Goal: Task Accomplishment & Management: Manage account settings

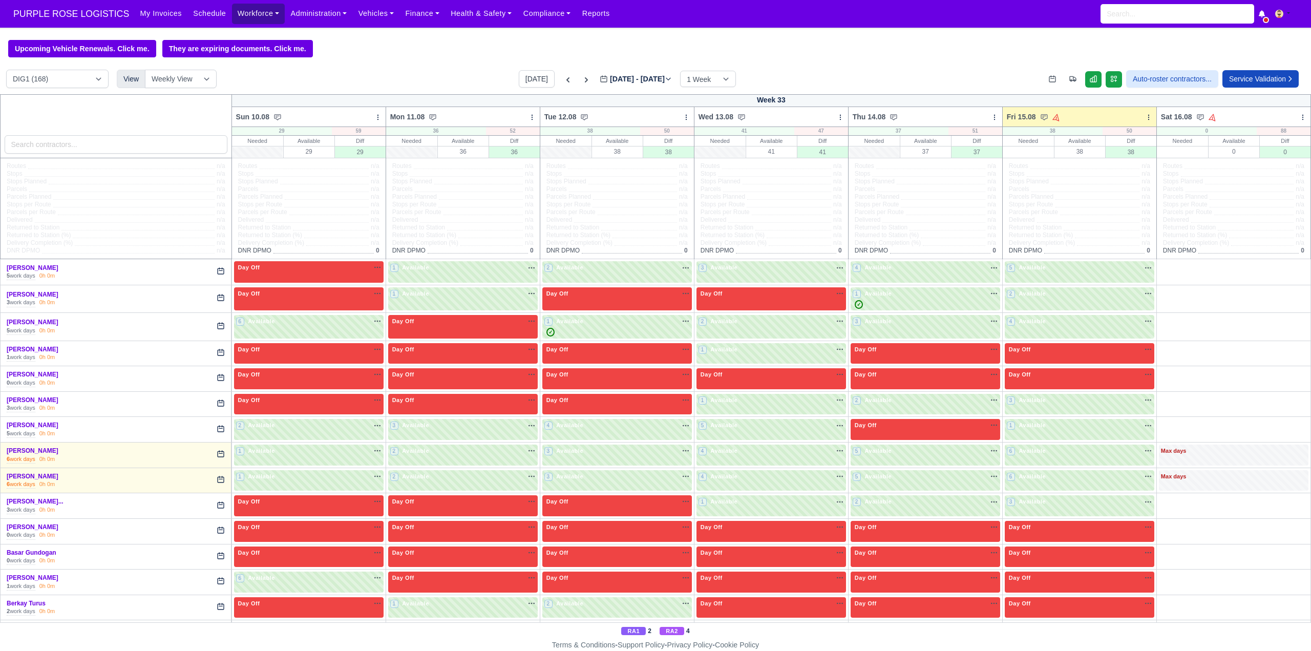
click at [250, 16] on link "Workforce" at bounding box center [258, 14] width 53 height 20
click at [247, 35] on link "Manpower" at bounding box center [278, 37] width 83 height 22
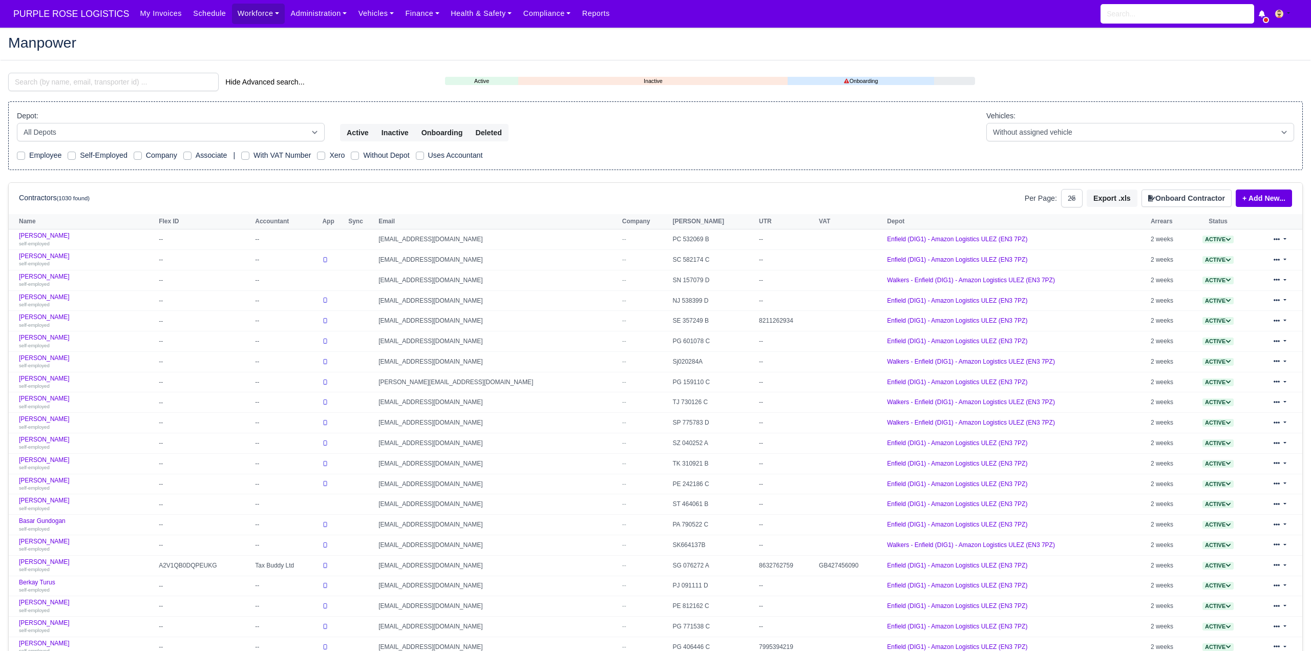
select select "25"
click at [75, 83] on input "search" at bounding box center [113, 82] width 210 height 18
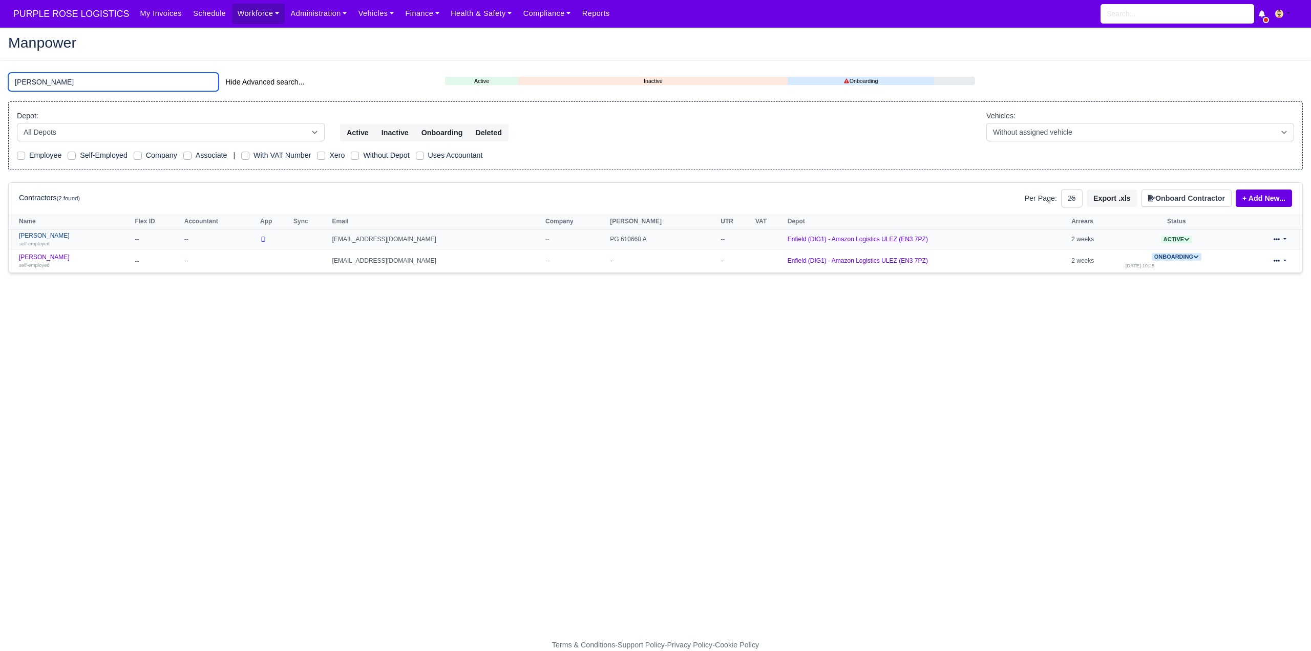
type input "victor"
click at [64, 235] on link "Victor Caballero self-employed" at bounding box center [74, 239] width 111 height 15
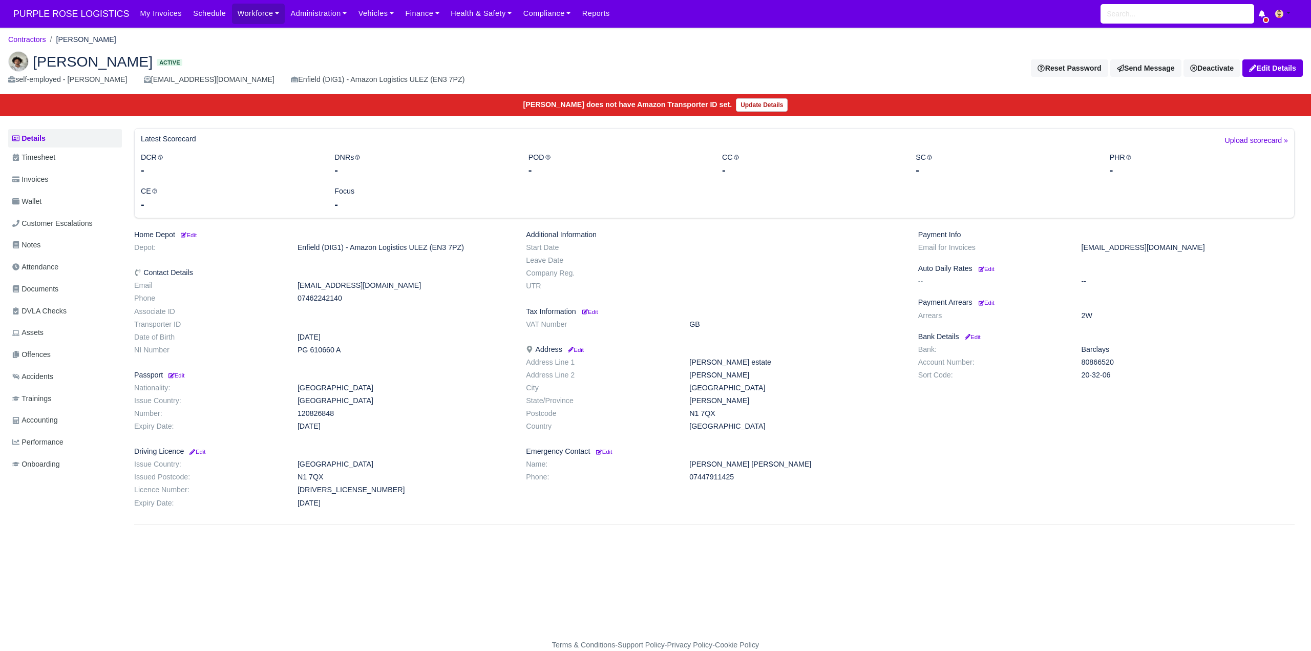
drag, startPoint x: 48, startPoint y: 286, endPoint x: 348, endPoint y: 341, distance: 305.0
click at [49, 288] on span "Documents" at bounding box center [35, 289] width 46 height 12
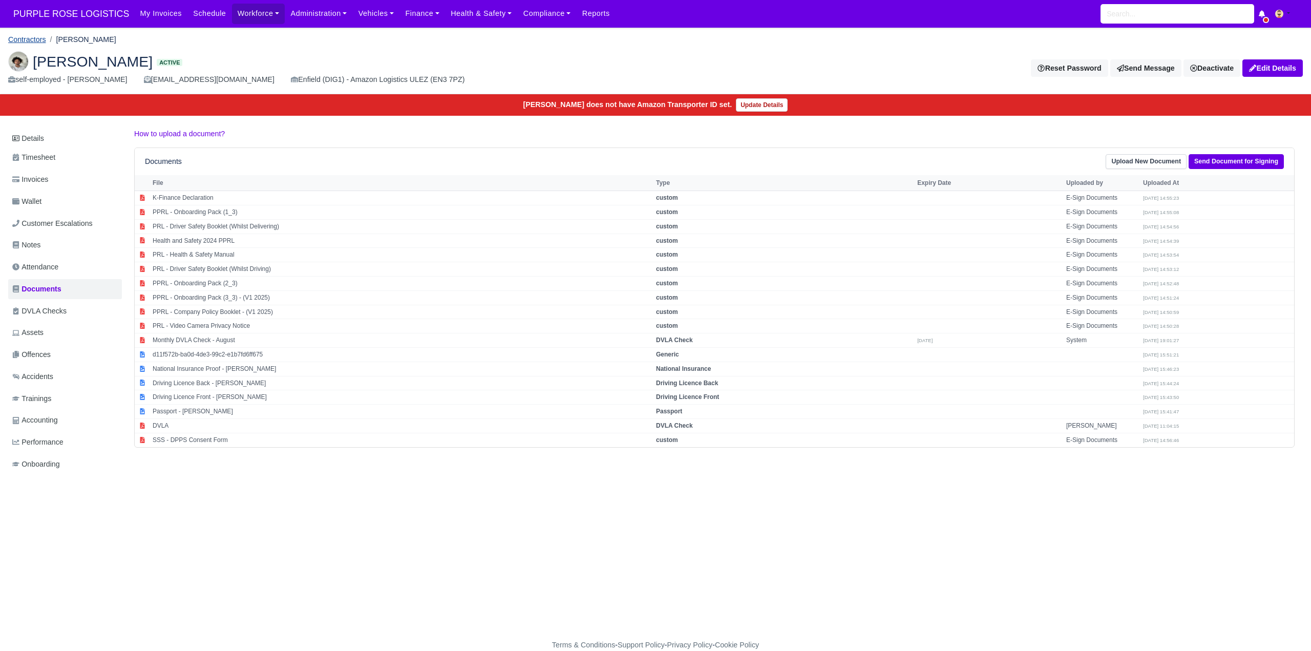
click at [34, 39] on link "Contractors" at bounding box center [27, 39] width 38 height 8
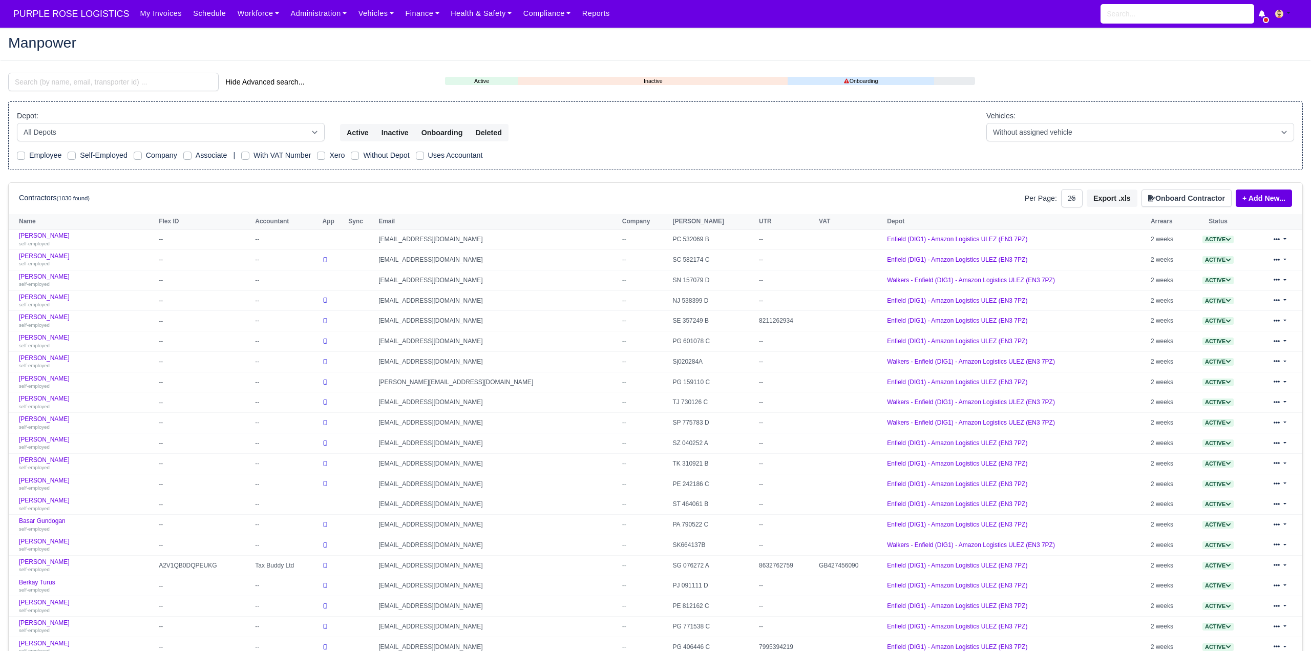
select select "25"
click at [49, 77] on input "search" at bounding box center [113, 82] width 210 height 18
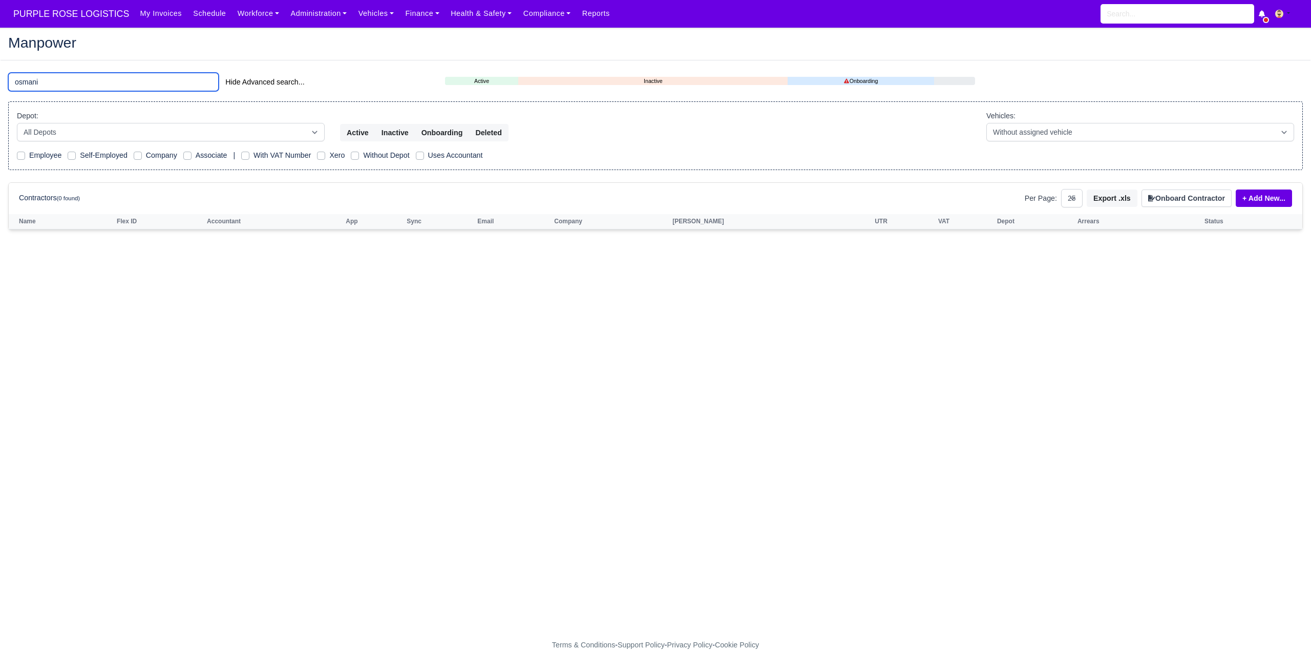
click at [65, 81] on input "osmani" at bounding box center [113, 82] width 210 height 18
type input "o"
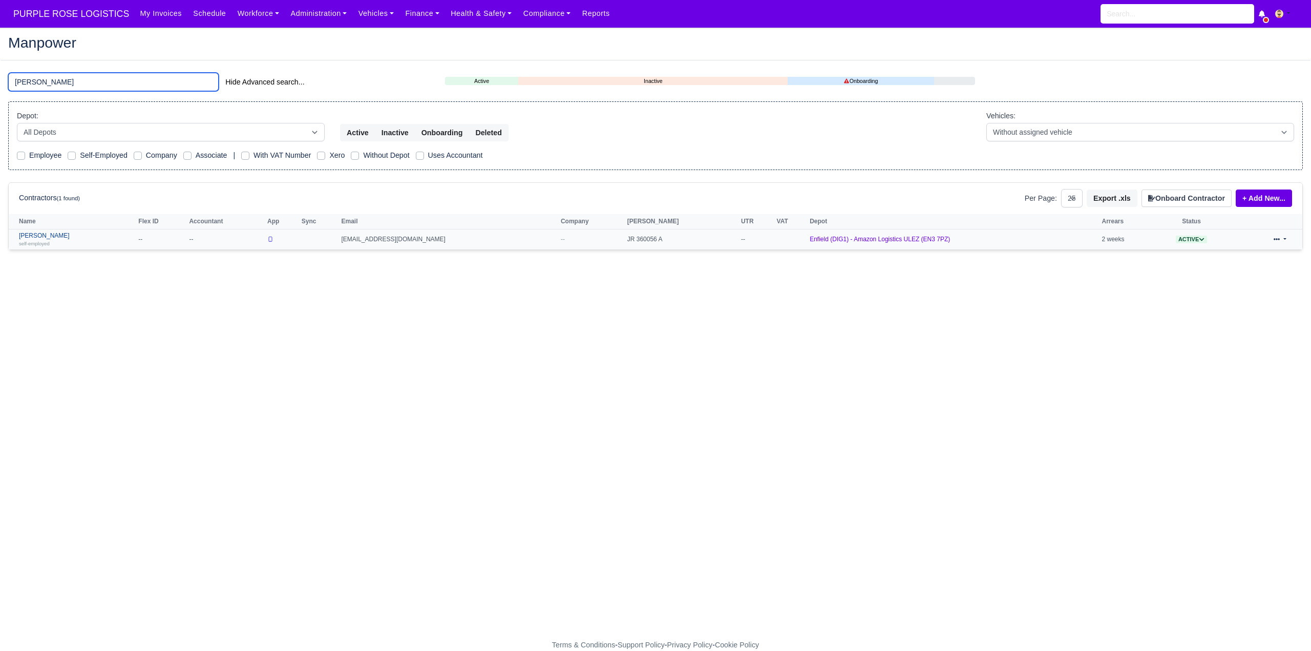
type input "usmani"
click at [39, 233] on link "Imran Usmani self-employed" at bounding box center [76, 239] width 114 height 15
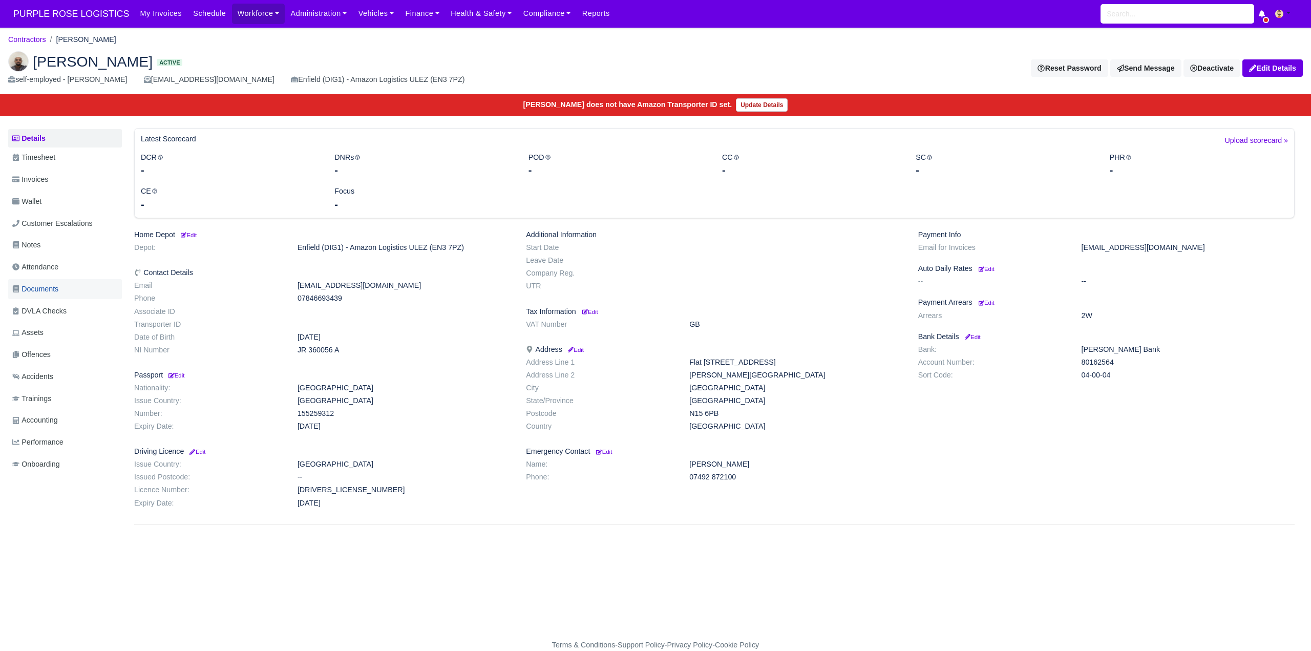
click at [37, 292] on span "Documents" at bounding box center [35, 289] width 46 height 12
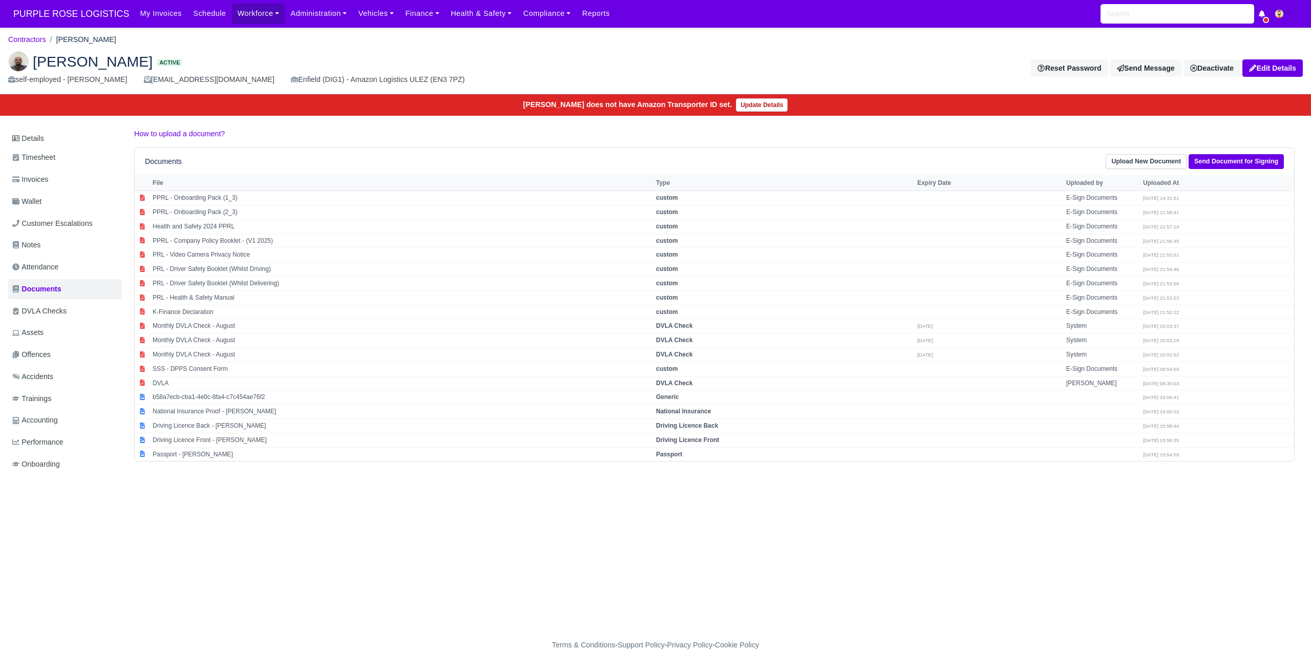
click at [384, 542] on main "Contractors Imran Usmani Imran Usmani Active self-employed - Imran Usmani imran…" at bounding box center [655, 339] width 1311 height 599
click at [26, 38] on link "Contractors" at bounding box center [27, 39] width 38 height 8
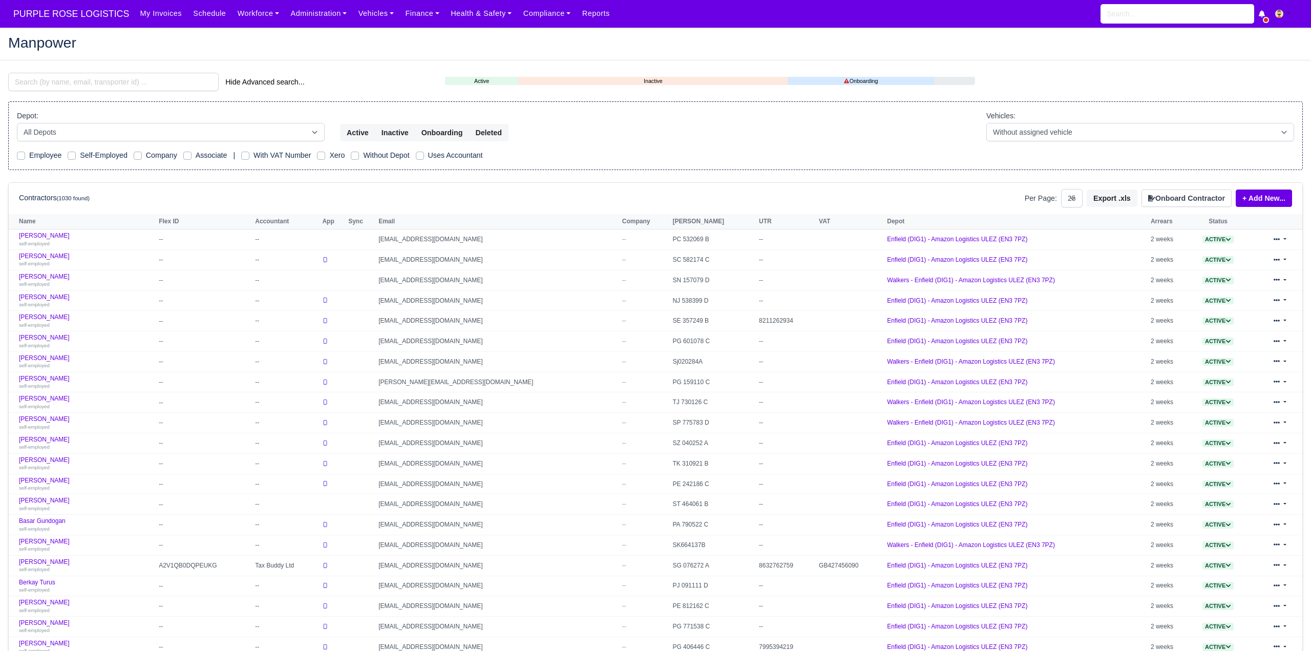
select select "25"
click at [43, 79] on input "search" at bounding box center [113, 82] width 210 height 18
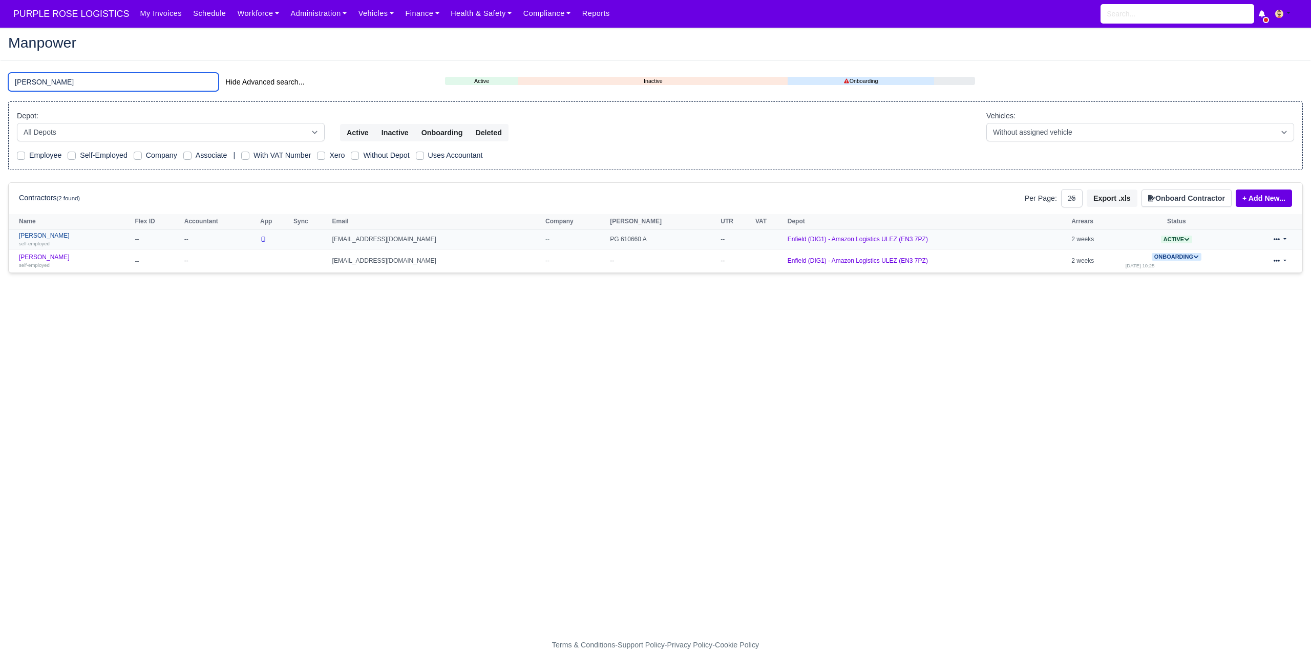
type input "victor"
click at [51, 233] on link "Victor Caballero self-employed" at bounding box center [74, 239] width 111 height 15
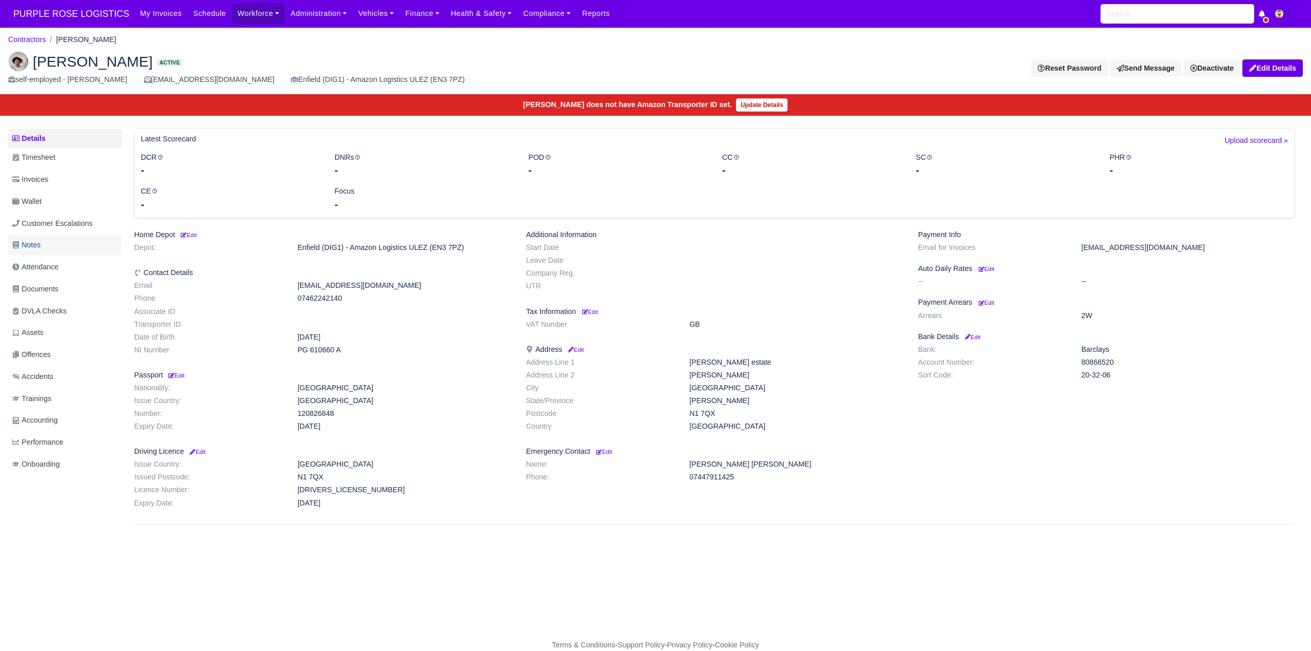
click at [38, 245] on span "Notes" at bounding box center [26, 245] width 28 height 12
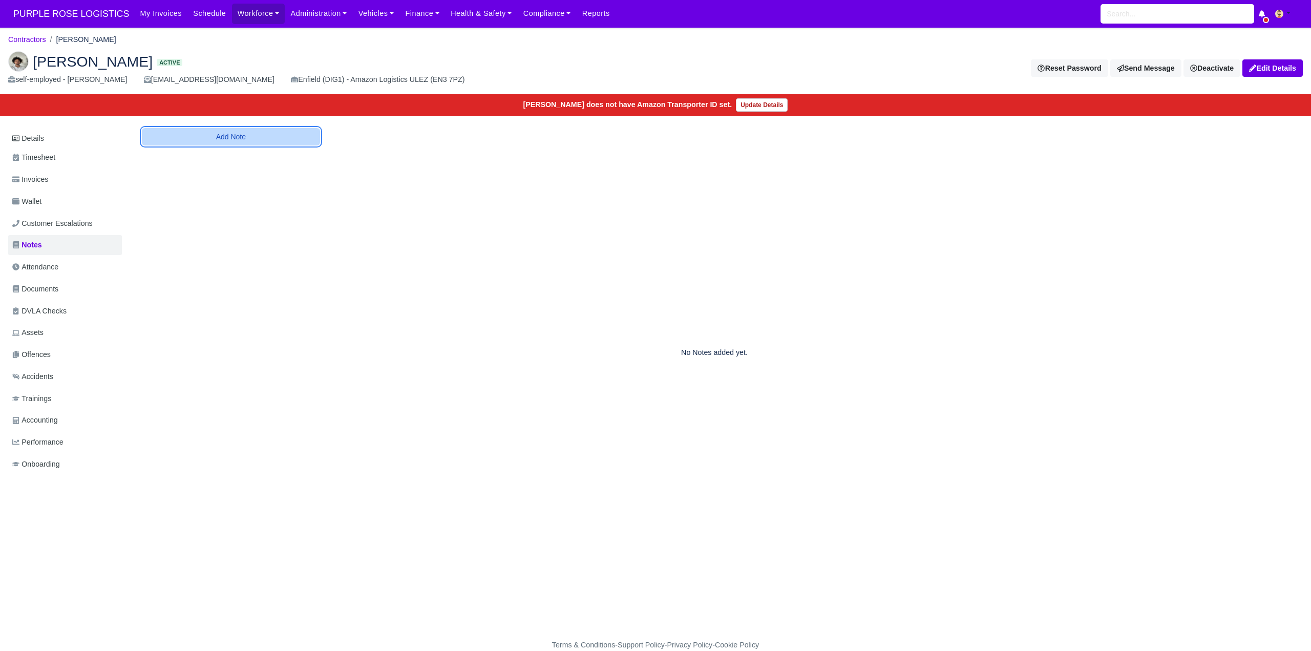
click at [251, 136] on button "Add Note" at bounding box center [231, 136] width 178 height 17
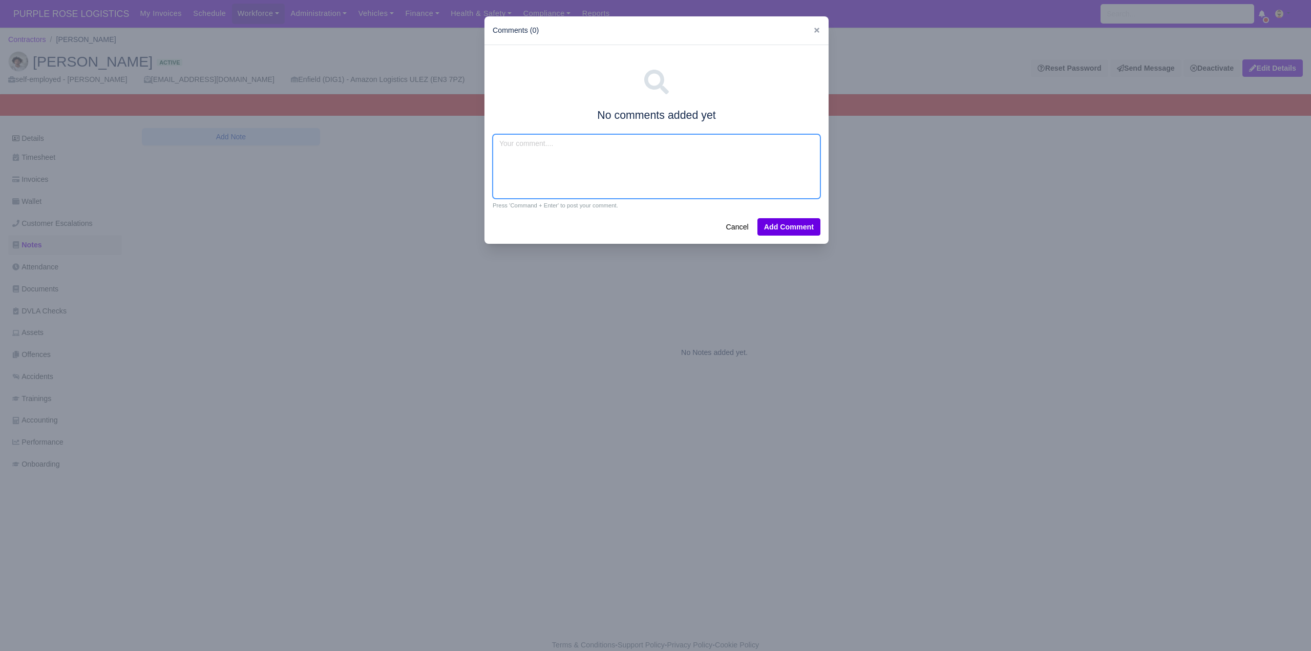
click at [509, 145] on textarea at bounding box center [656, 166] width 328 height 65
type textarea "Food delivery/van exp"
click at [801, 222] on button "Add Comment" at bounding box center [788, 226] width 63 height 17
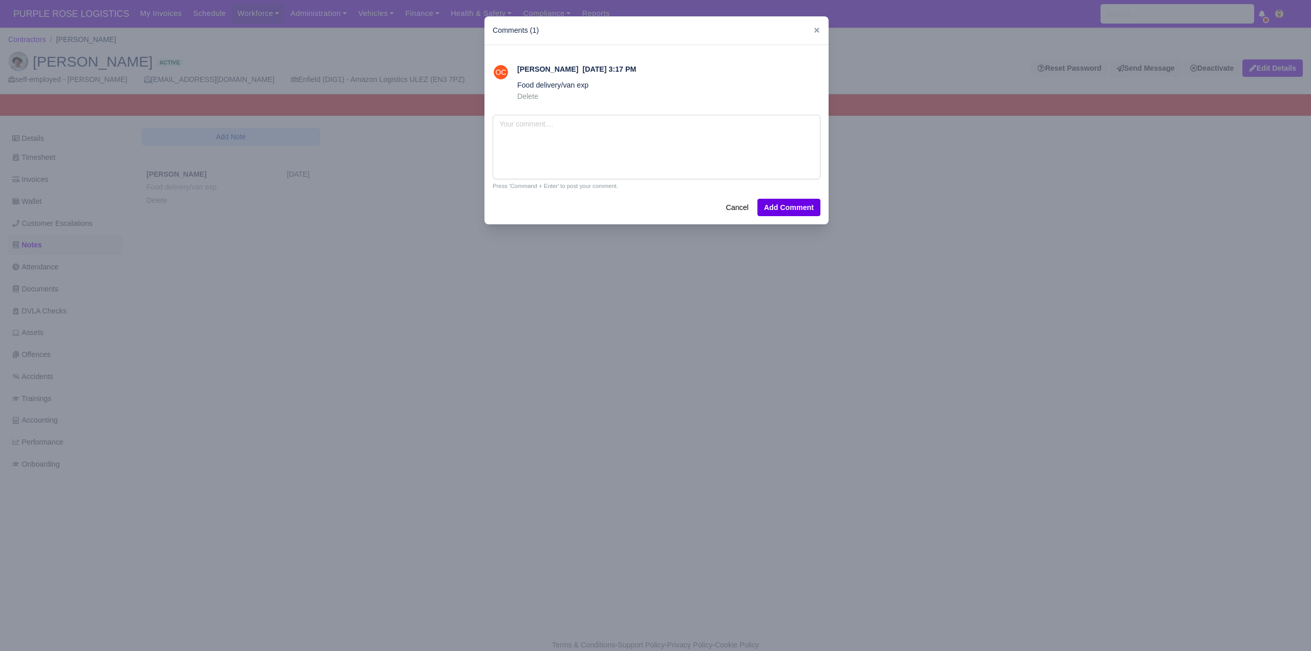
click at [433, 322] on div at bounding box center [655, 325] width 1311 height 651
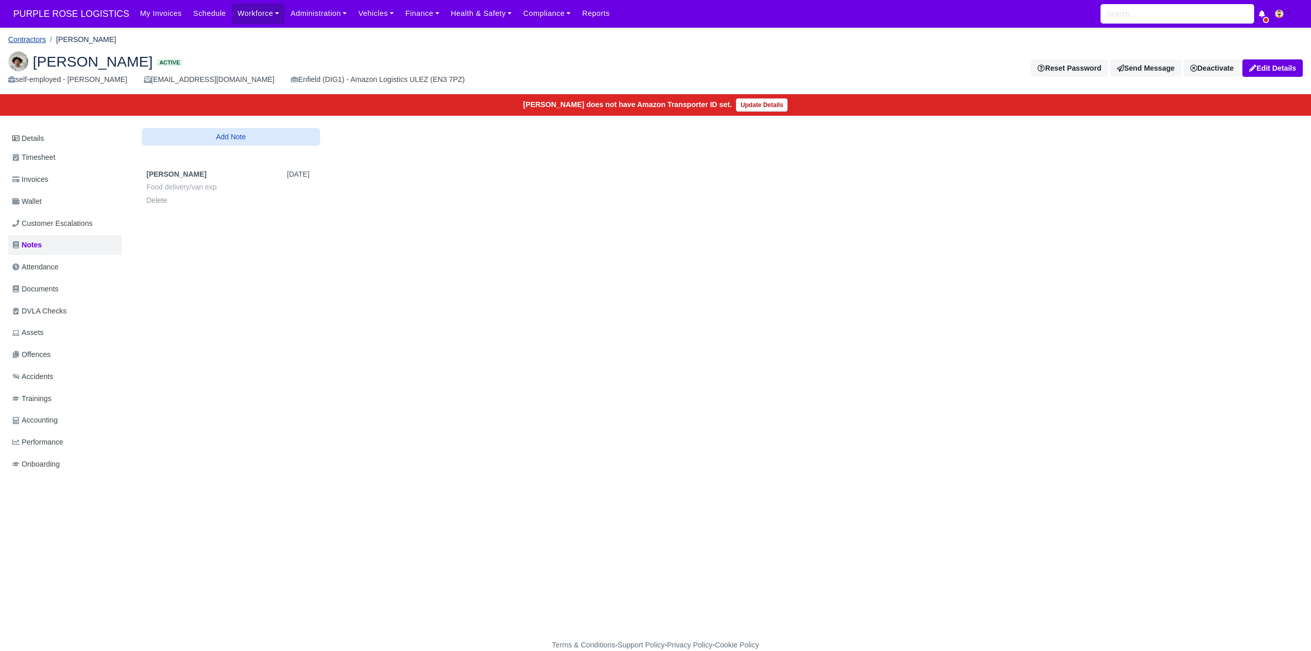
click at [32, 35] on link "Contractors" at bounding box center [27, 39] width 38 height 8
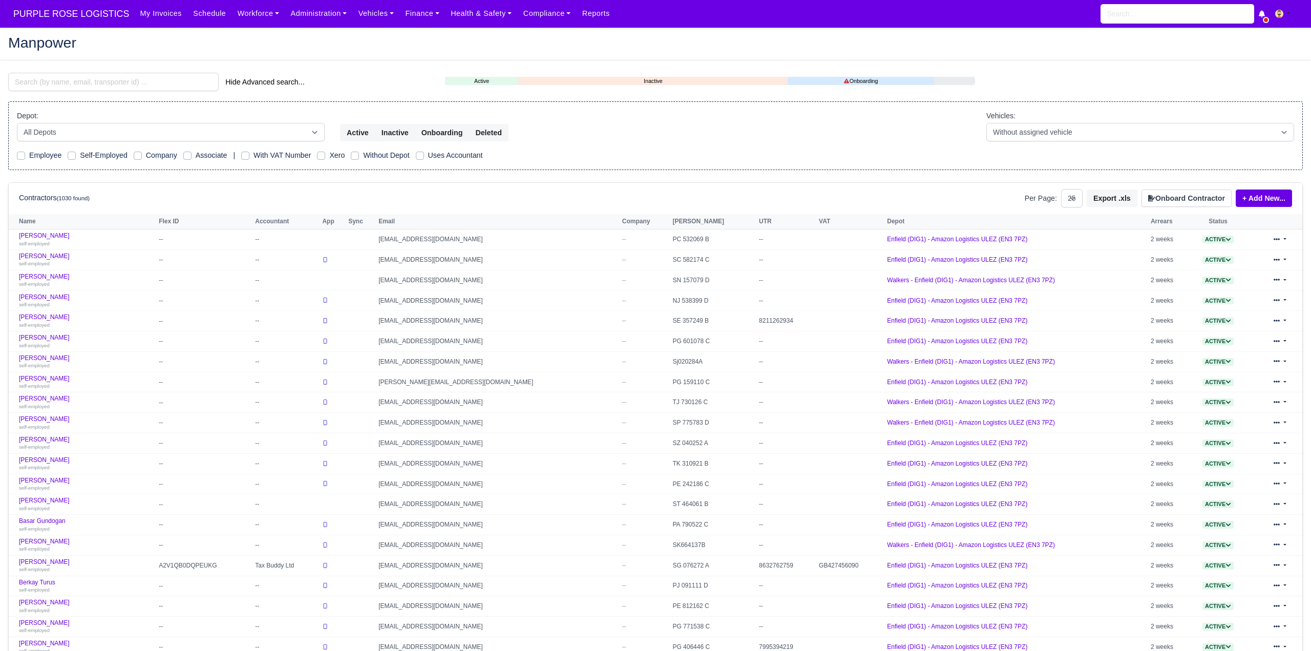
select select "25"
click at [85, 83] on input "search" at bounding box center [113, 82] width 210 height 18
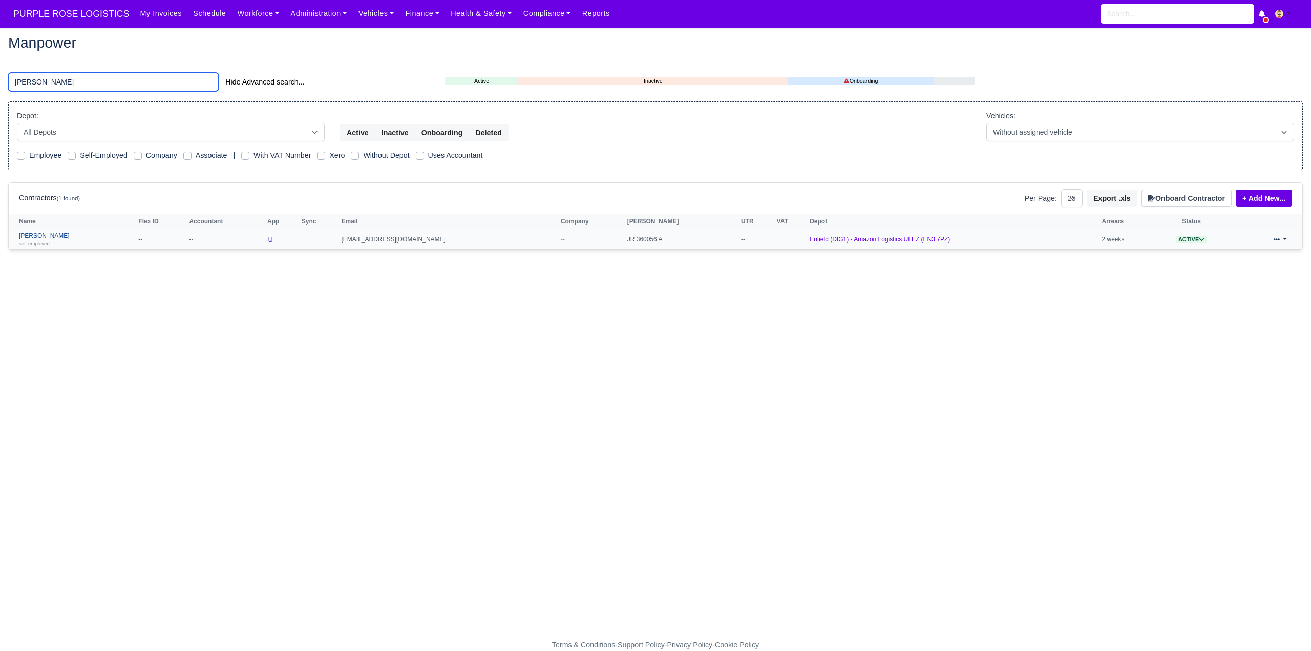
type input "[PERSON_NAME]"
click at [50, 233] on link "[PERSON_NAME] self-employed" at bounding box center [76, 239] width 114 height 15
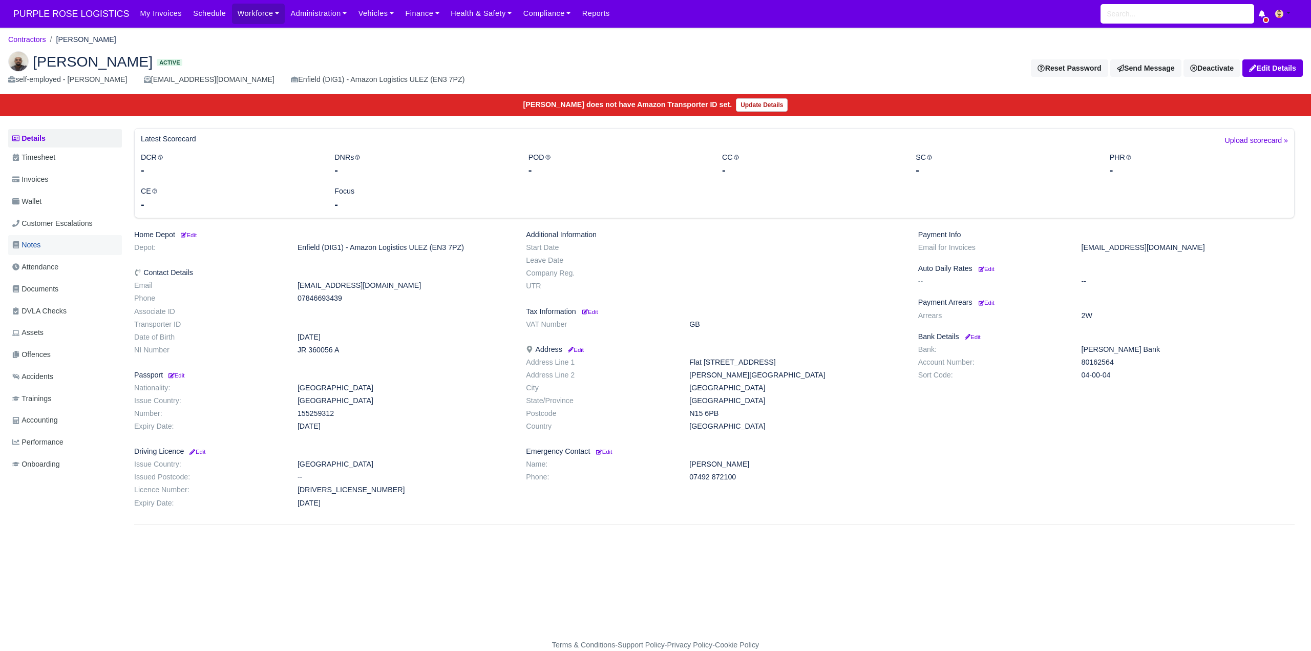
click at [40, 244] on span "Notes" at bounding box center [26, 245] width 28 height 12
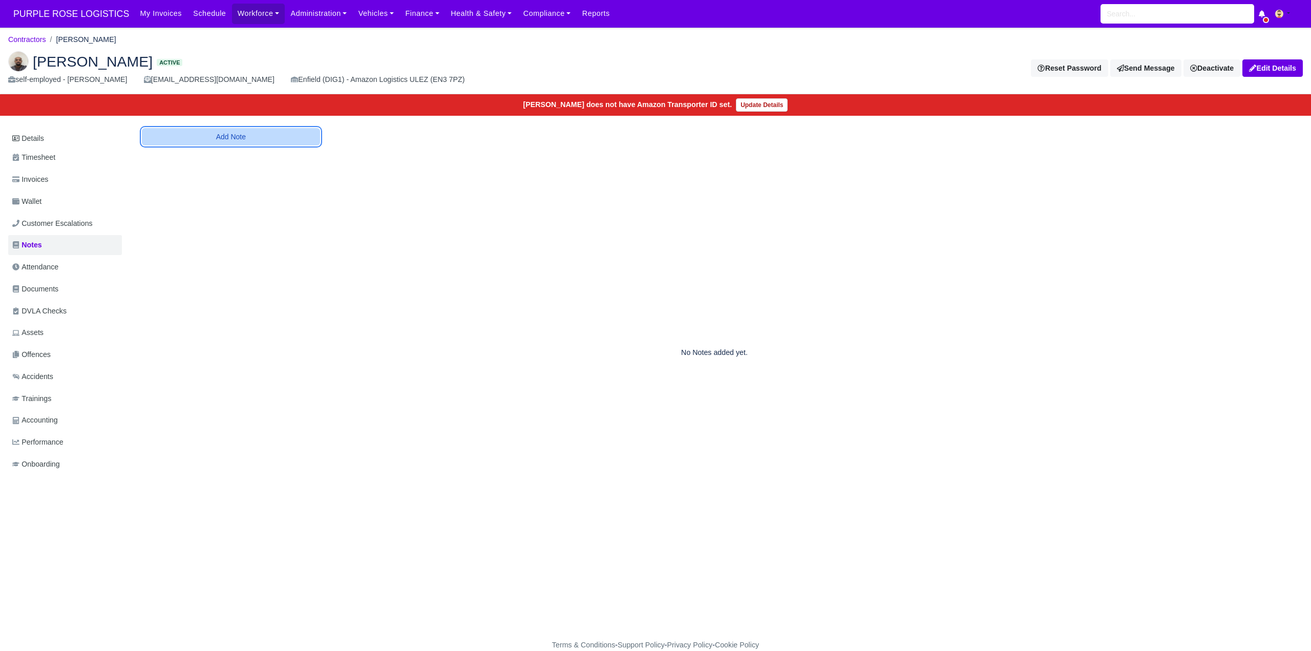
click at [250, 139] on button "Add Note" at bounding box center [231, 136] width 178 height 17
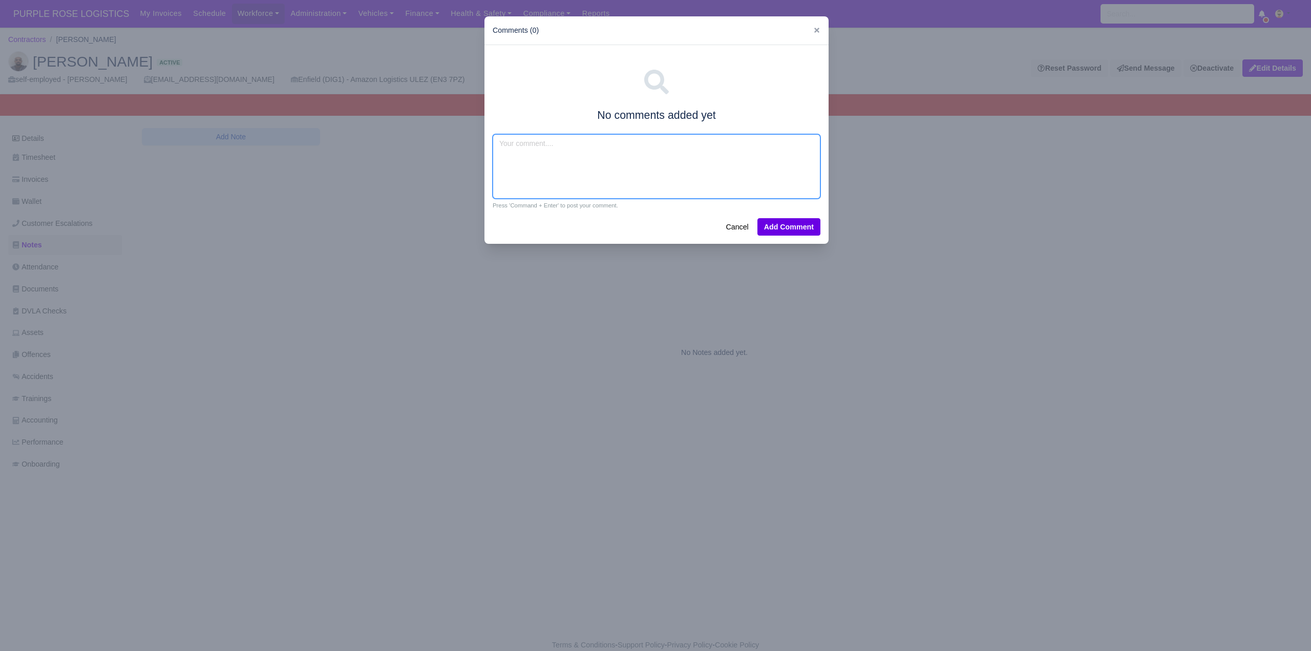
drag, startPoint x: 514, startPoint y: 144, endPoint x: 510, endPoint y: 139, distance: 6.2
click at [513, 144] on textarea at bounding box center [656, 166] width 328 height 65
type textarea "Royal mail /Evri"
click at [771, 228] on button "Add Comment" at bounding box center [788, 226] width 63 height 17
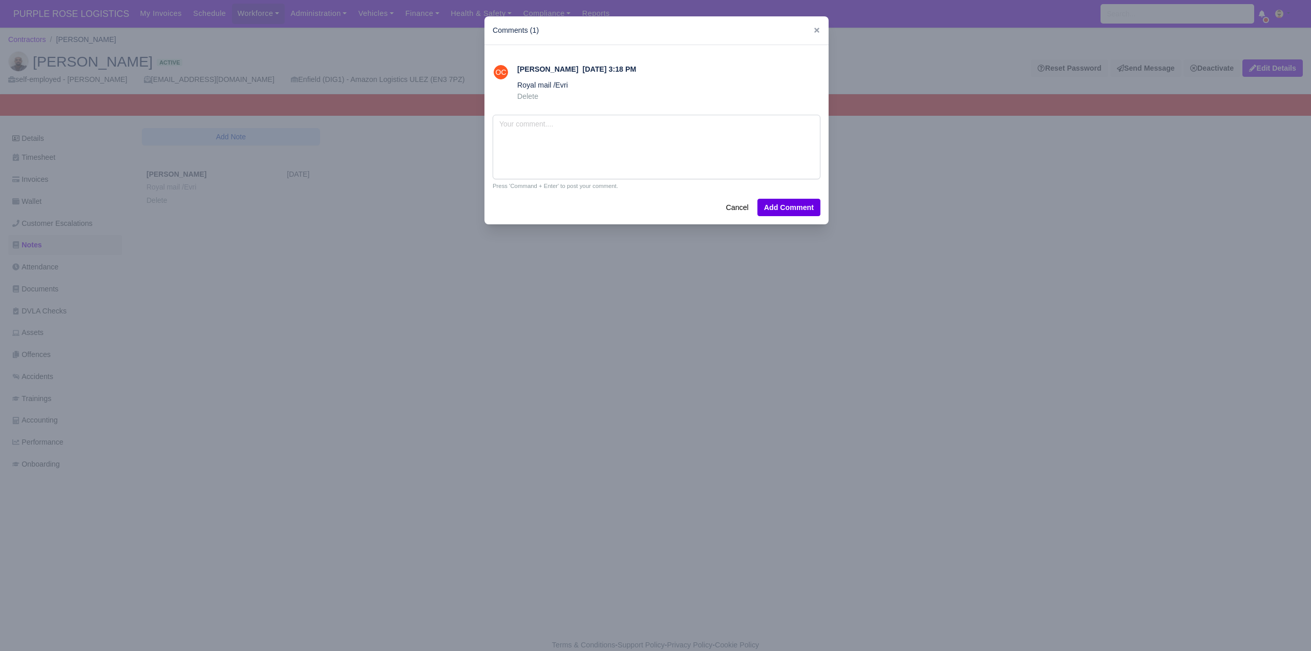
click at [124, 38] on div at bounding box center [655, 325] width 1311 height 651
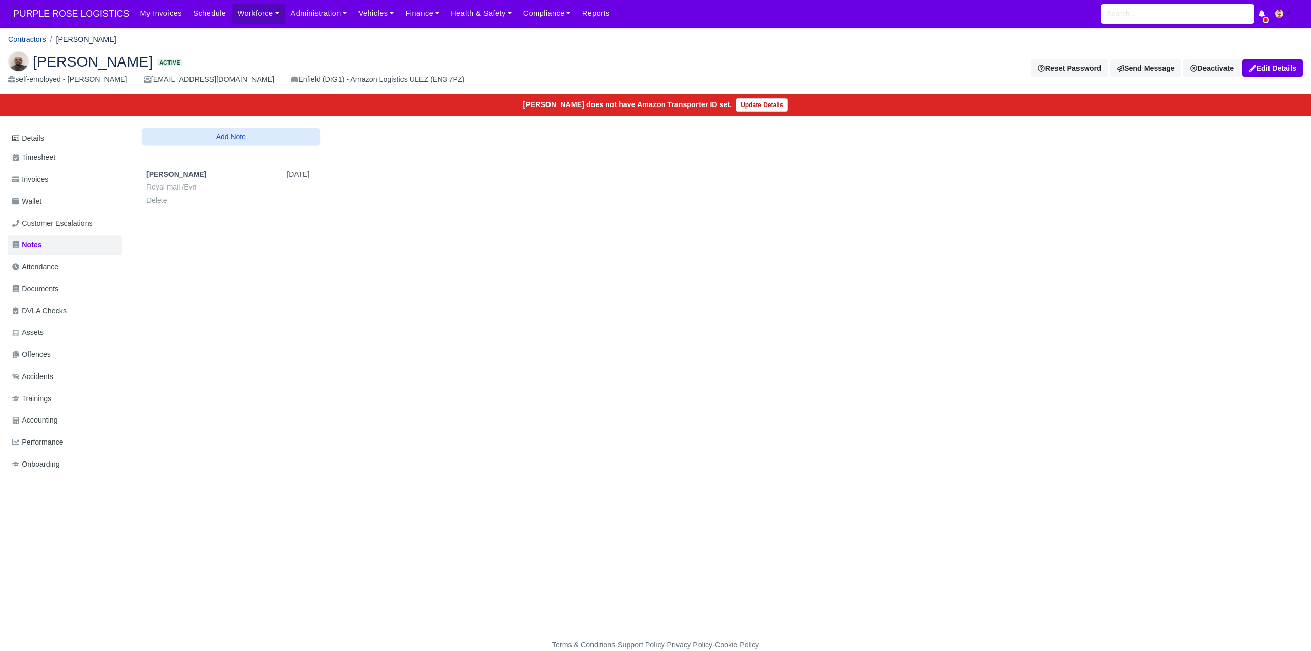
click at [33, 38] on link "Contractors" at bounding box center [27, 39] width 38 height 8
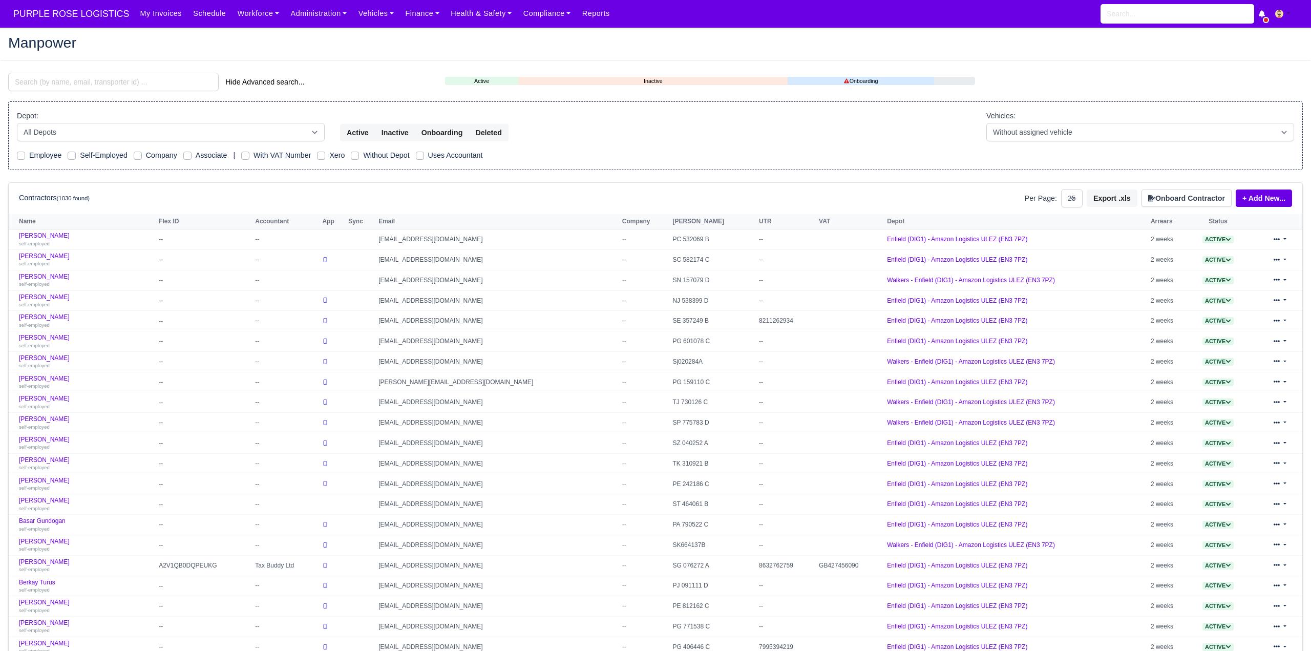
select select "25"
click at [82, 76] on input "search" at bounding box center [113, 82] width 210 height 18
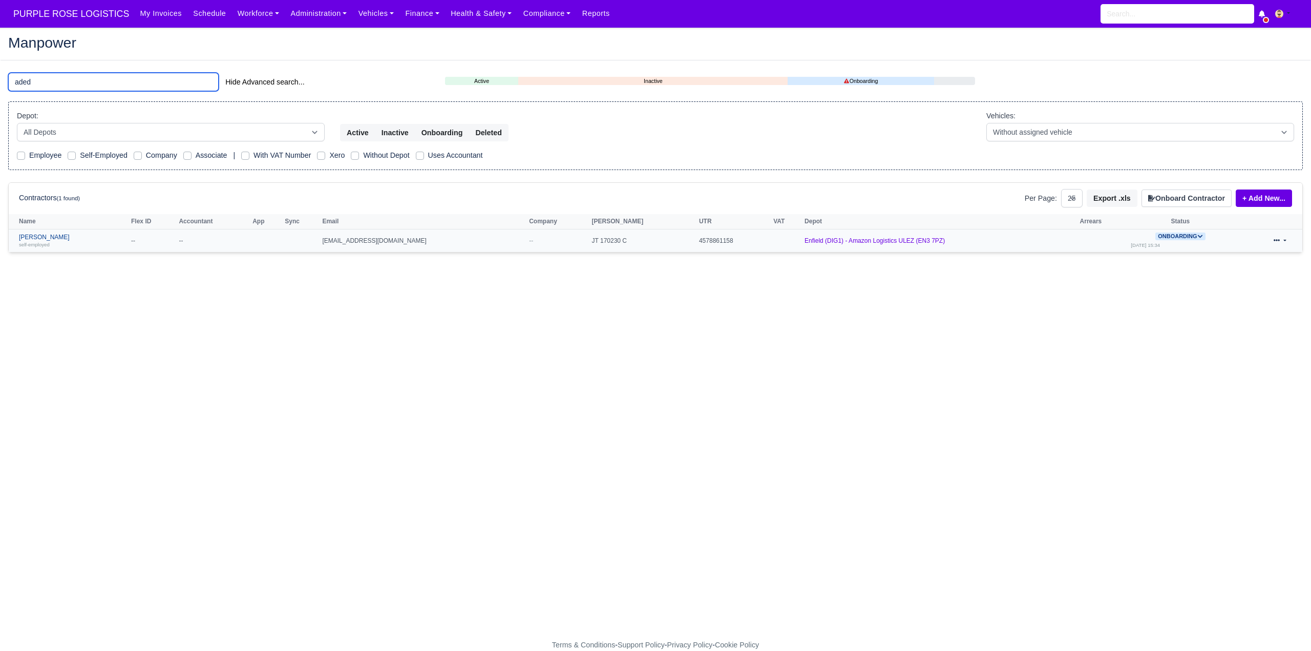
type input "aded"
click at [52, 237] on link "Adeyemi Adedipe self-employed" at bounding box center [72, 240] width 107 height 15
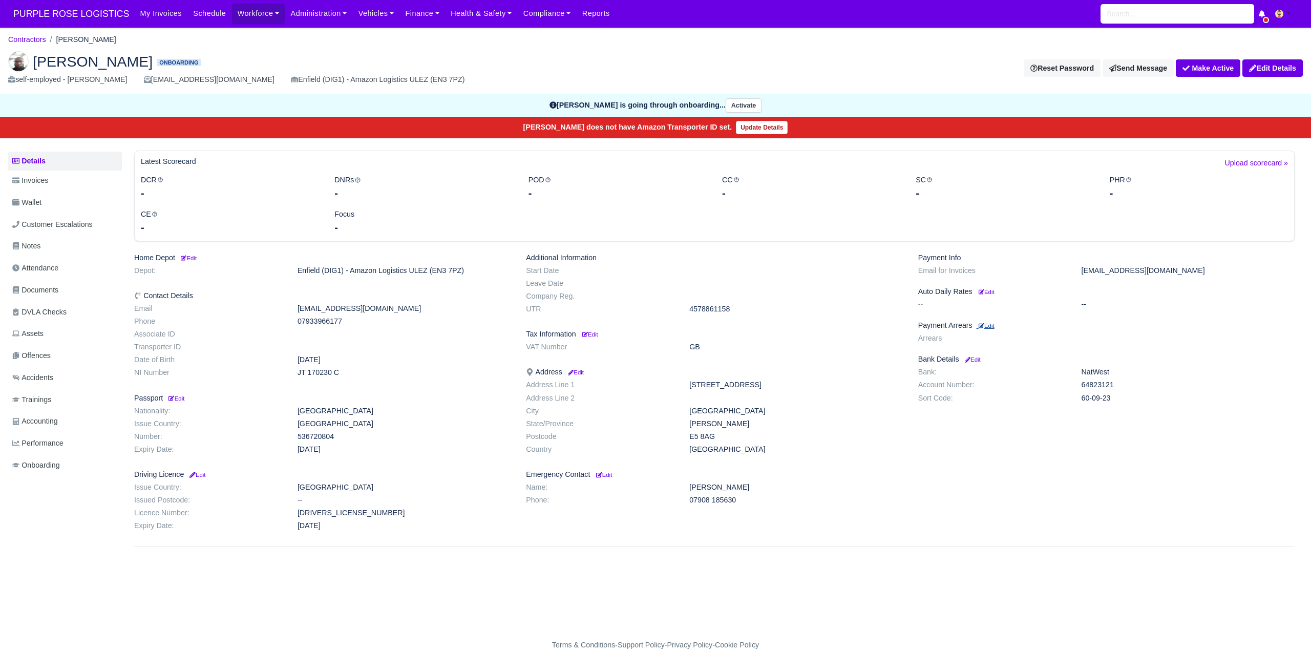
click at [987, 324] on small "Edit" at bounding box center [986, 326] width 16 height 6
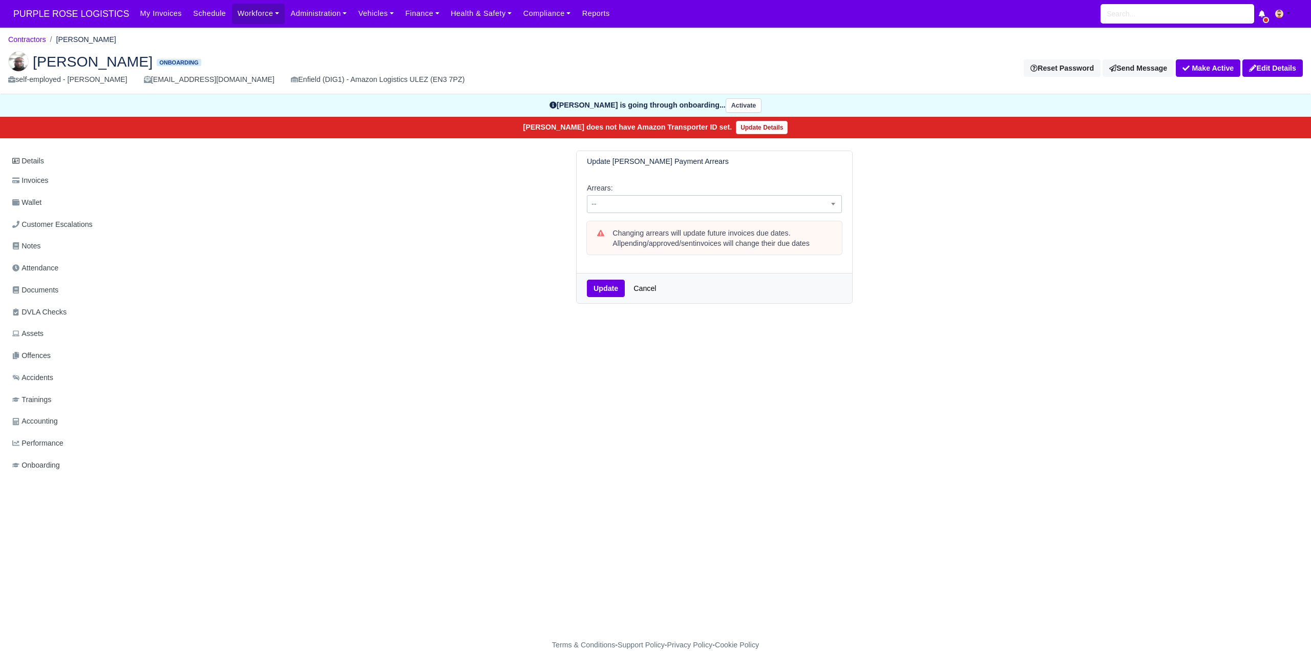
click at [625, 200] on span "--" at bounding box center [714, 204] width 254 height 13
select select "2W"
click at [604, 288] on button "Update" at bounding box center [606, 288] width 38 height 17
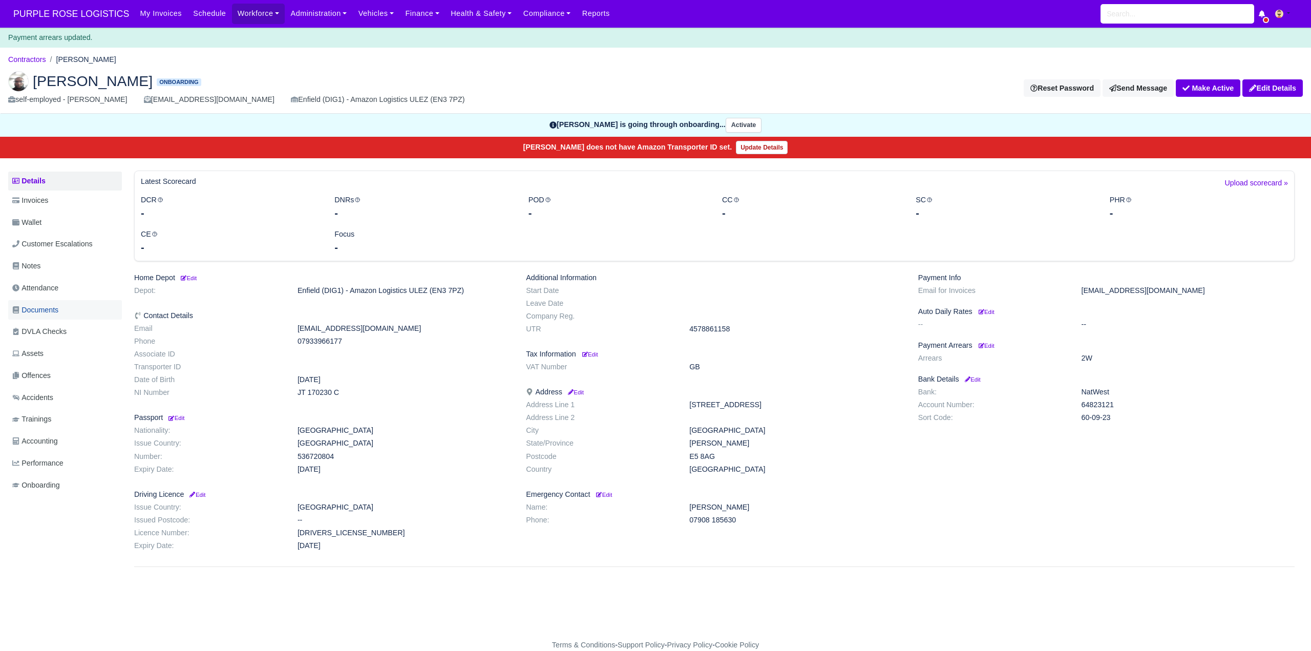
click at [45, 311] on span "Documents" at bounding box center [35, 310] width 46 height 12
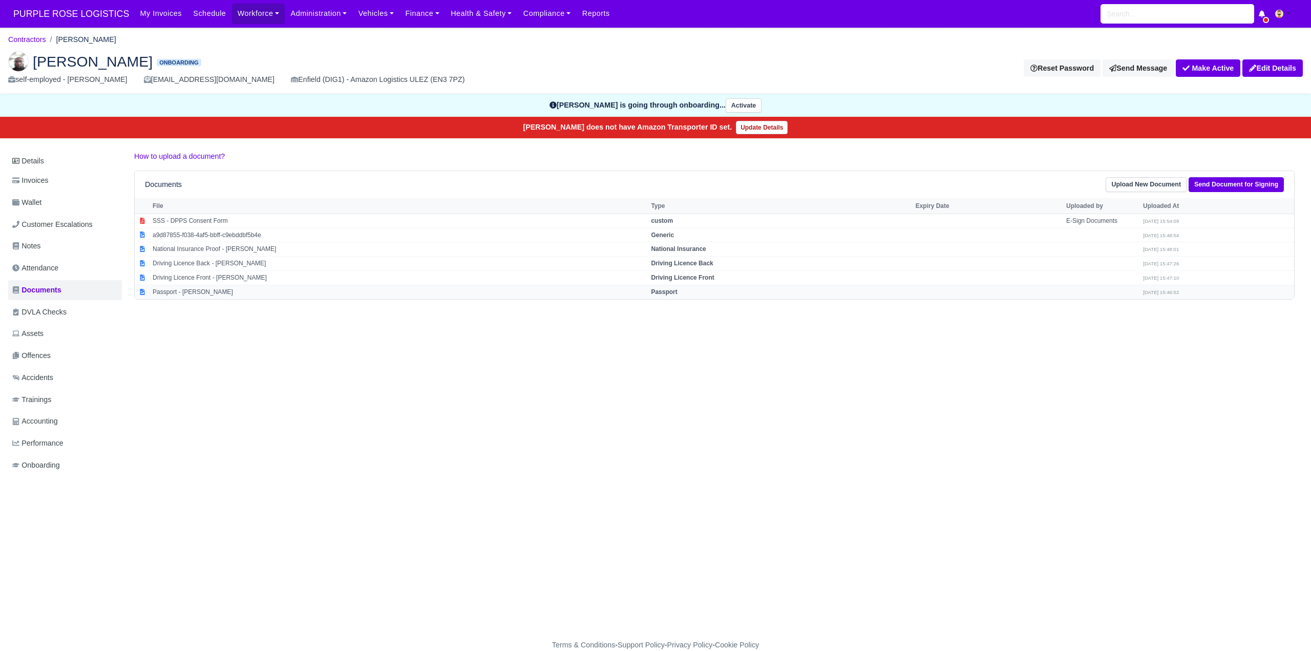
click at [677, 290] on strong "Passport" at bounding box center [664, 291] width 26 height 7
select select "passport"
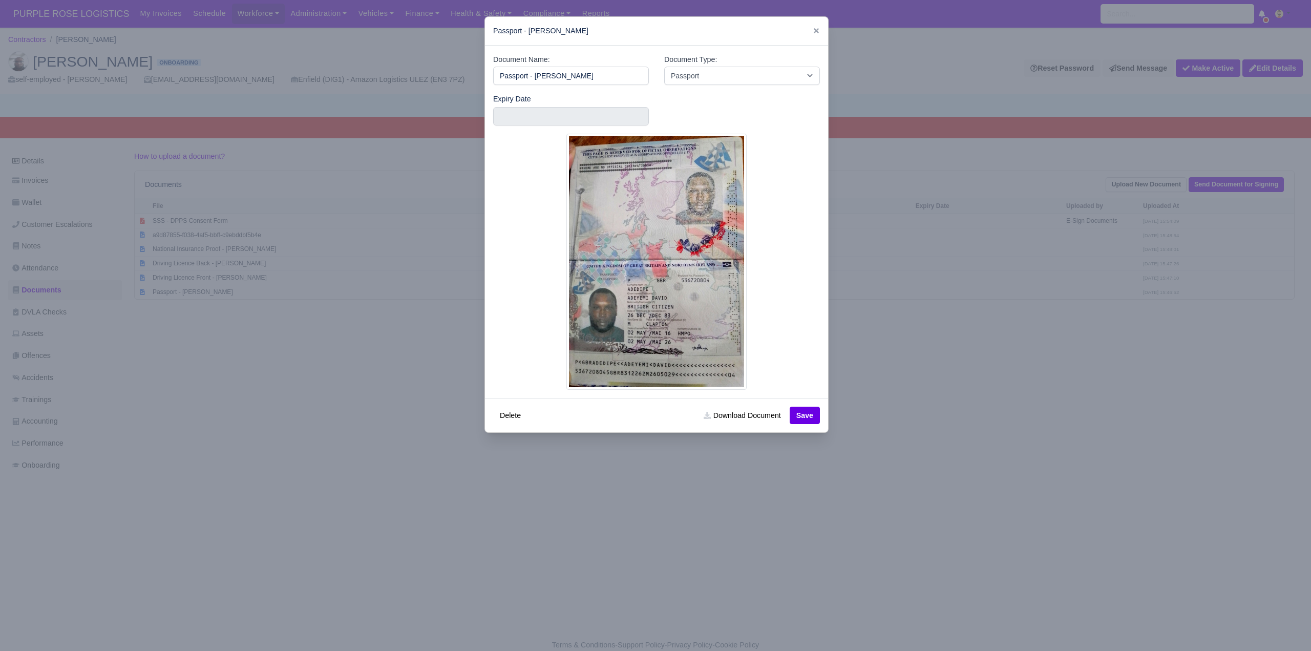
click at [896, 406] on div at bounding box center [655, 325] width 1311 height 651
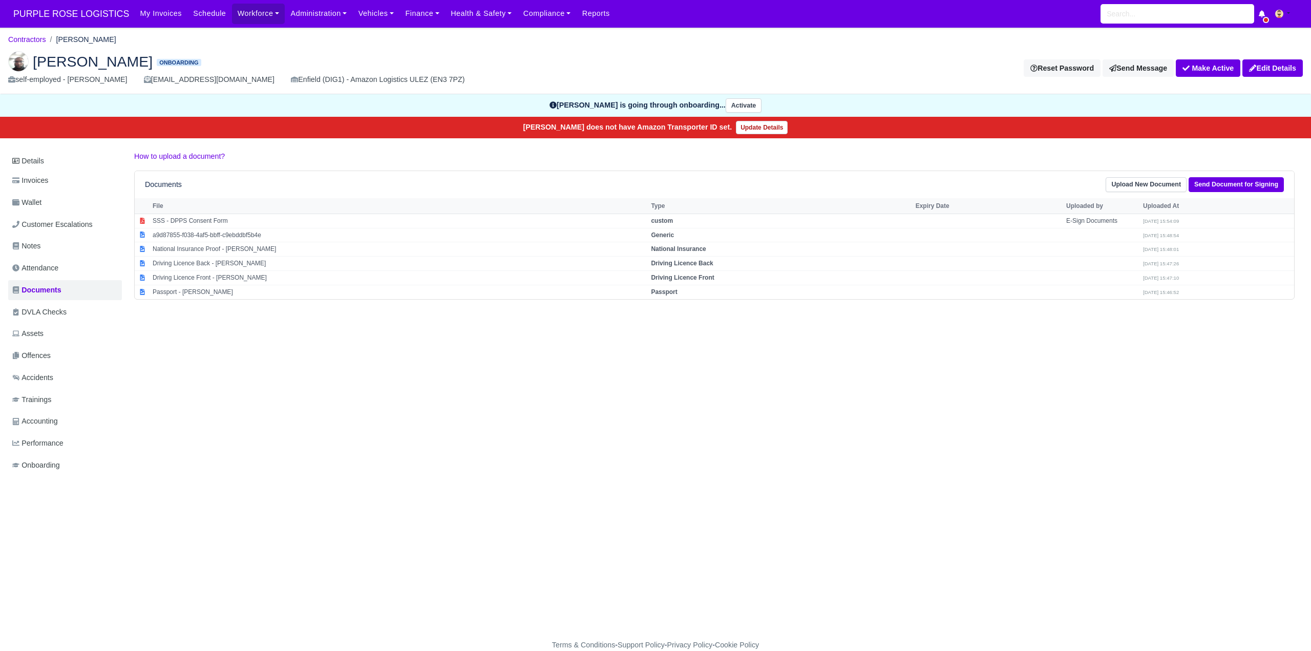
drag, startPoint x: 713, startPoint y: 275, endPoint x: 820, endPoint y: 318, distance: 115.3
click at [714, 277] on strong "Driving Licence Front" at bounding box center [682, 277] width 63 height 7
select select "driving-licence-front"
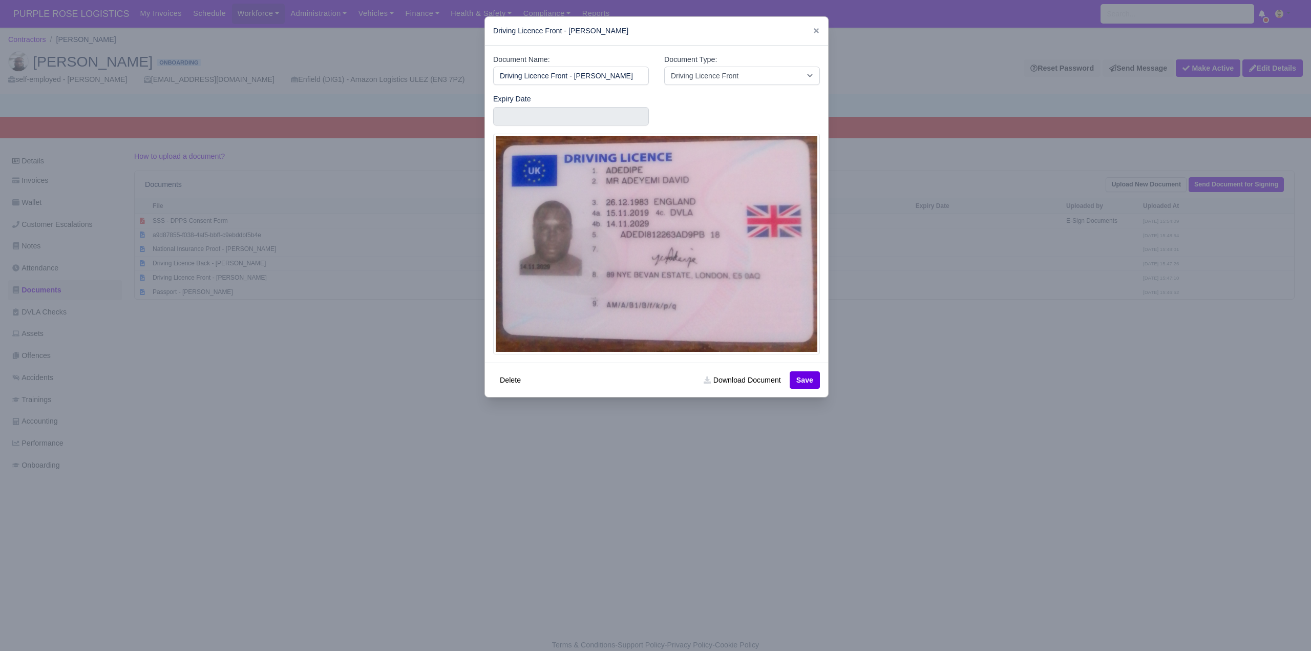
click at [981, 394] on div at bounding box center [655, 325] width 1311 height 651
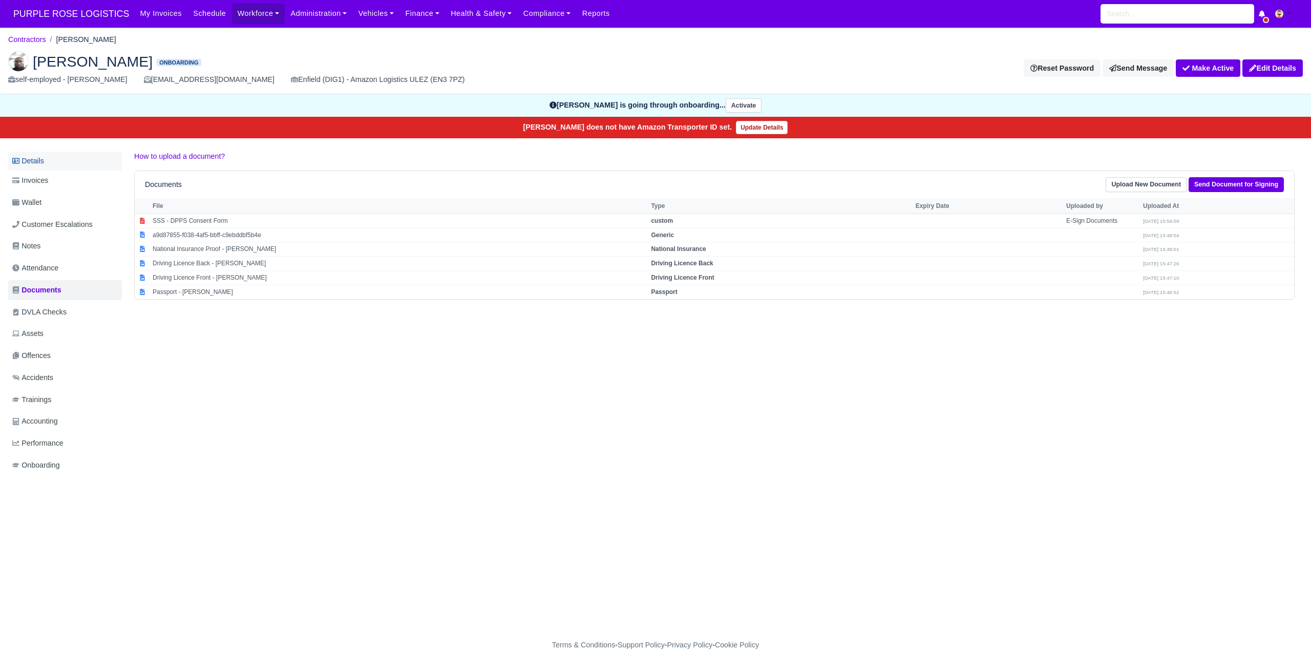
click at [37, 162] on link "Details" at bounding box center [65, 161] width 114 height 19
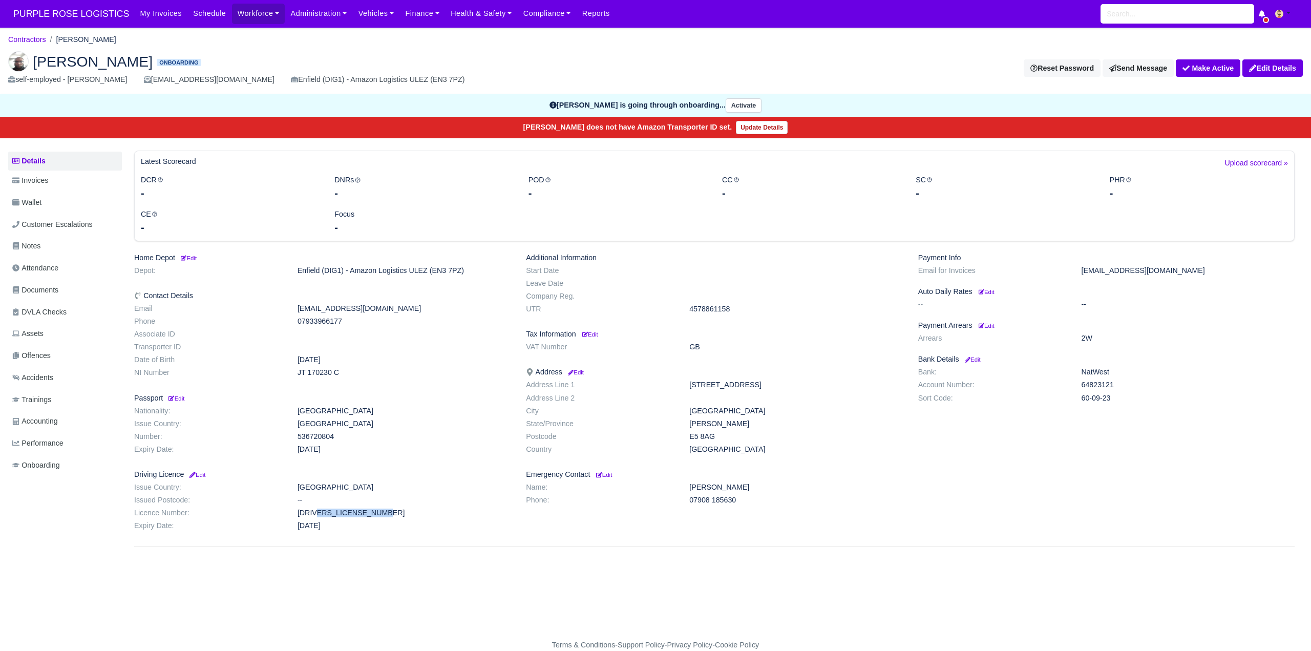
drag, startPoint x: 297, startPoint y: 516, endPoint x: 369, endPoint y: 515, distance: 72.2
click at [369, 515] on dd "[DRIVERS_LICENSE_NUMBER]" at bounding box center [404, 512] width 228 height 9
copy dd "[DRIVERS_LICENSE_NUMBER]"
drag, startPoint x: 294, startPoint y: 372, endPoint x: 349, endPoint y: 374, distance: 55.3
click at [349, 374] on dd "JT 170230 C" at bounding box center [404, 372] width 228 height 9
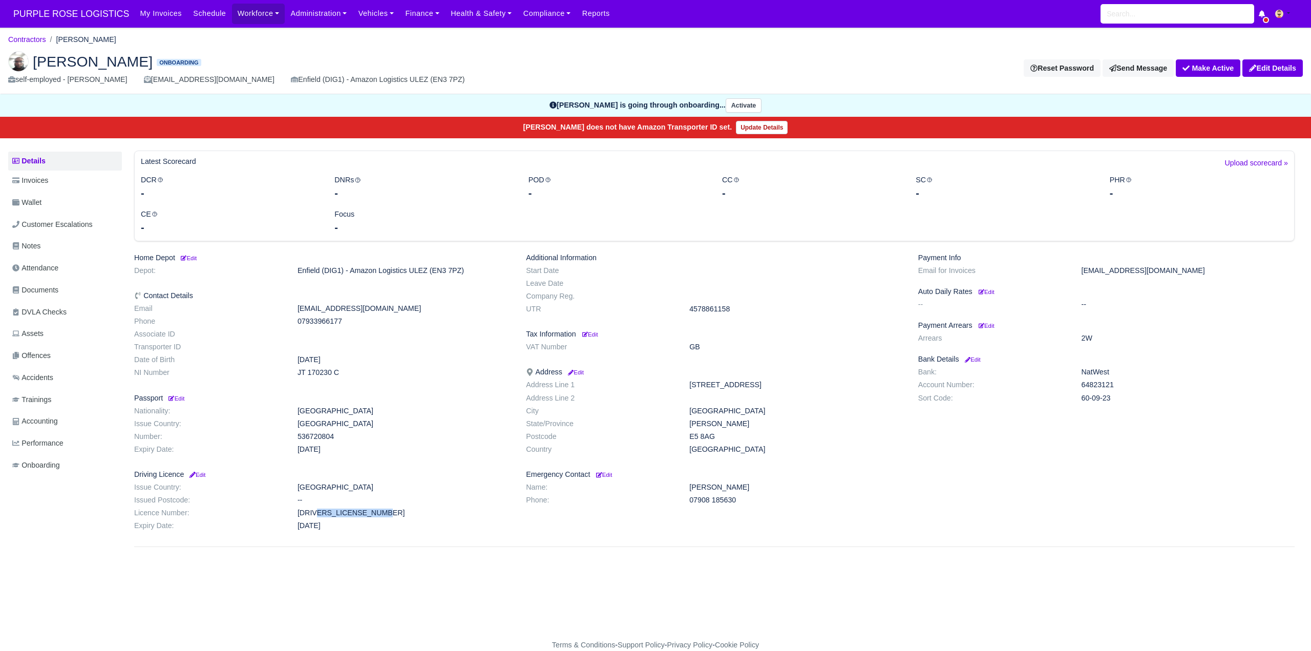
copy dd "JT 170230 C"
drag, startPoint x: 685, startPoint y: 438, endPoint x: 727, endPoint y: 438, distance: 42.0
click at [727, 438] on dd "E5 8AG" at bounding box center [795, 436] width 228 height 9
copy dd "E5 8AG"
drag, startPoint x: 293, startPoint y: 515, endPoint x: 367, endPoint y: 510, distance: 73.9
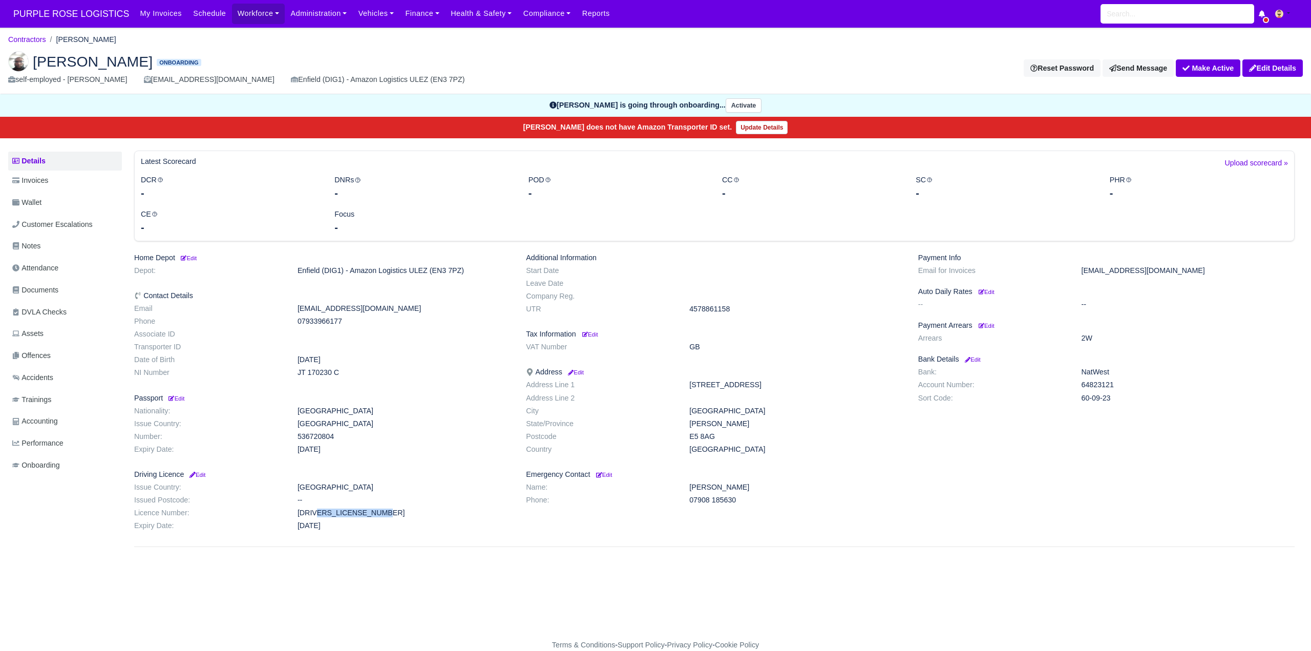
click at [375, 509] on dd "ADEDI812263AD9PB" at bounding box center [404, 512] width 228 height 9
copy dd "ADEDI812263AD9PB"
drag, startPoint x: 294, startPoint y: 375, endPoint x: 361, endPoint y: 375, distance: 66.6
click at [369, 375] on dd "JT 170230 C" at bounding box center [404, 372] width 228 height 9
copy dd "JT 170230 C"
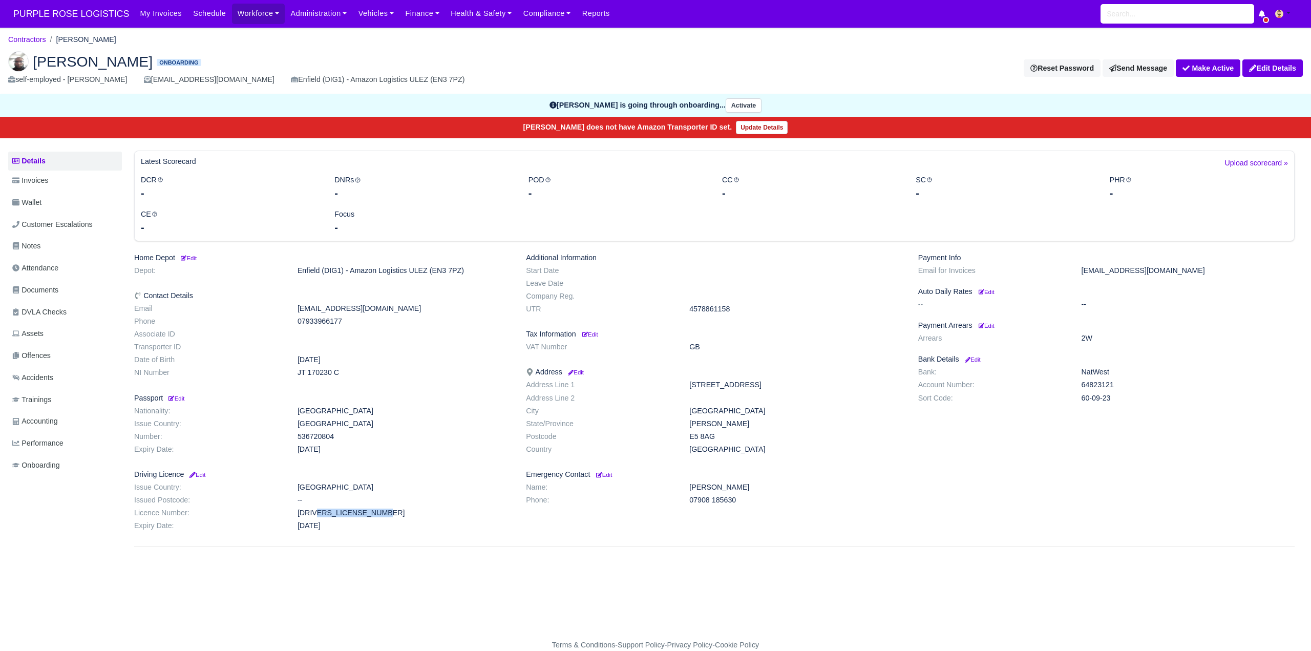
drag, startPoint x: 689, startPoint y: 437, endPoint x: 734, endPoint y: 434, distance: 45.2
click at [734, 434] on dd "E5 8AG" at bounding box center [795, 436] width 228 height 9
copy dd "E5 8AG"
click at [56, 284] on span "Documents" at bounding box center [35, 290] width 46 height 12
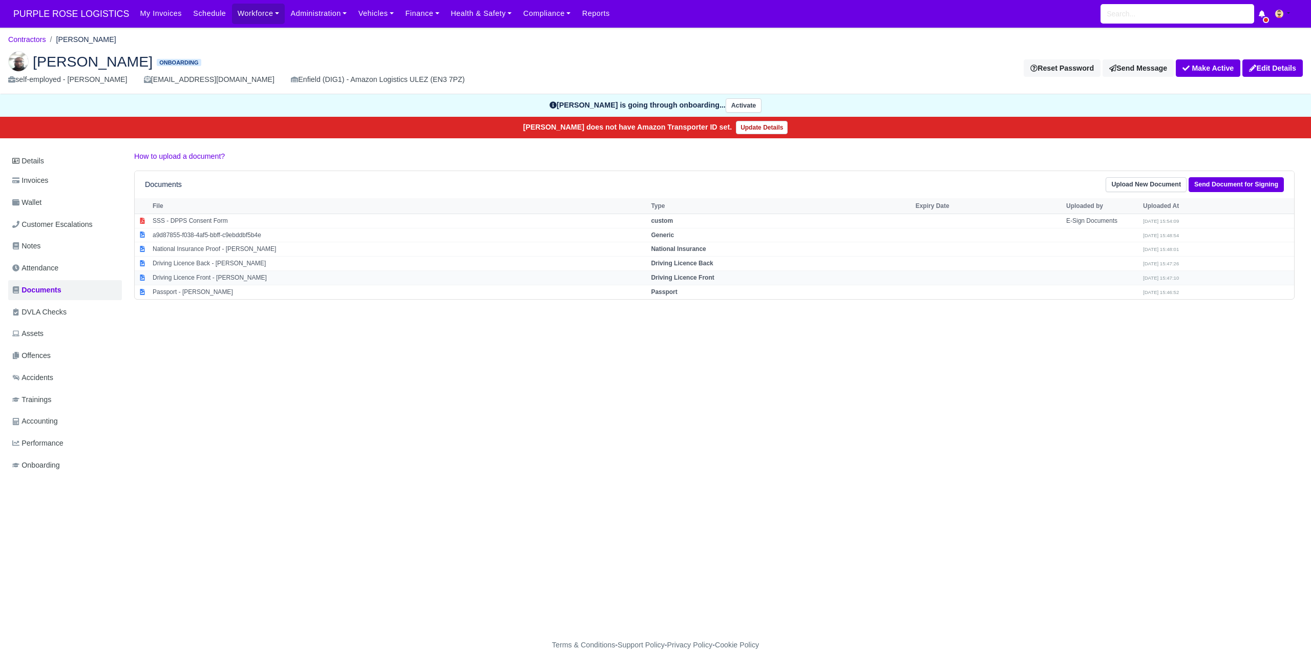
click at [690, 276] on strong "Driving Licence Front" at bounding box center [682, 277] width 63 height 7
select select "driving-licence-front"
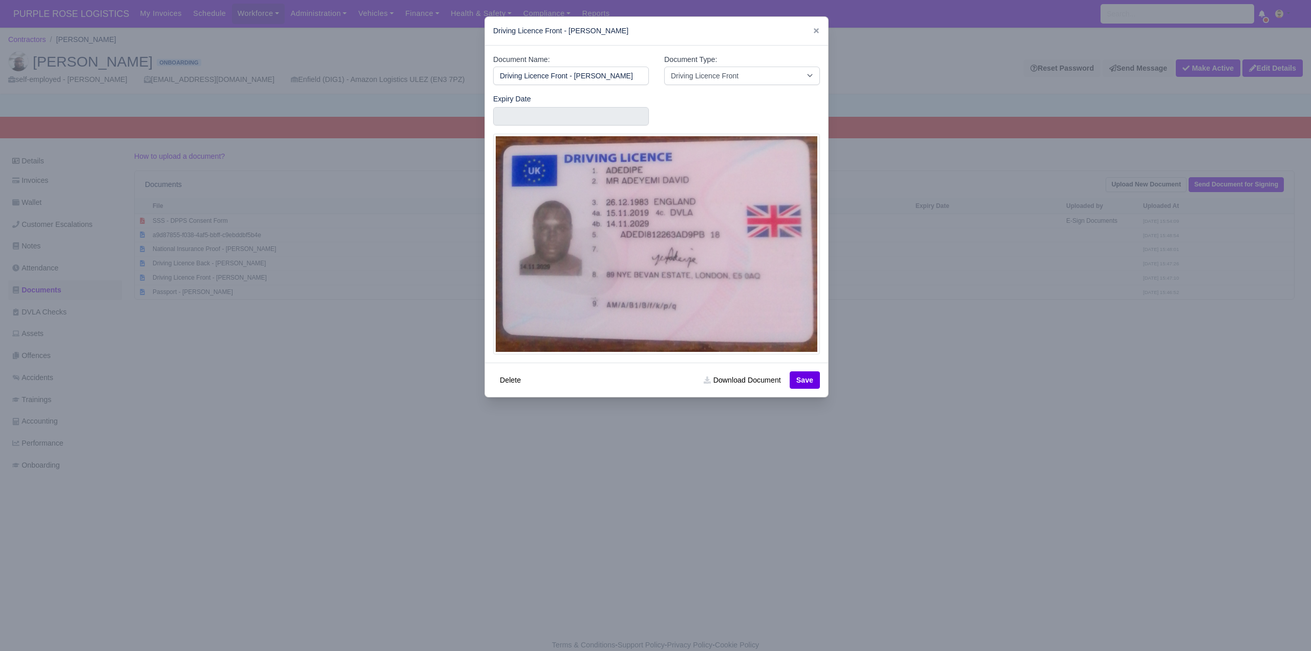
drag, startPoint x: 942, startPoint y: 421, endPoint x: 1079, endPoint y: 260, distance: 211.5
click at [944, 420] on div at bounding box center [655, 325] width 1311 height 651
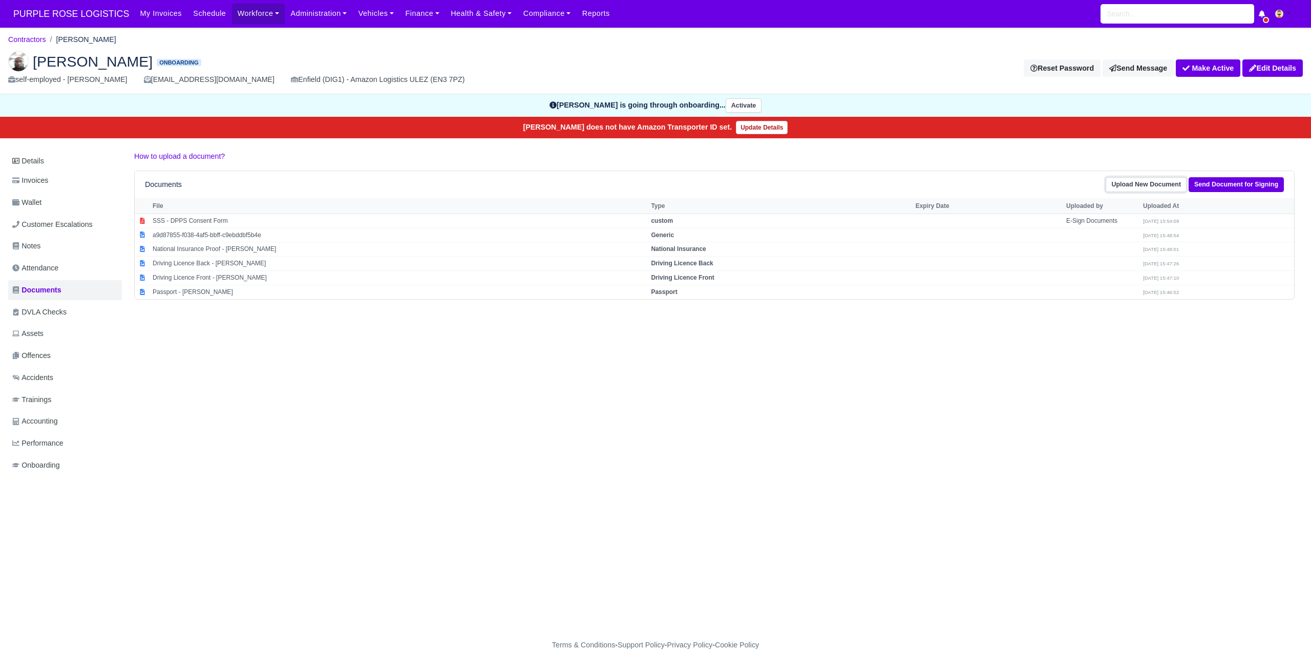
click at [1133, 181] on link "Upload New Document" at bounding box center [1145, 184] width 81 height 15
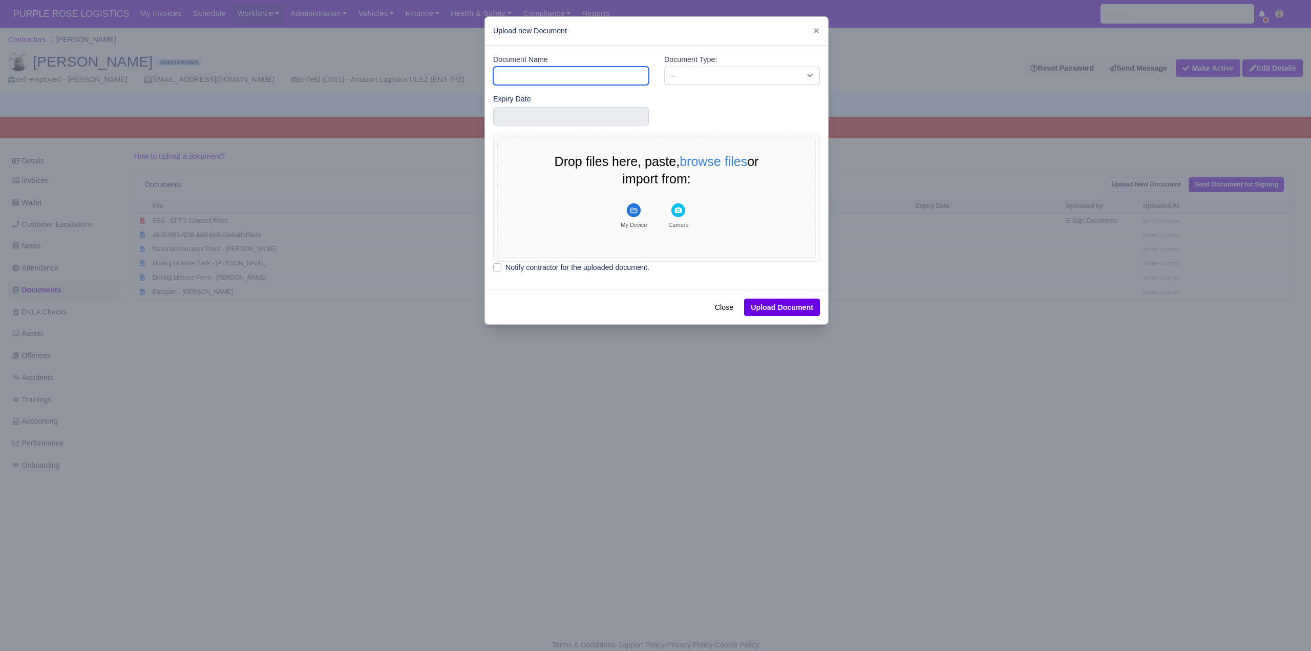
click at [527, 77] on input "Document Name" at bounding box center [571, 76] width 156 height 18
type input "DVLA"
click at [682, 74] on select "-- Accounting Engagement Letter Age Verification Confirmation Background Check …" at bounding box center [742, 76] width 156 height 18
select select "dvla-check"
click at [664, 67] on select "-- Accounting Engagement Letter Age Verification Confirmation Background Check …" at bounding box center [742, 76] width 156 height 18
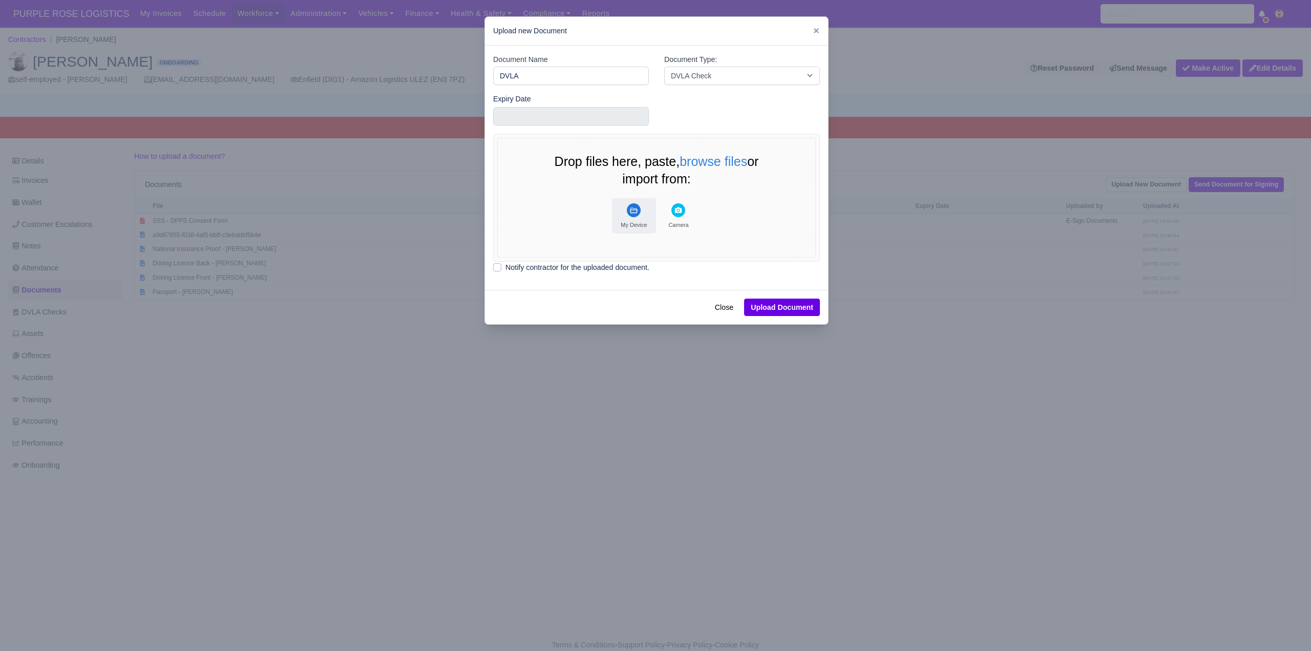
click at [628, 210] on rect "File Uploader" at bounding box center [634, 210] width 14 height 14
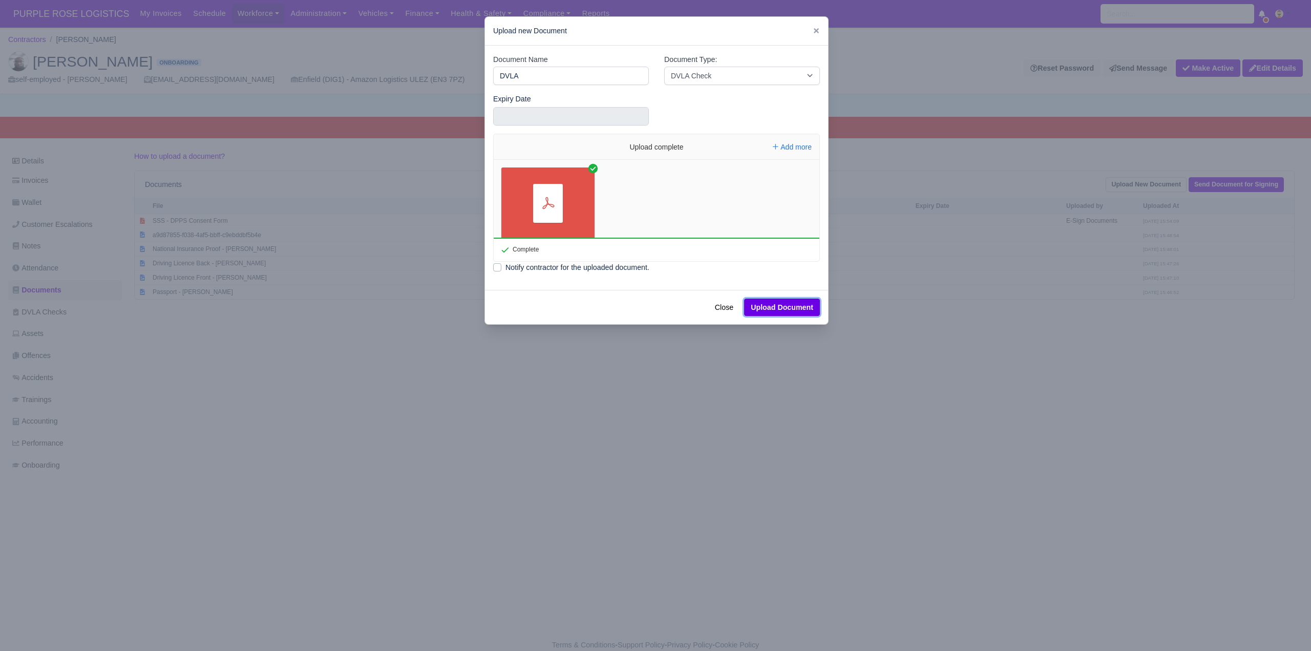
click at [785, 301] on button "Upload Document" at bounding box center [782, 306] width 76 height 17
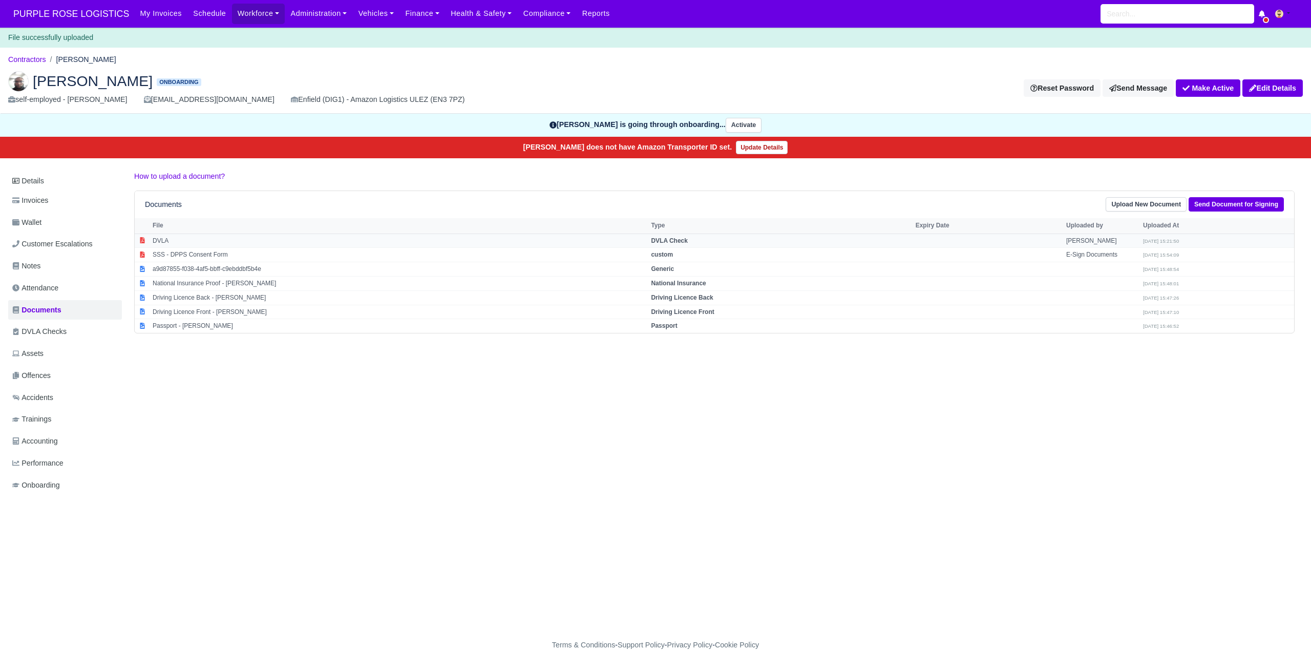
click at [688, 238] on strong "DVLA Check" at bounding box center [669, 240] width 37 height 7
select select "dvla-check"
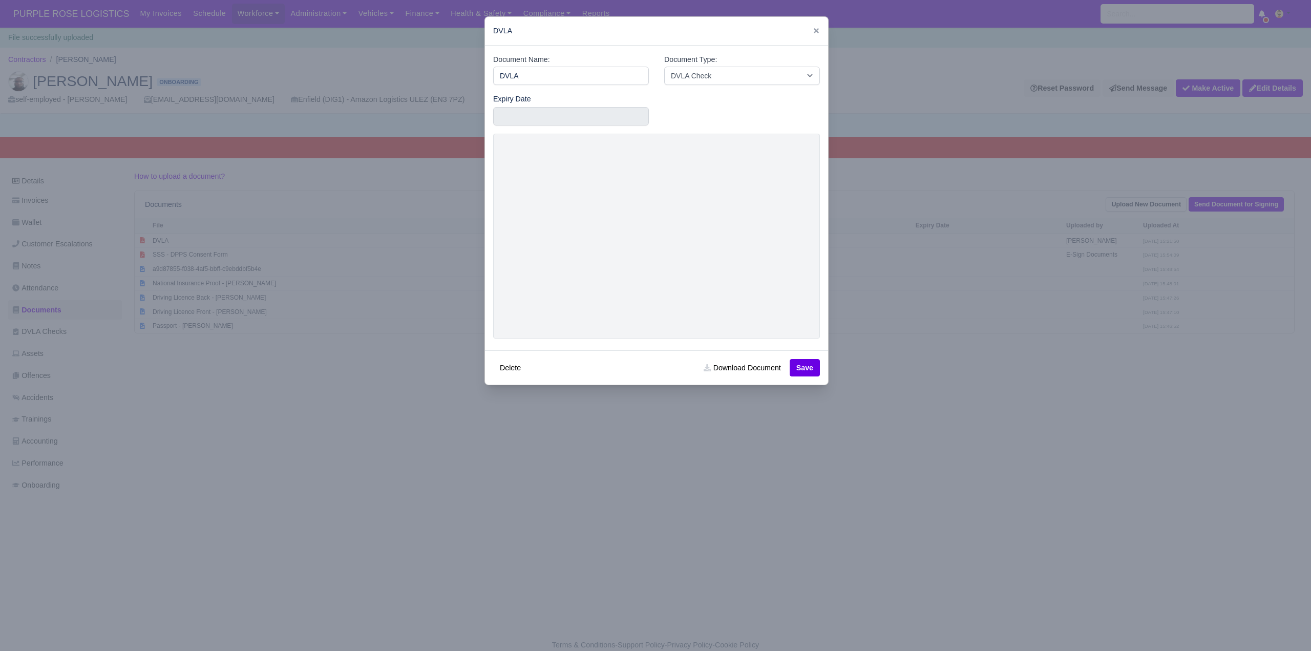
click at [573, 435] on div at bounding box center [655, 325] width 1311 height 651
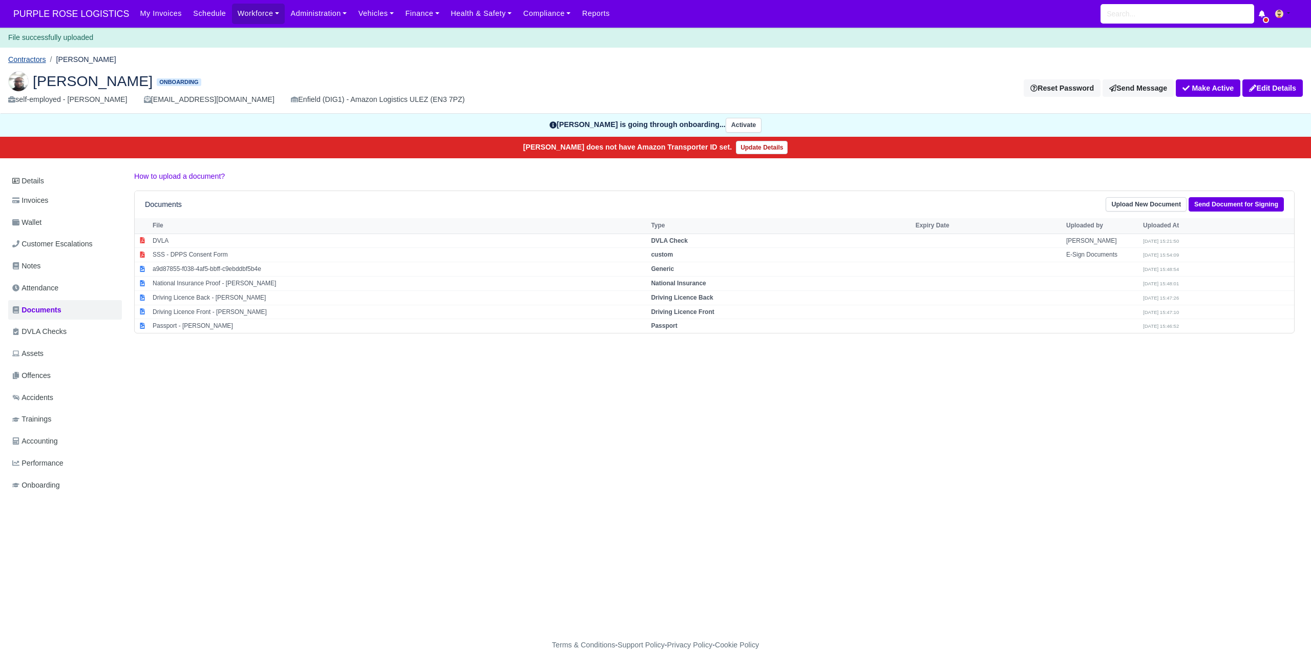
click at [24, 57] on link "Contractors" at bounding box center [27, 59] width 38 height 8
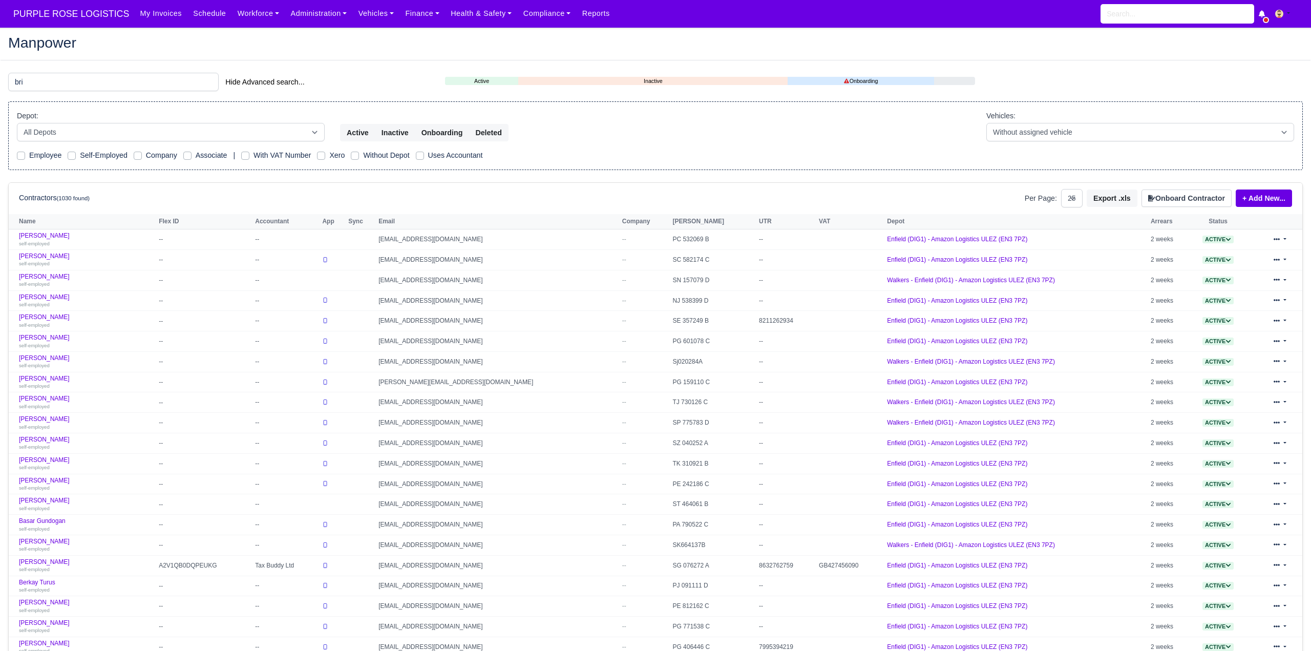
select select "25"
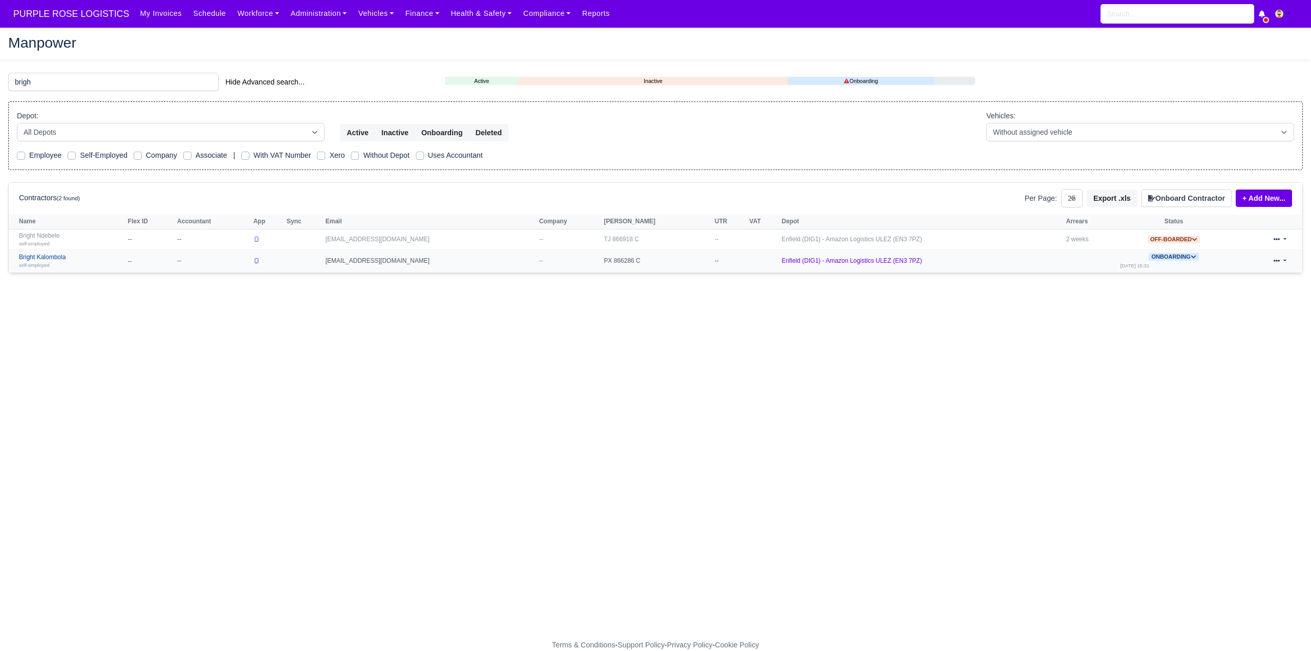
type input "brigh"
click at [62, 256] on link "Bright Kalombola self-employed" at bounding box center [71, 260] width 104 height 15
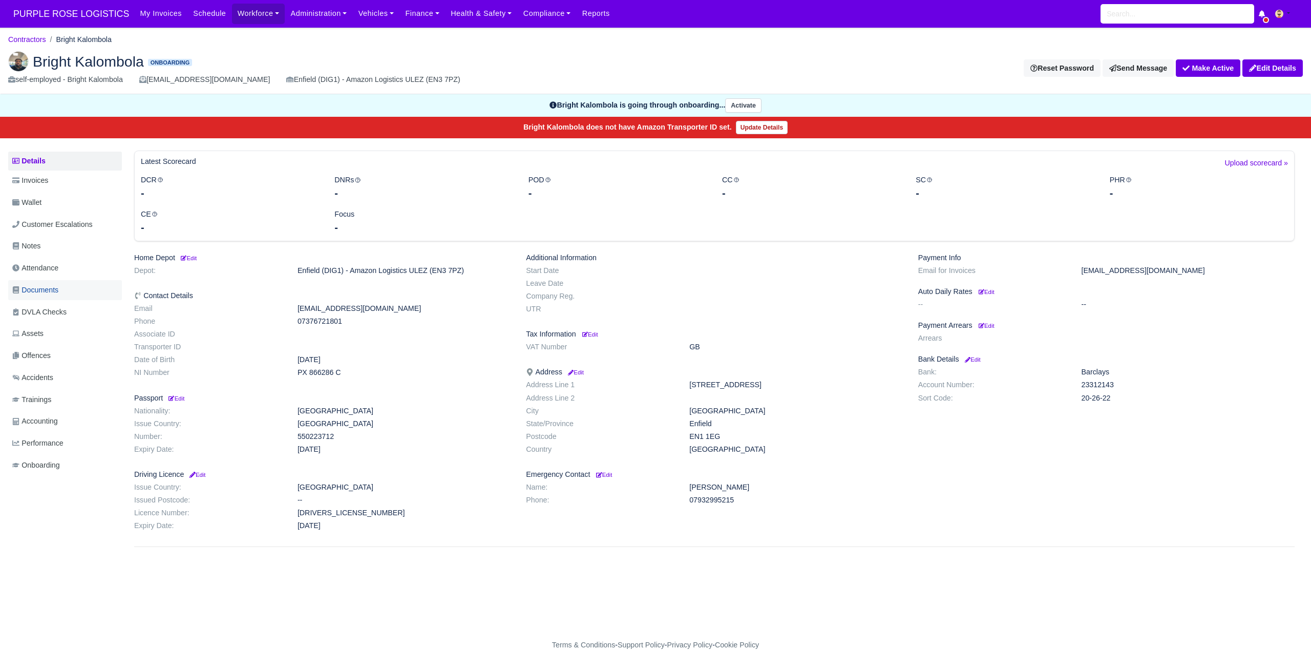
click at [44, 292] on span "Documents" at bounding box center [35, 290] width 46 height 12
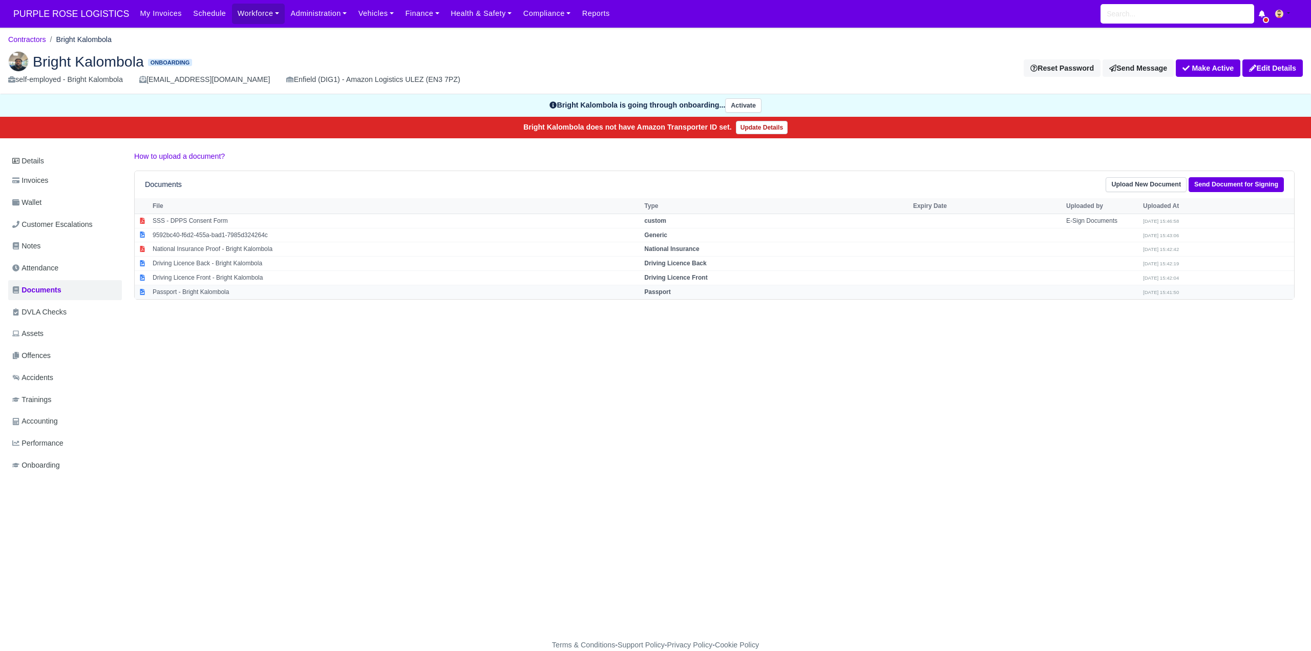
click at [670, 291] on strong "Passport" at bounding box center [657, 291] width 26 height 7
select select "passport"
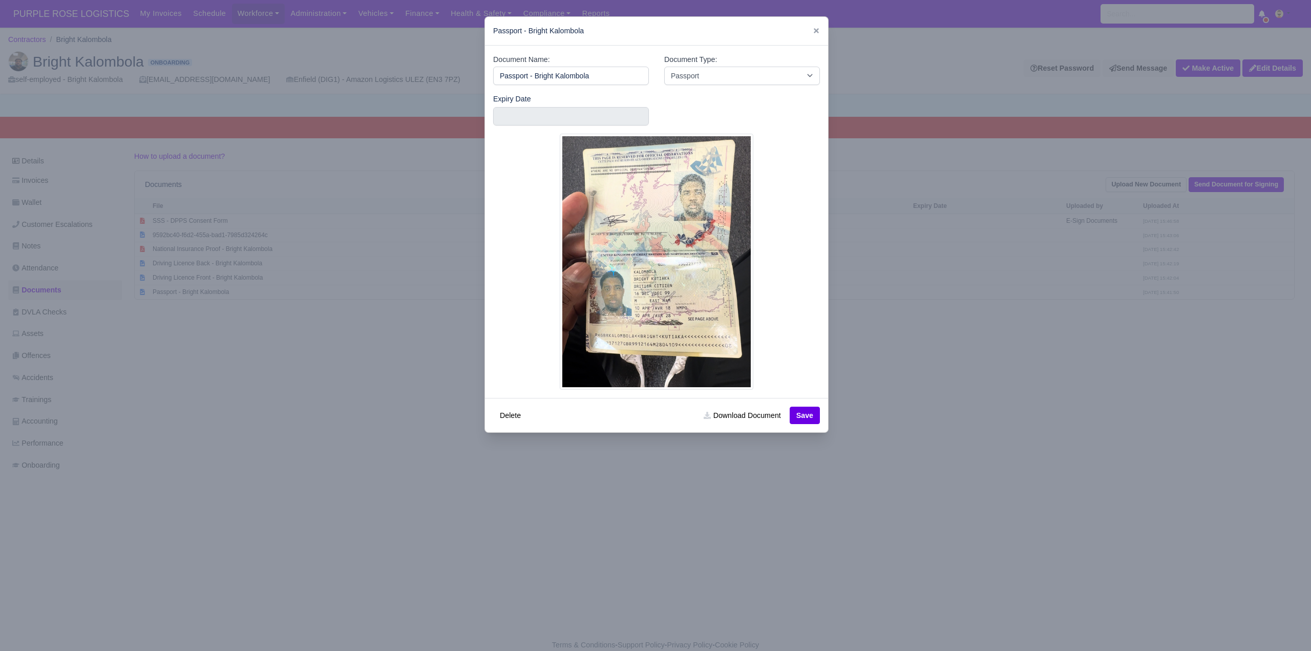
click at [954, 388] on div at bounding box center [655, 325] width 1311 height 651
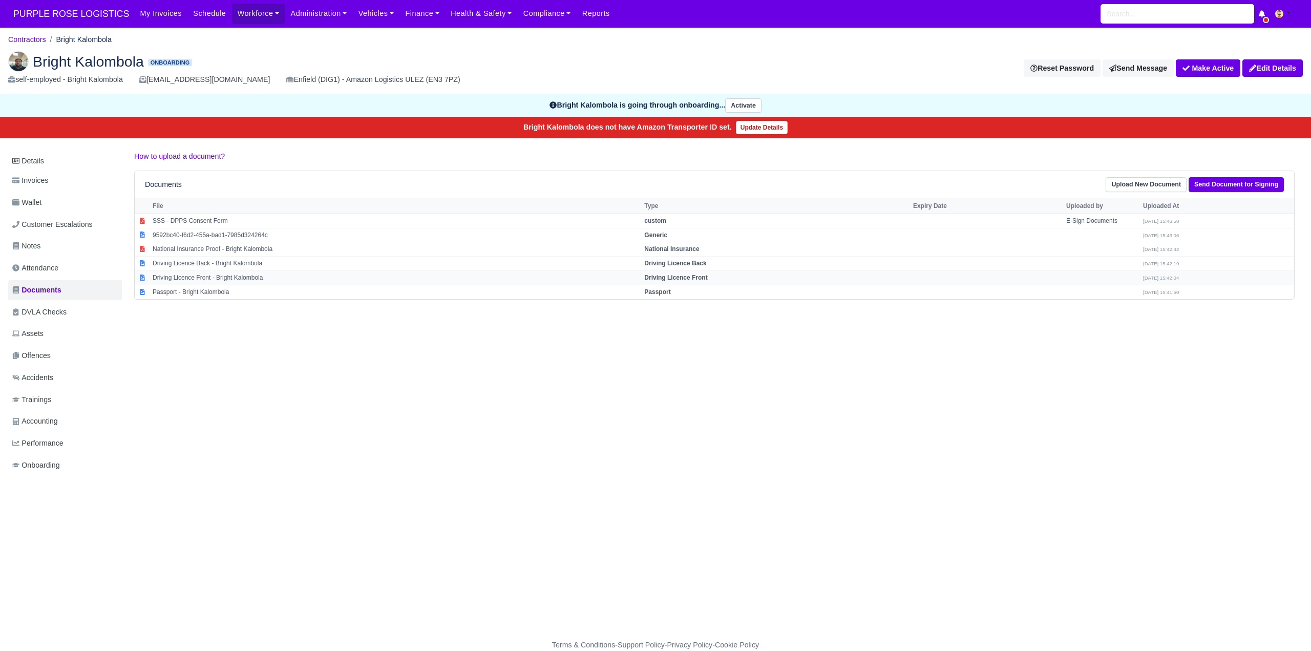
click at [707, 275] on strong "Driving Licence Front" at bounding box center [675, 277] width 63 height 7
select select "driving-licence-front"
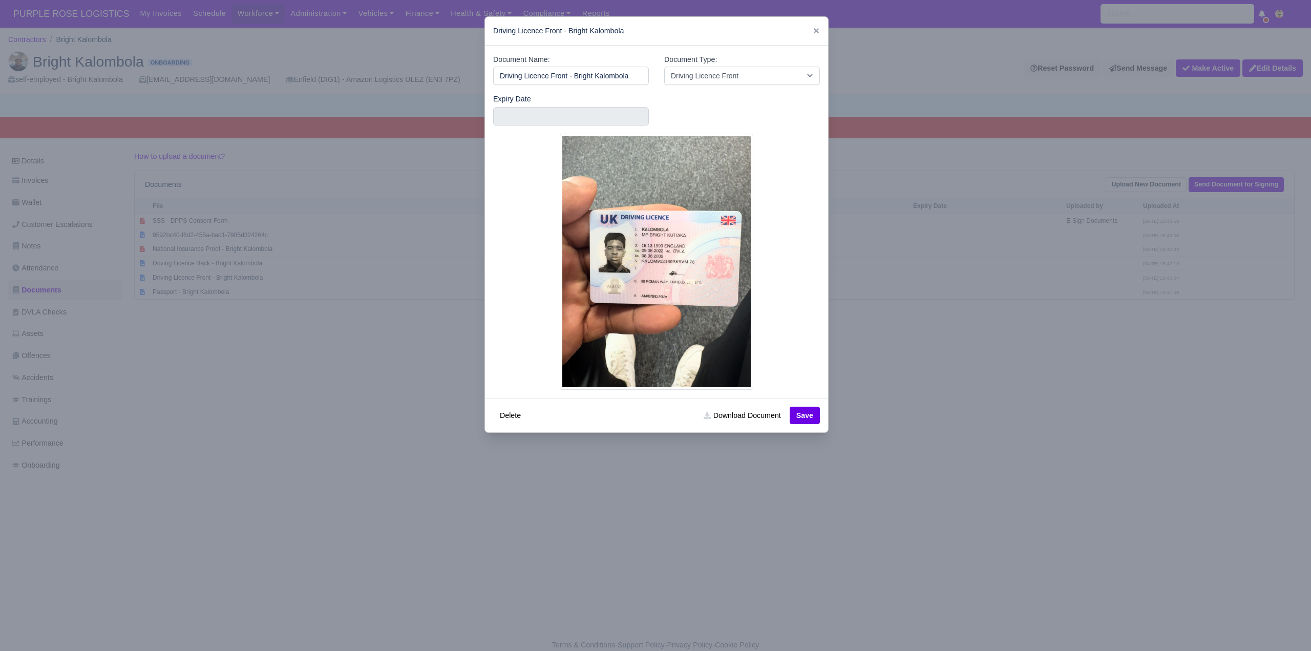
click at [967, 396] on div at bounding box center [655, 325] width 1311 height 651
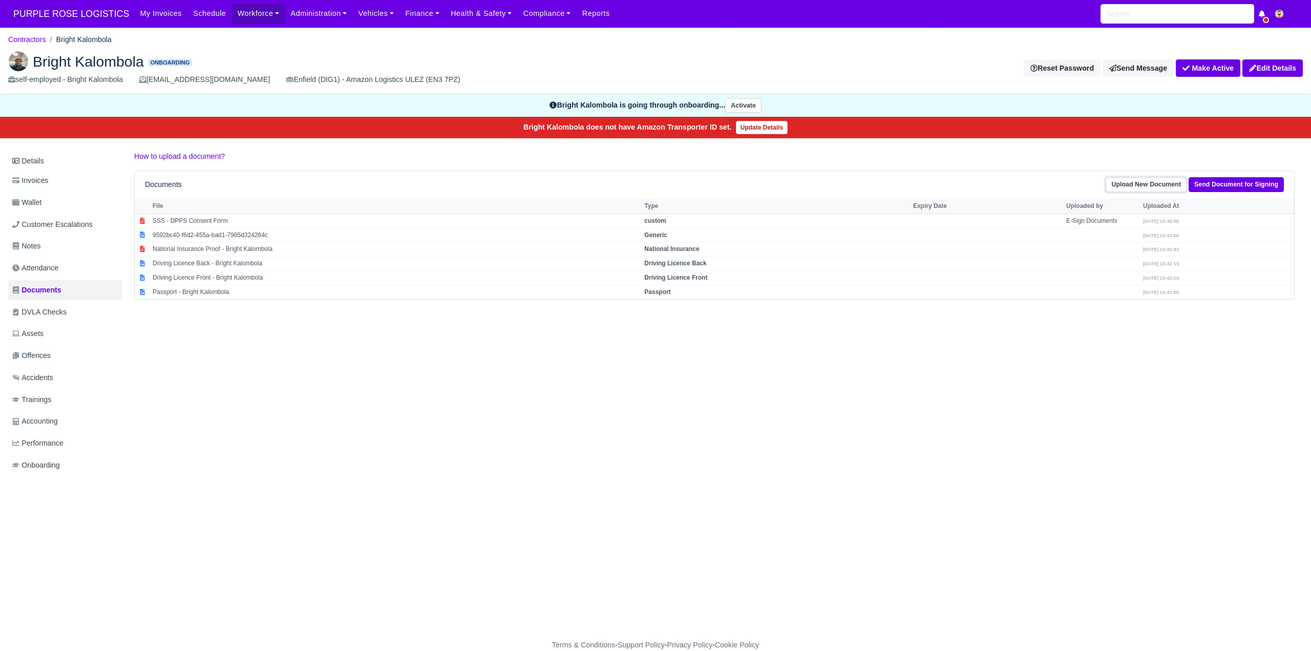
click at [1120, 185] on link "Upload New Document" at bounding box center [1145, 184] width 81 height 15
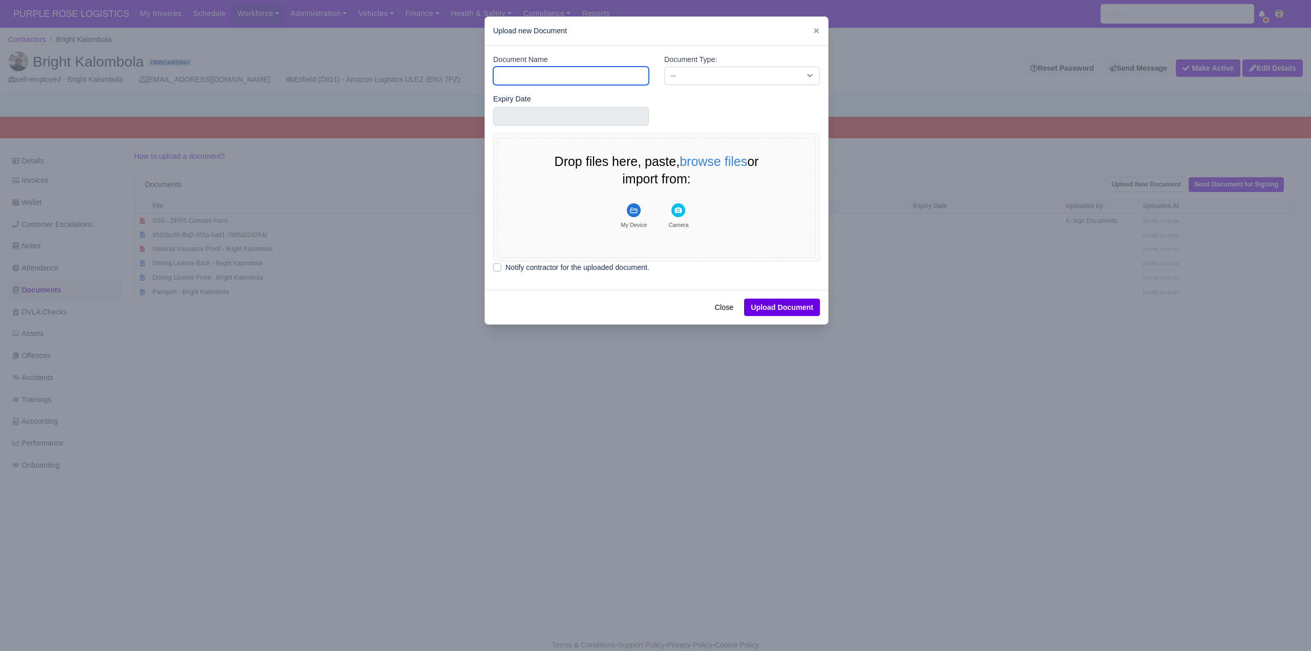
paste input "7376721801"
type input "7376721801"
drag, startPoint x: 551, startPoint y: 76, endPoint x: 475, endPoint y: 81, distance: 76.5
click at [475, 81] on div "​ Upload new Document Document Name 7376721801 Document Type: -- Accounting Eng…" at bounding box center [655, 325] width 1311 height 651
click at [571, 77] on input "Document Name" at bounding box center [571, 76] width 156 height 18
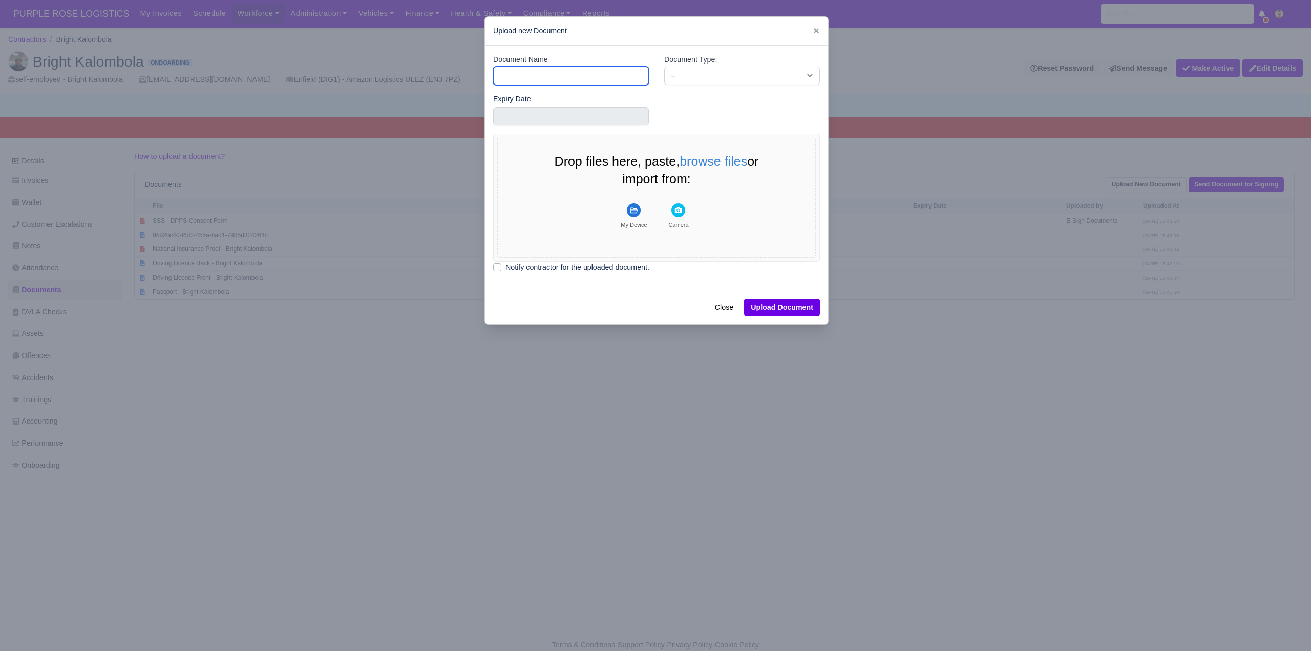
type input "DVLA"
click at [682, 73] on select "-- Accounting Engagement Letter Age Verification Confirmation Background Check …" at bounding box center [742, 76] width 156 height 18
select select "dvla-check"
click at [664, 67] on select "-- Accounting Engagement Letter Age Verification Confirmation Background Check …" at bounding box center [742, 76] width 156 height 18
click at [632, 211] on rect "File Uploader" at bounding box center [634, 210] width 14 height 14
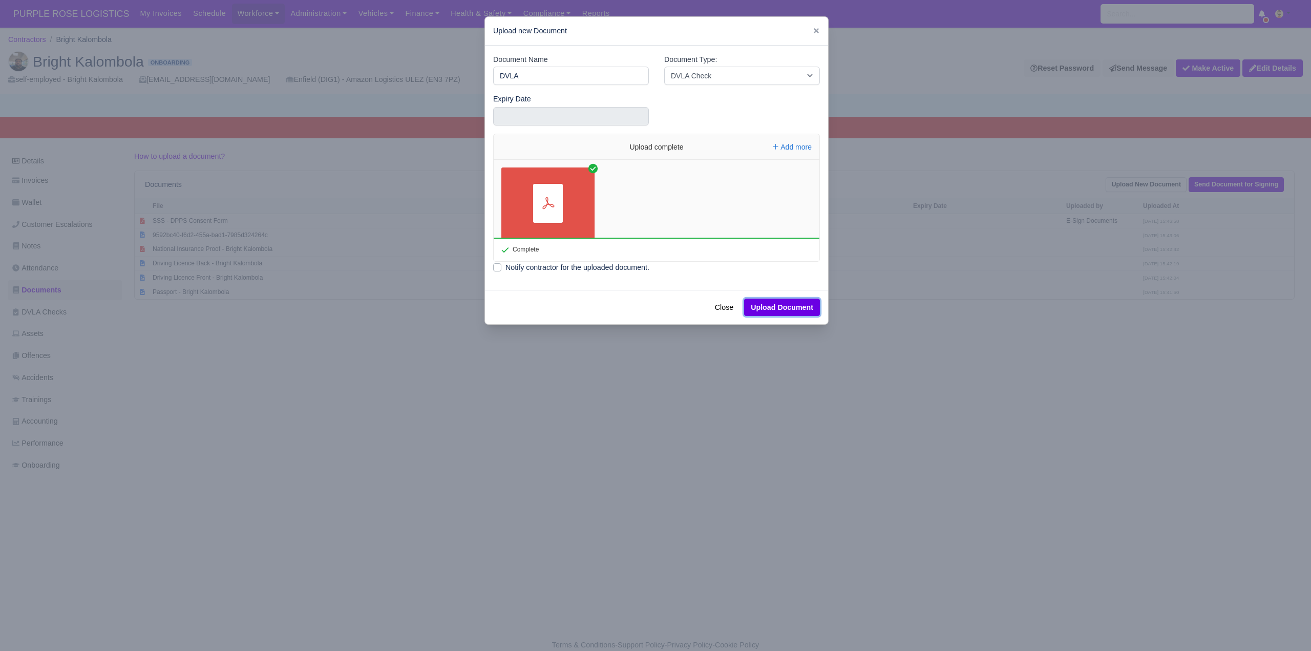
click at [780, 306] on button "Upload Document" at bounding box center [782, 306] width 76 height 17
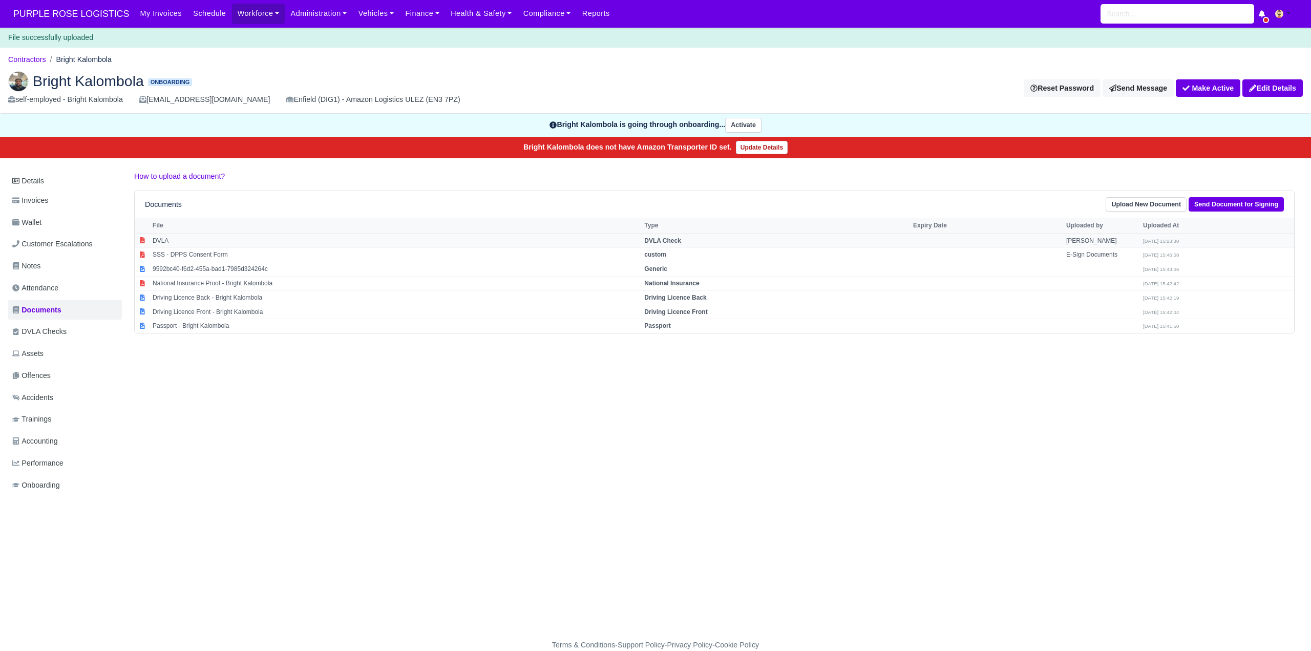
click at [675, 239] on strong "DVLA Check" at bounding box center [662, 240] width 37 height 7
select select "dvla-check"
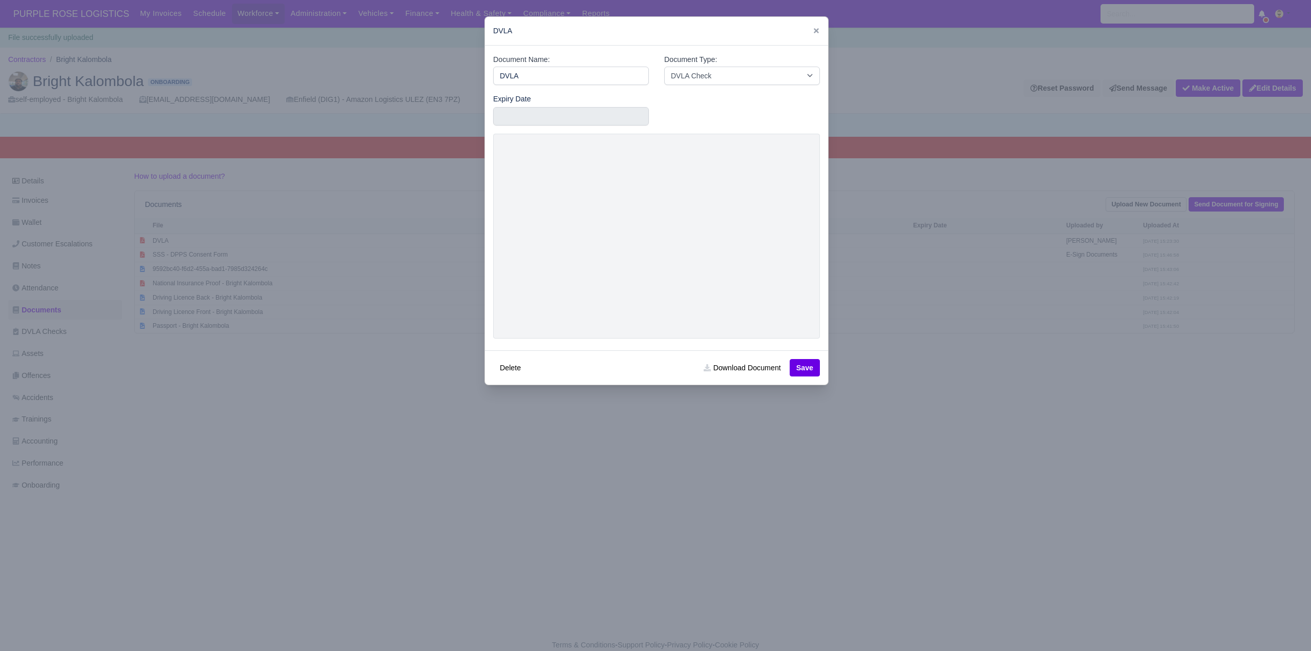
drag, startPoint x: 937, startPoint y: 418, endPoint x: 921, endPoint y: 397, distance: 25.6
click at [936, 417] on div at bounding box center [655, 325] width 1311 height 651
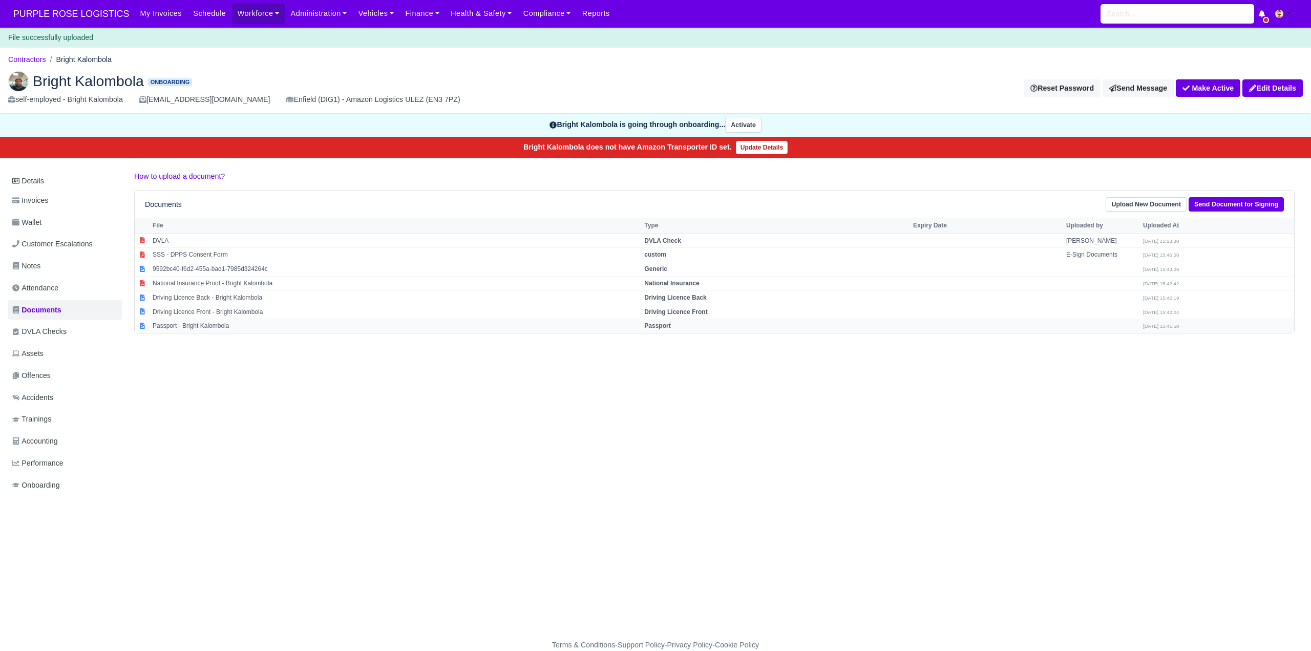
click at [670, 325] on strong "Passport" at bounding box center [657, 325] width 26 height 7
select select "passport"
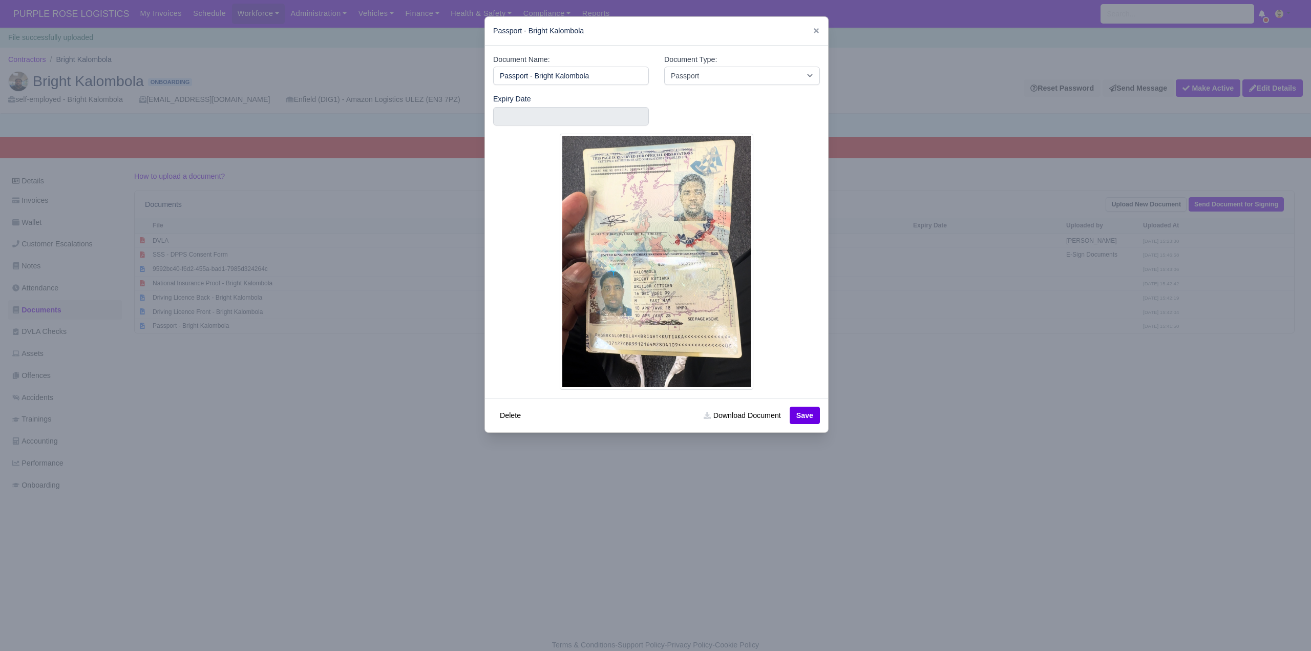
click at [511, 553] on div at bounding box center [655, 325] width 1311 height 651
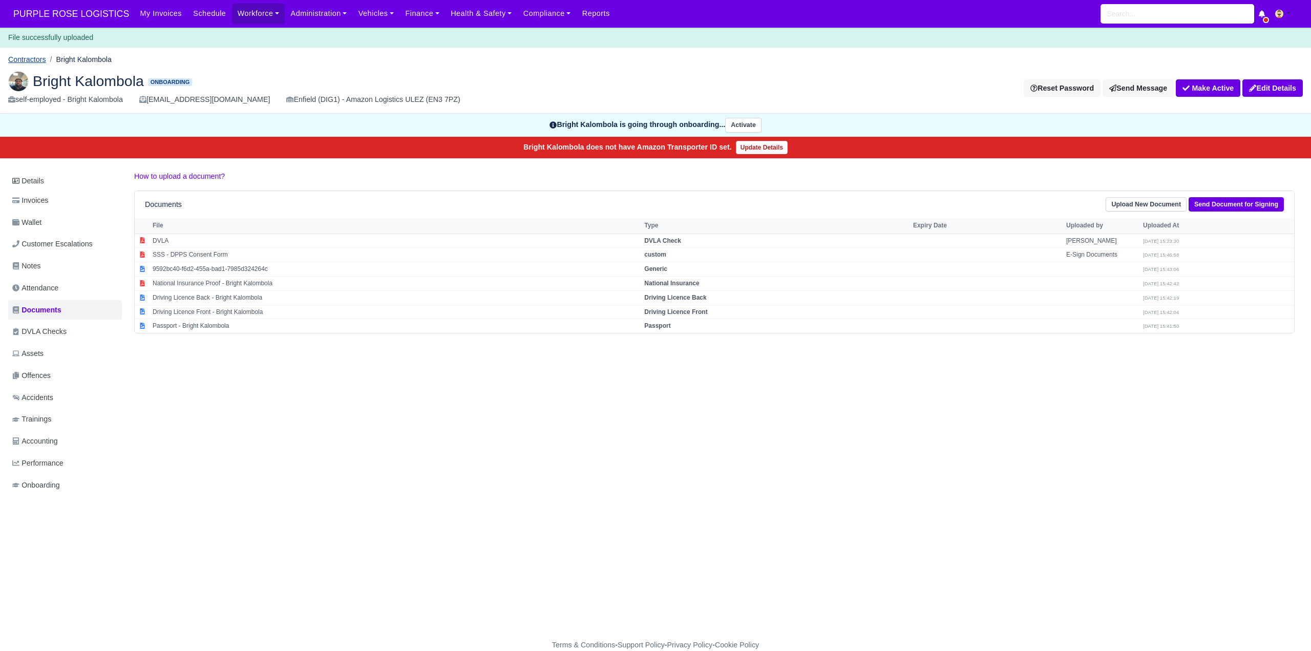
click at [24, 58] on link "Contractors" at bounding box center [27, 59] width 38 height 8
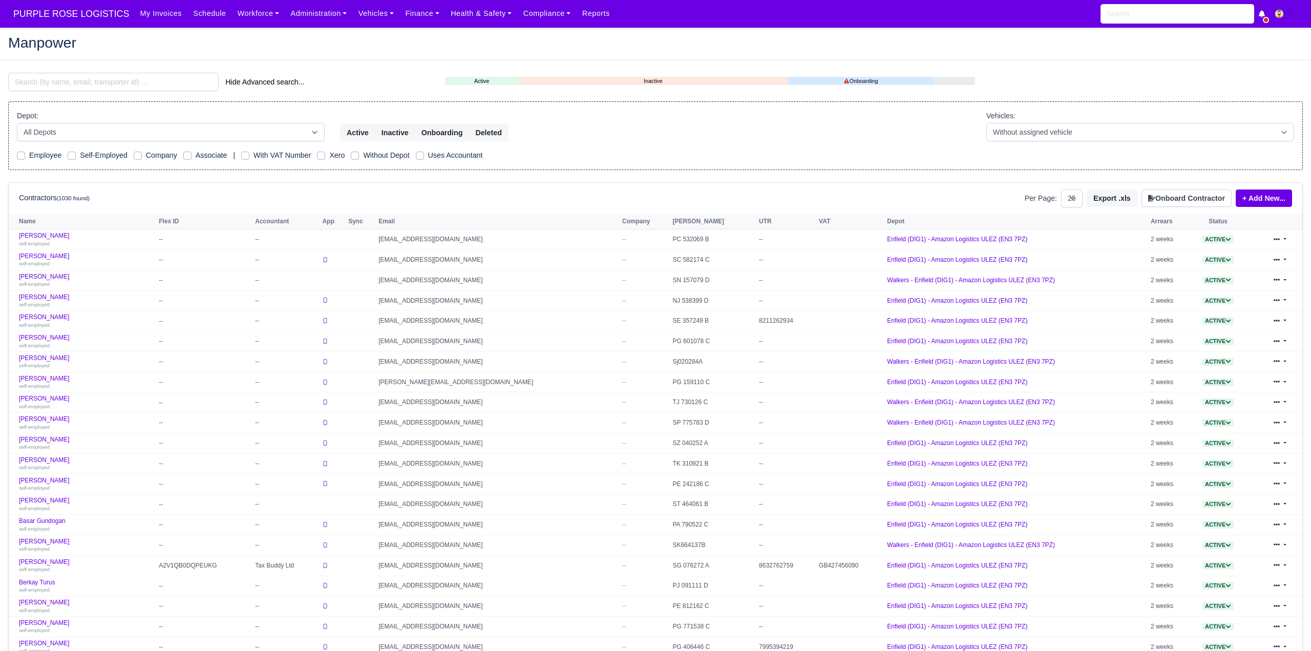
select select "25"
click at [88, 84] on input "search" at bounding box center [113, 82] width 210 height 18
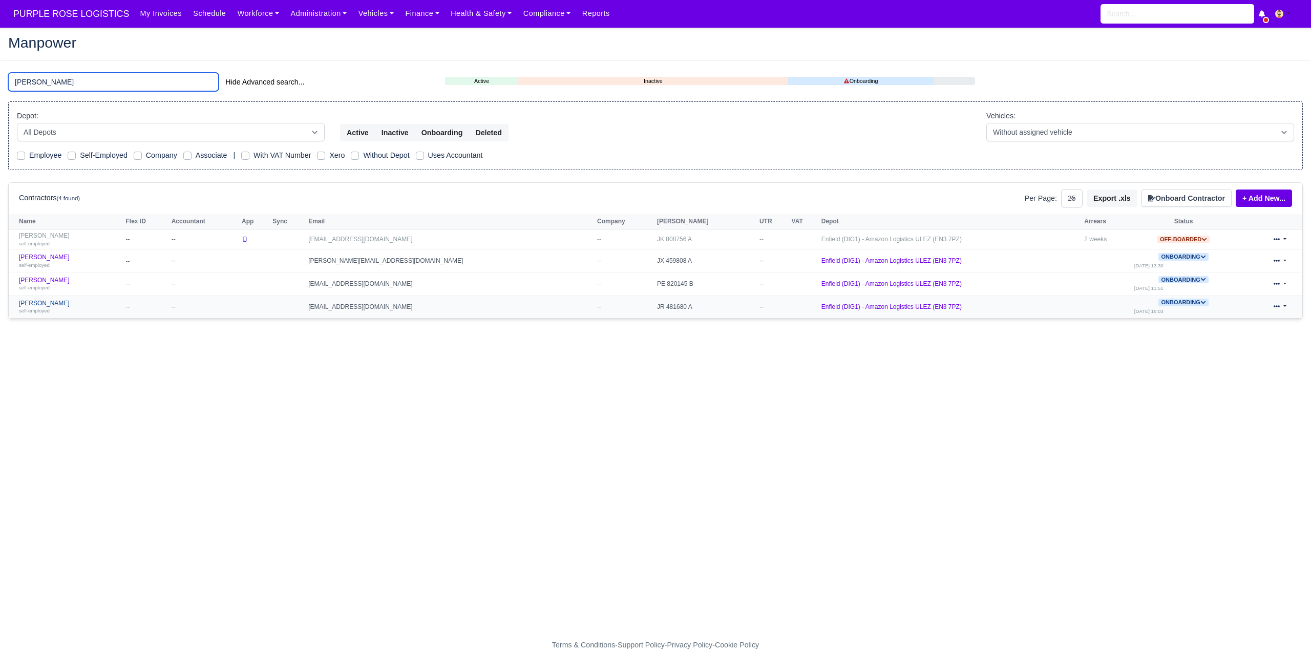
type input "[PERSON_NAME]"
click at [53, 302] on link "[PERSON_NAME] self-employed" at bounding box center [70, 306] width 102 height 15
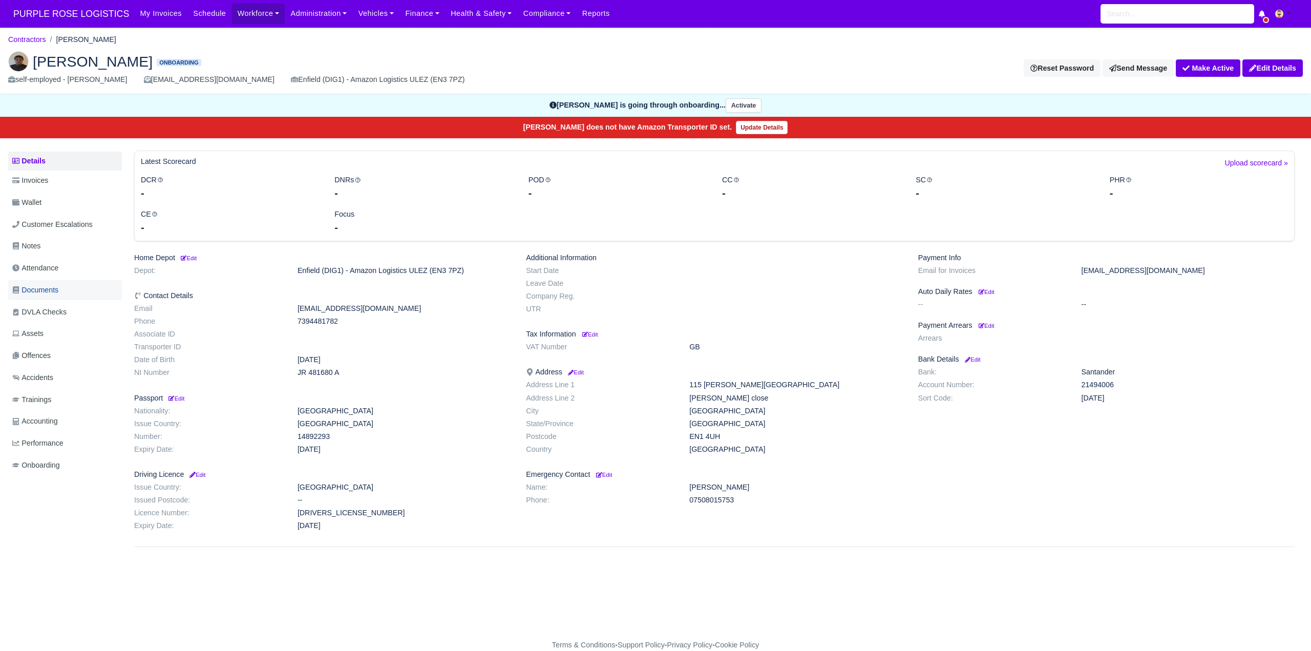
click at [40, 284] on span "Documents" at bounding box center [35, 290] width 46 height 12
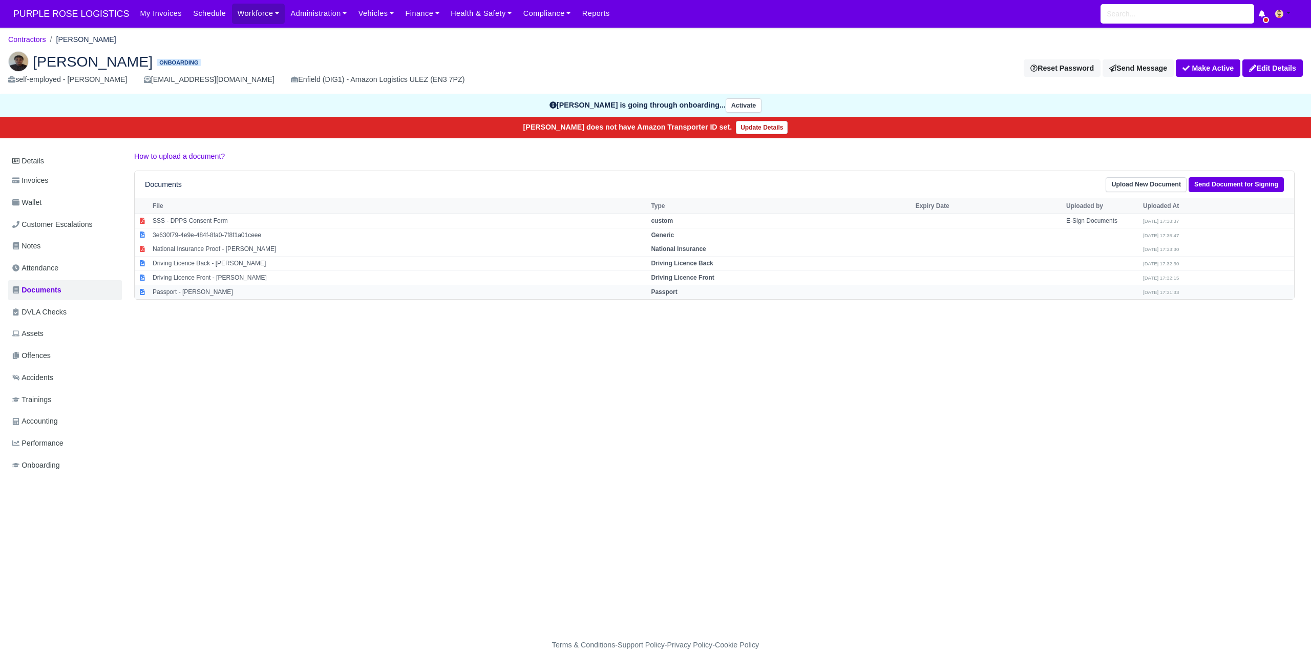
click at [677, 292] on strong "Passport" at bounding box center [664, 291] width 26 height 7
select select "passport"
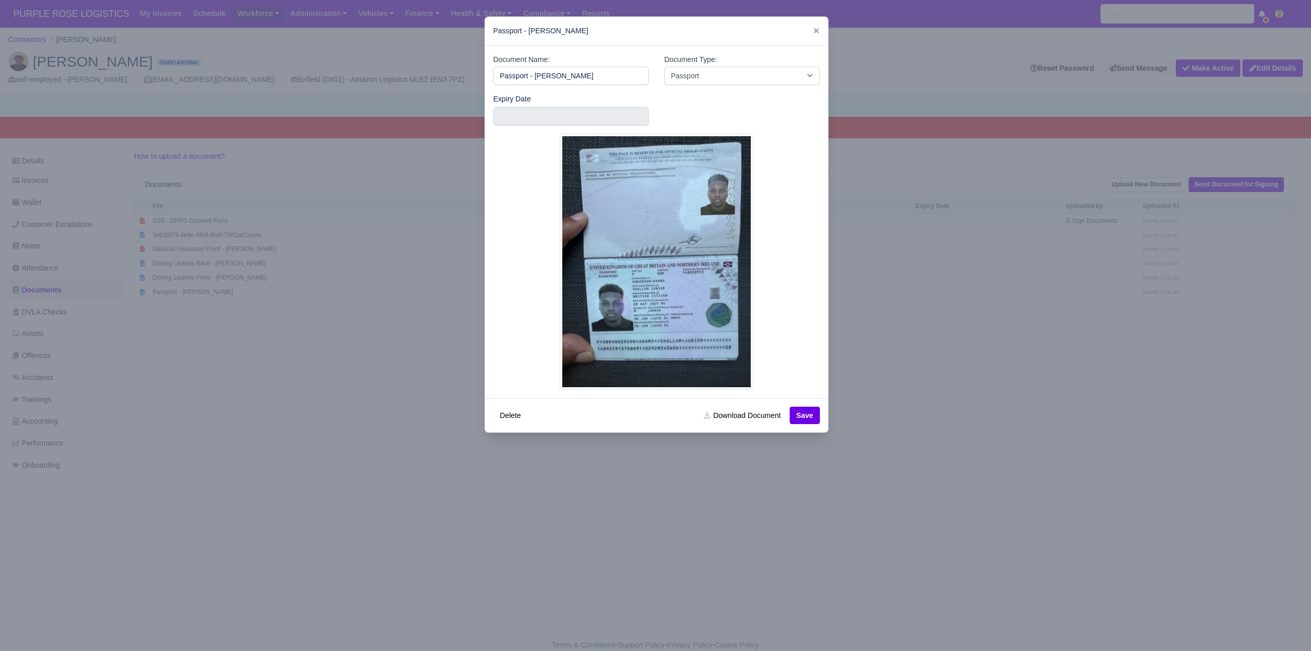
click at [1030, 473] on div at bounding box center [655, 325] width 1311 height 651
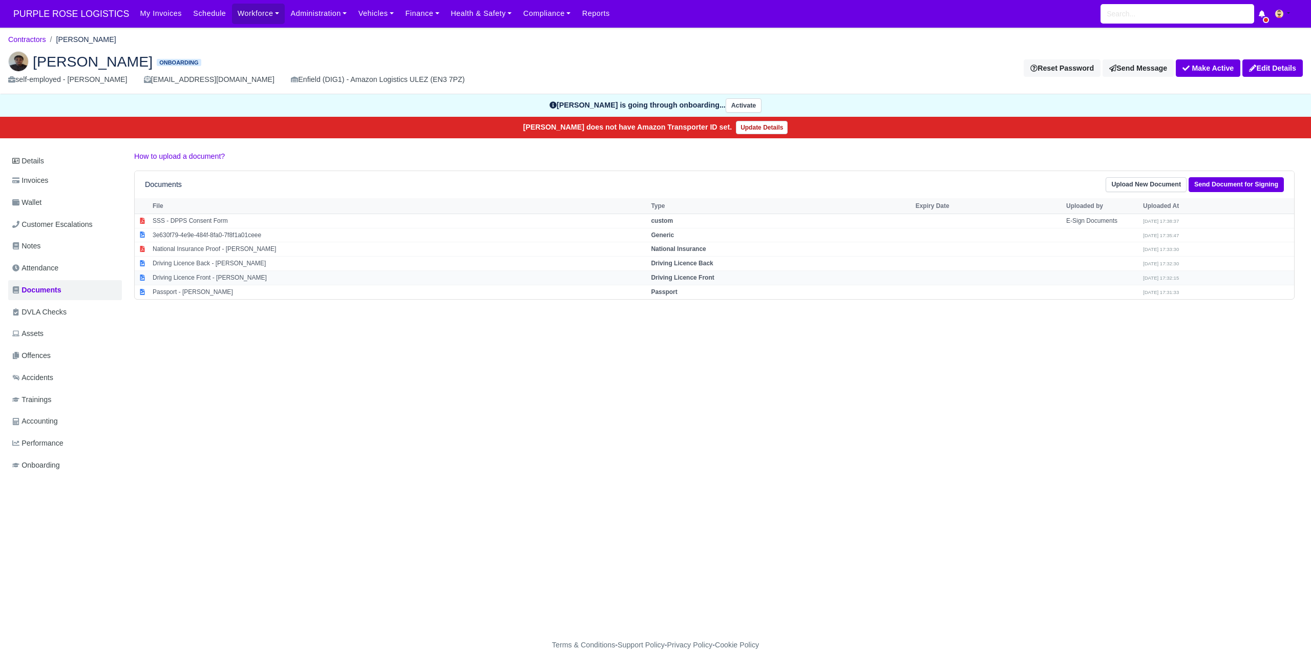
click at [697, 276] on strong "Driving Licence Front" at bounding box center [682, 277] width 63 height 7
select select "driving-licence-front"
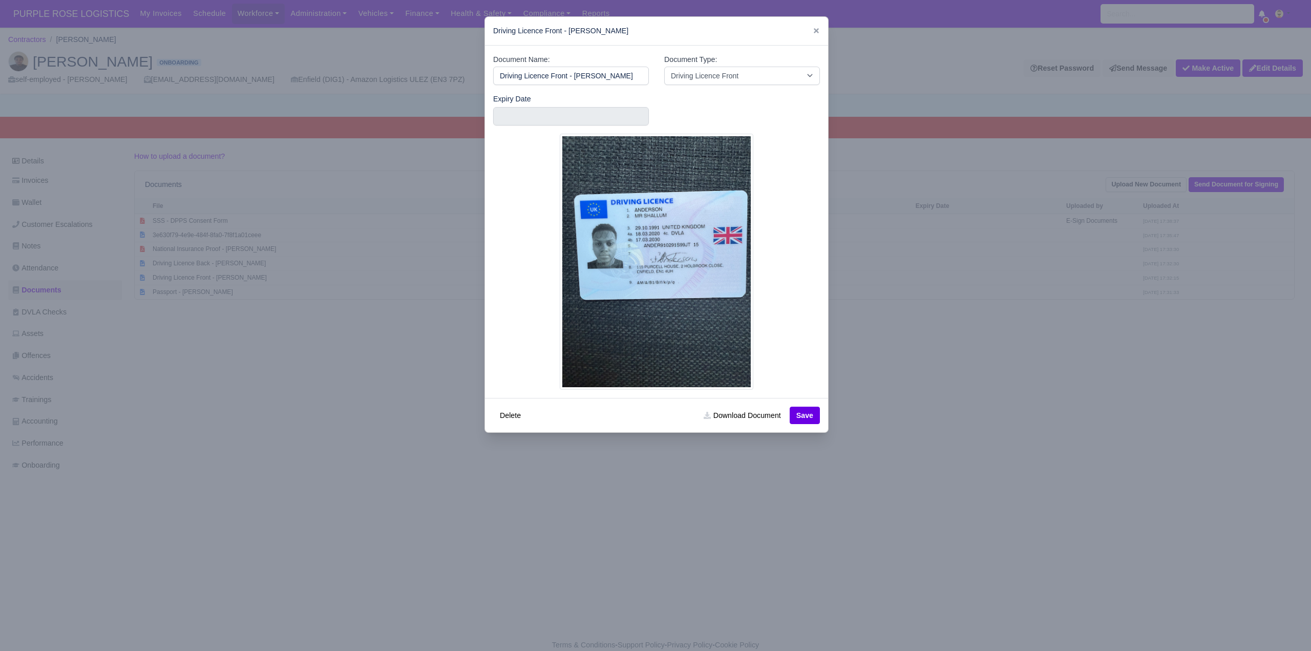
click at [950, 436] on div at bounding box center [655, 325] width 1311 height 651
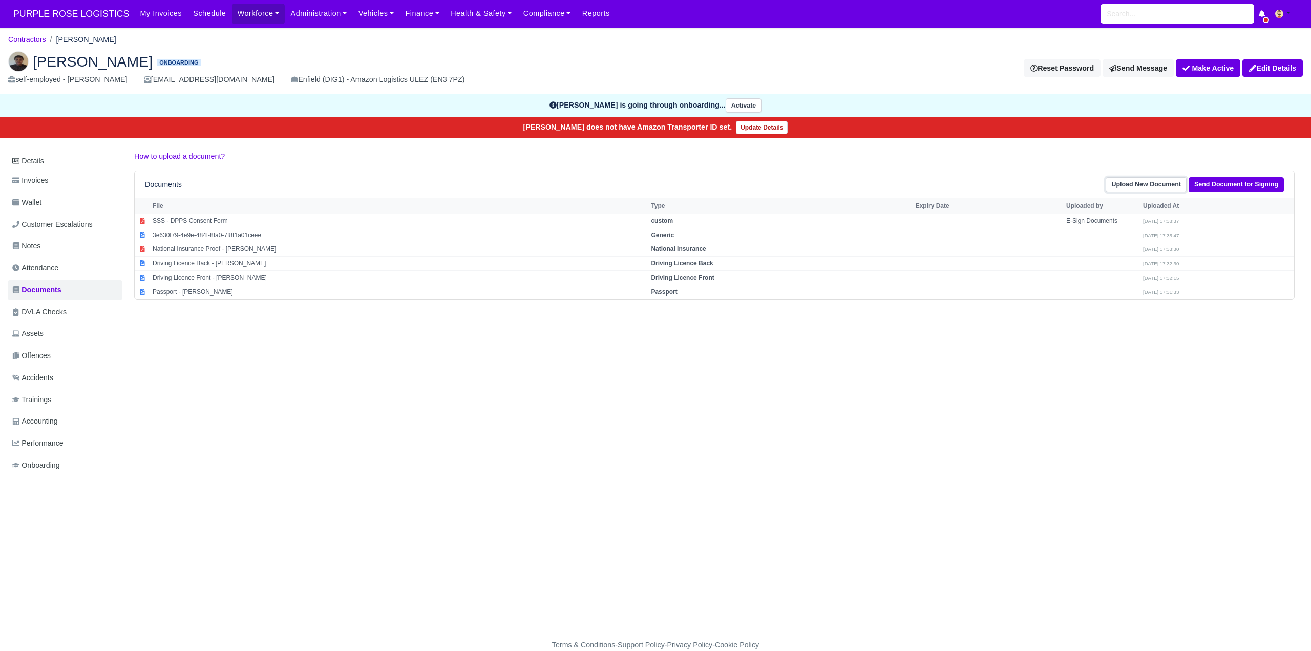
click at [1131, 187] on link "Upload New Document" at bounding box center [1145, 184] width 81 height 15
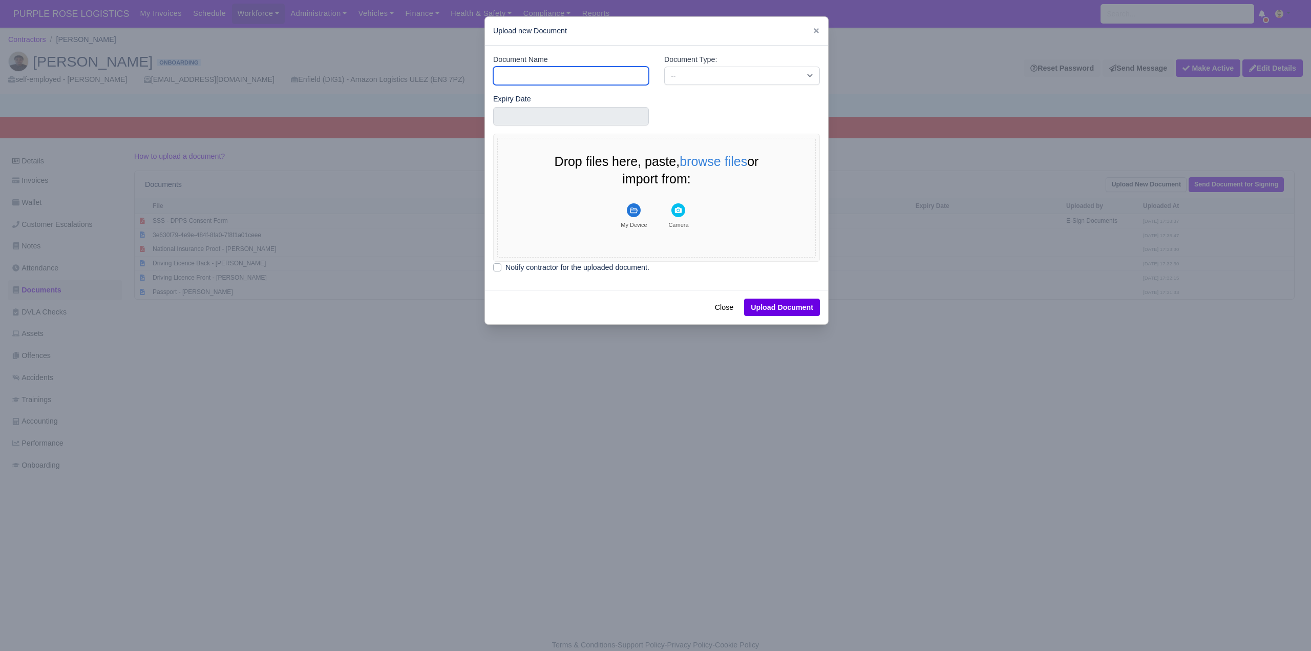
click at [573, 75] on input "Document Name" at bounding box center [571, 76] width 156 height 18
type input "DVLA"
click at [687, 75] on select "-- Accounting Engagement Letter Age Verification Confirmation Background Check …" at bounding box center [742, 76] width 156 height 18
select select "dvla-check"
click at [664, 67] on select "-- Accounting Engagement Letter Age Verification Confirmation Background Check …" at bounding box center [742, 76] width 156 height 18
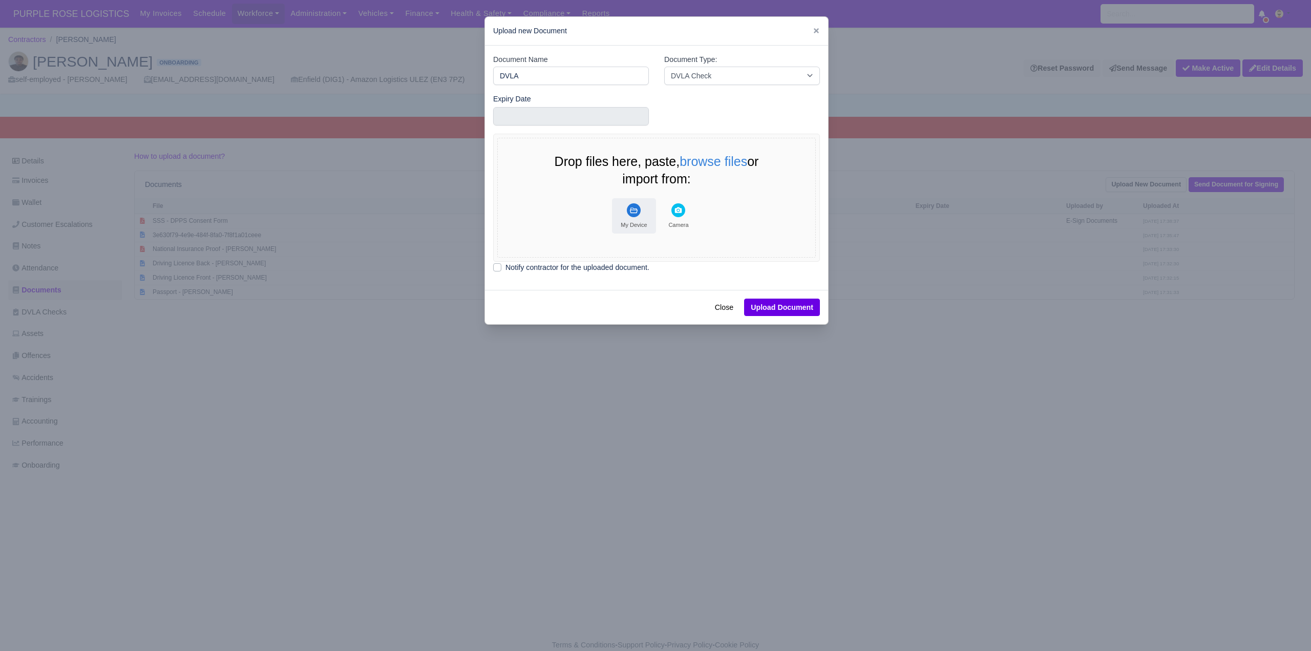
click at [628, 208] on rect "File Uploader" at bounding box center [634, 210] width 14 height 14
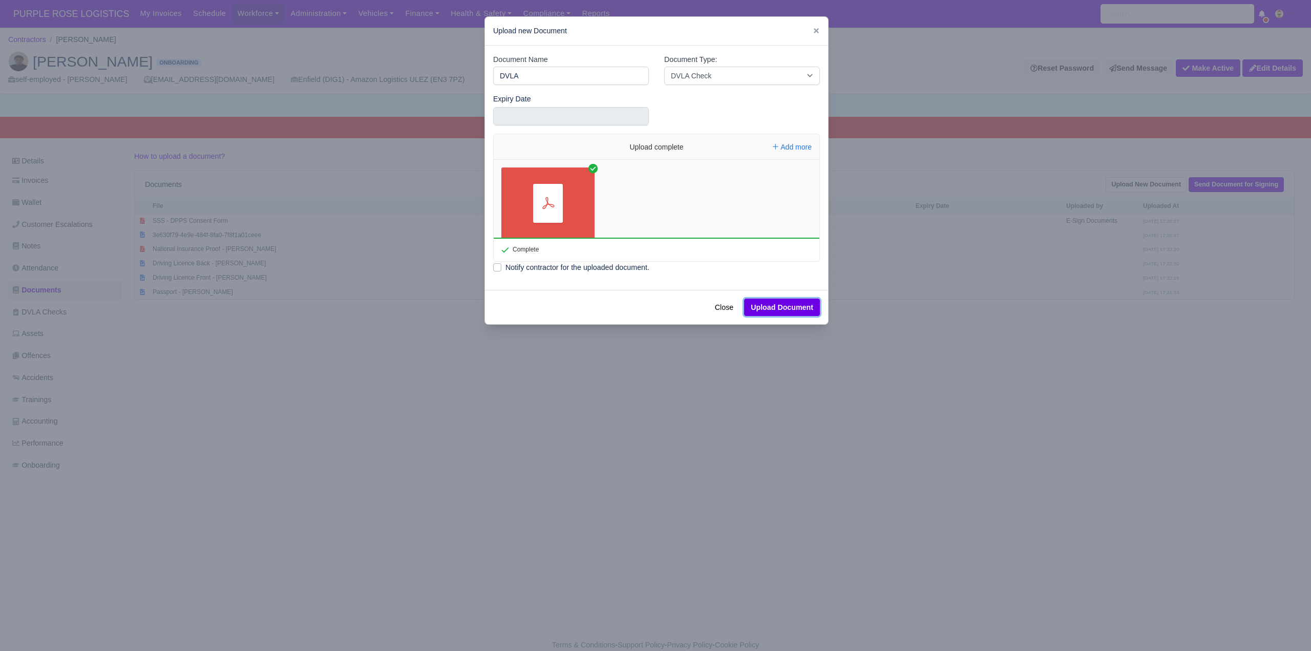
click at [779, 310] on button "Upload Document" at bounding box center [782, 306] width 76 height 17
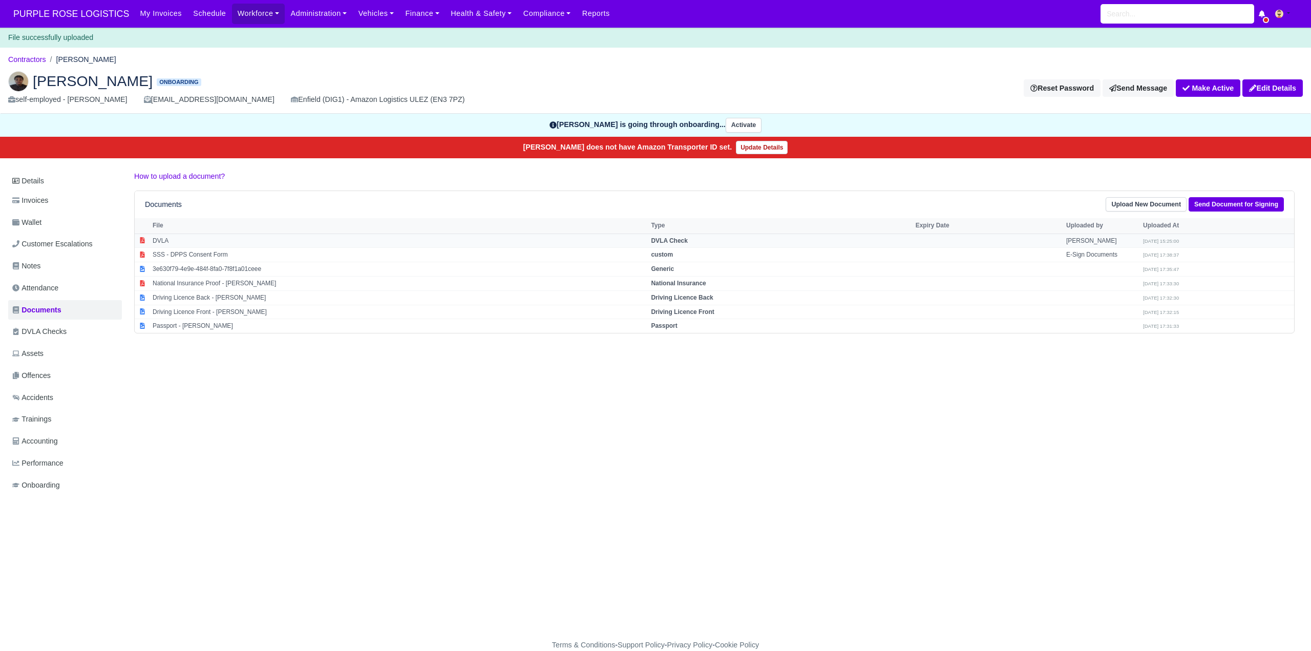
click at [687, 235] on td "DVLA Check" at bounding box center [780, 240] width 264 height 14
select select "dvla-check"
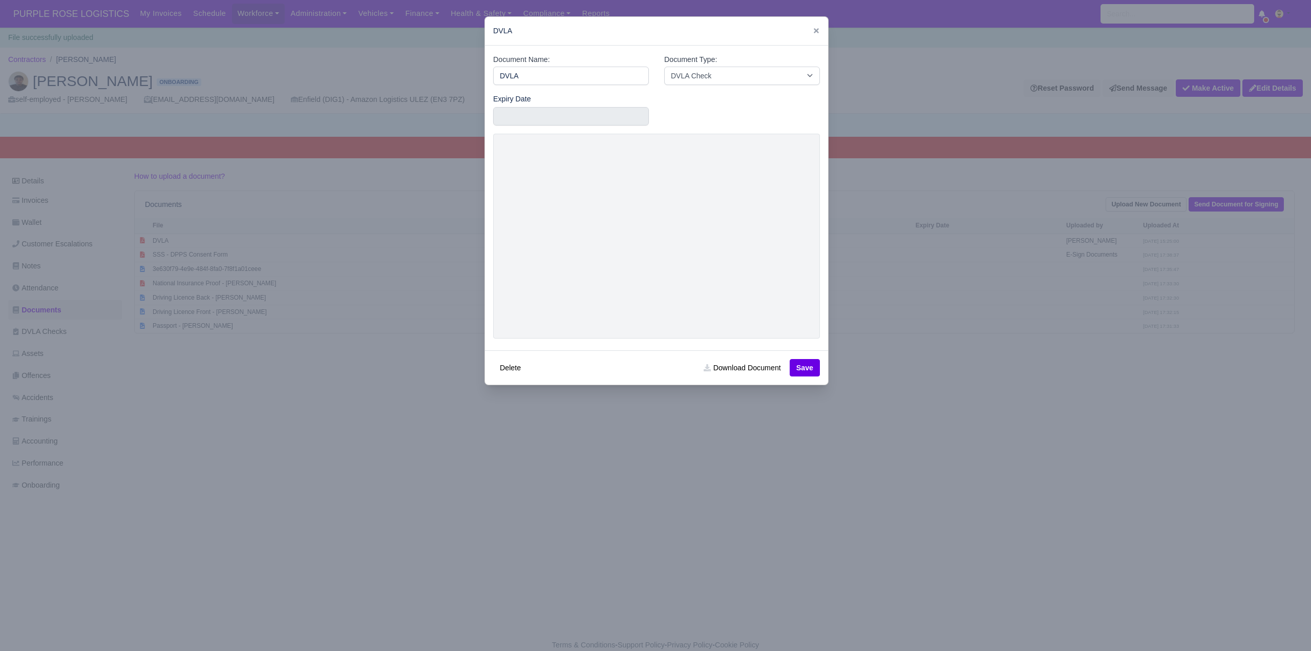
drag, startPoint x: 912, startPoint y: 400, endPoint x: 894, endPoint y: 365, distance: 39.2
click at [912, 400] on div at bounding box center [655, 325] width 1311 height 651
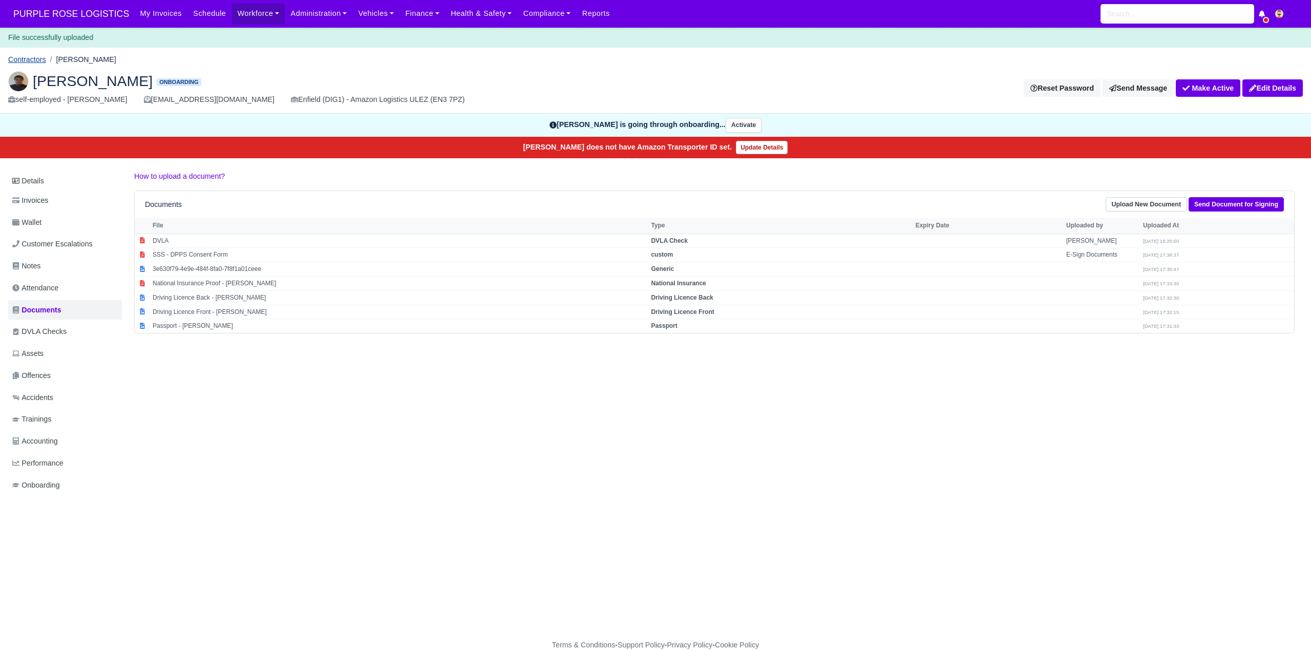
click at [40, 60] on link "Contractors" at bounding box center [27, 59] width 38 height 8
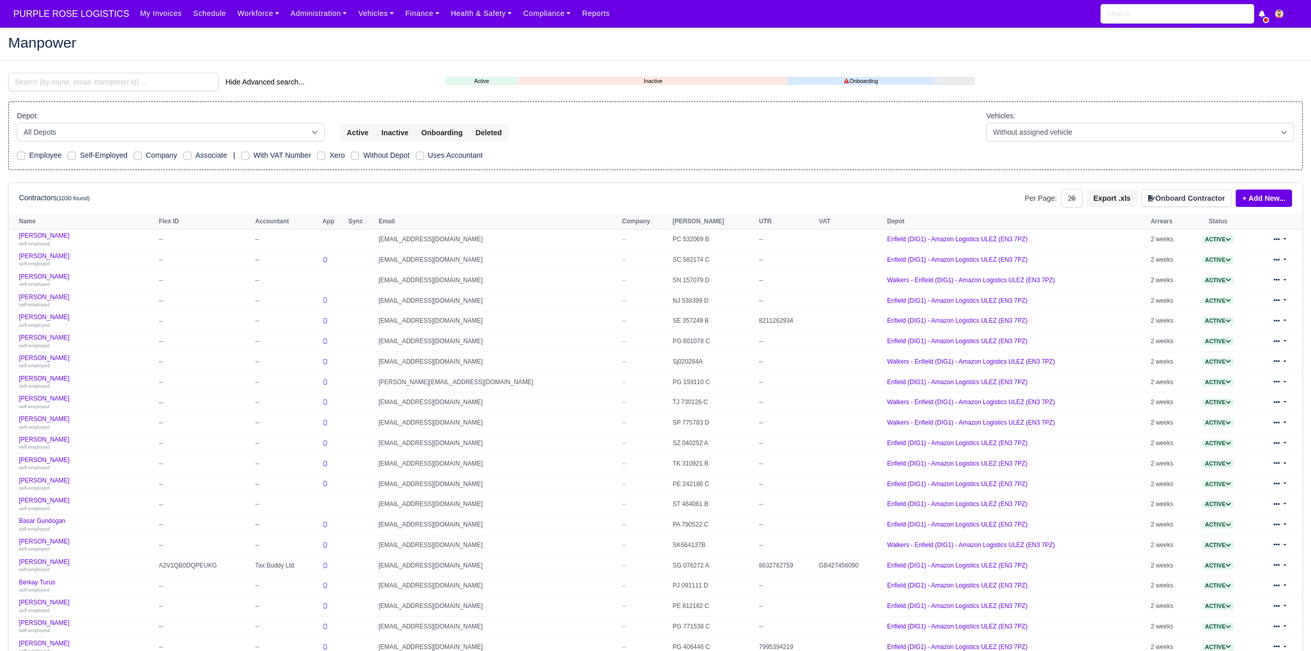
select select "25"
paste input "7464593111"
type input "7464593111"
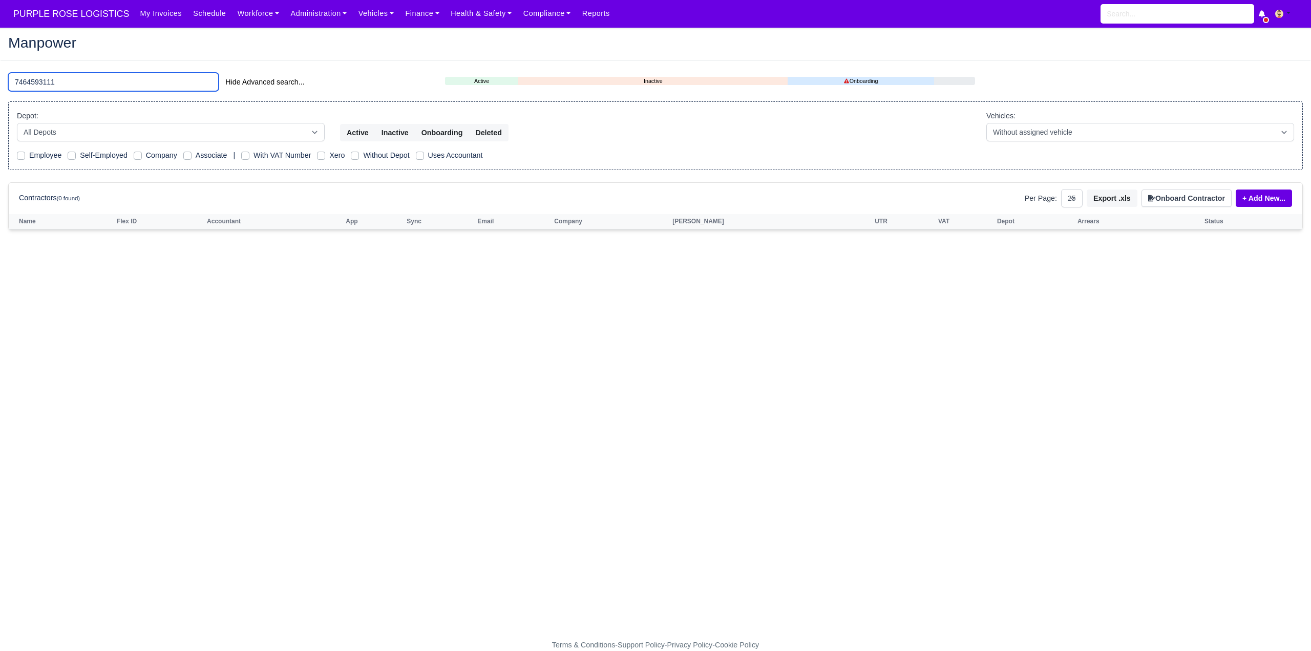
drag, startPoint x: 82, startPoint y: 81, endPoint x: -7, endPoint y: 77, distance: 89.7
click at [0, 77] on html "PURPLE ROSE LOGISTICS My Invoices Schedule Workforce Manpower Expiring Document…" at bounding box center [655, 325] width 1311 height 651
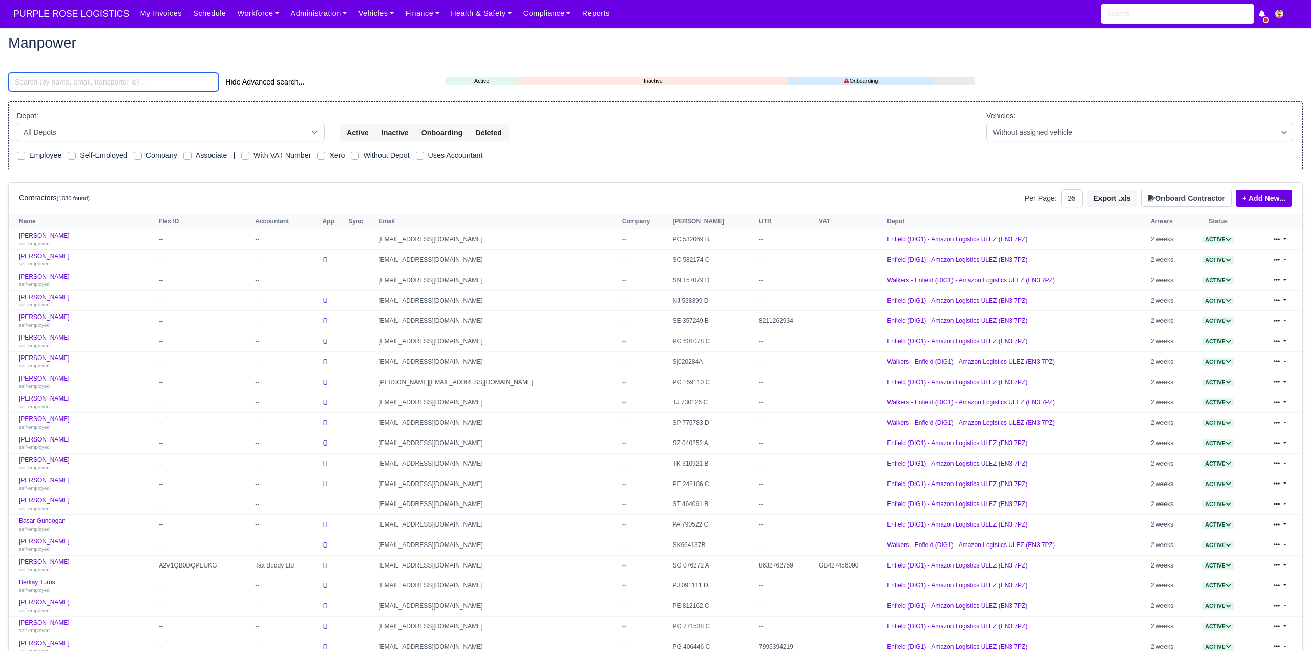
click at [79, 79] on input "search" at bounding box center [113, 82] width 210 height 18
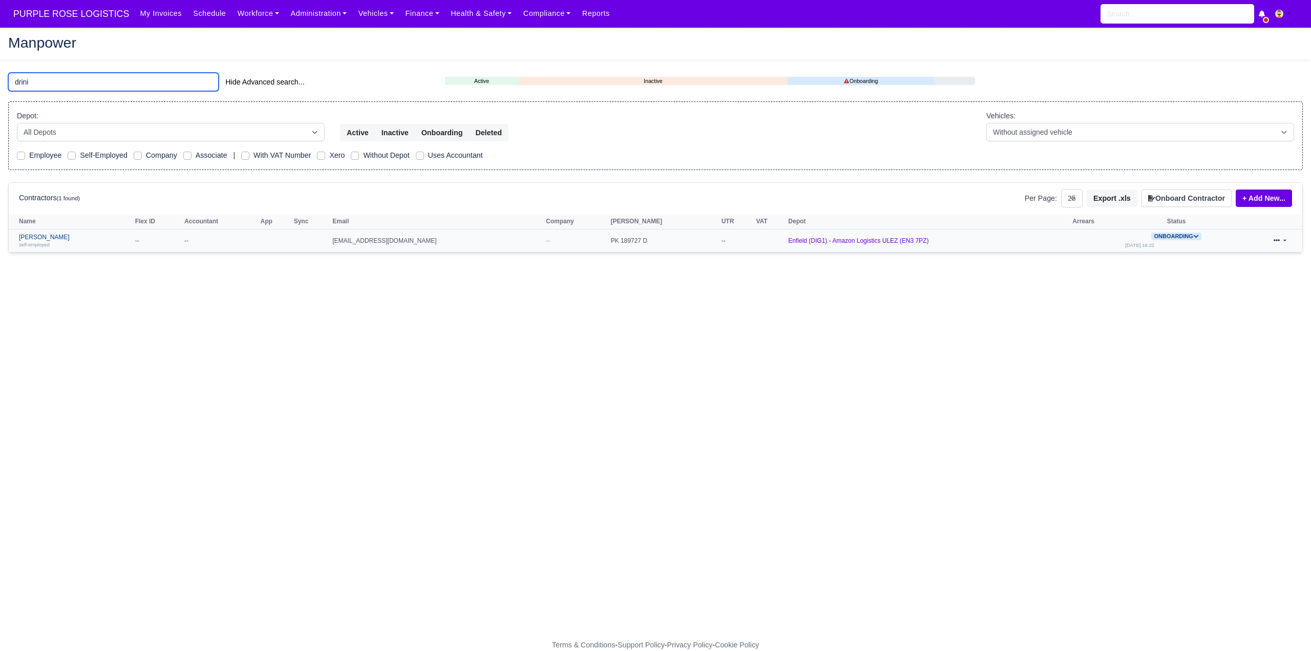
type input "drini"
click at [41, 238] on link "Drini Bytyqi self-employed" at bounding box center [74, 240] width 111 height 15
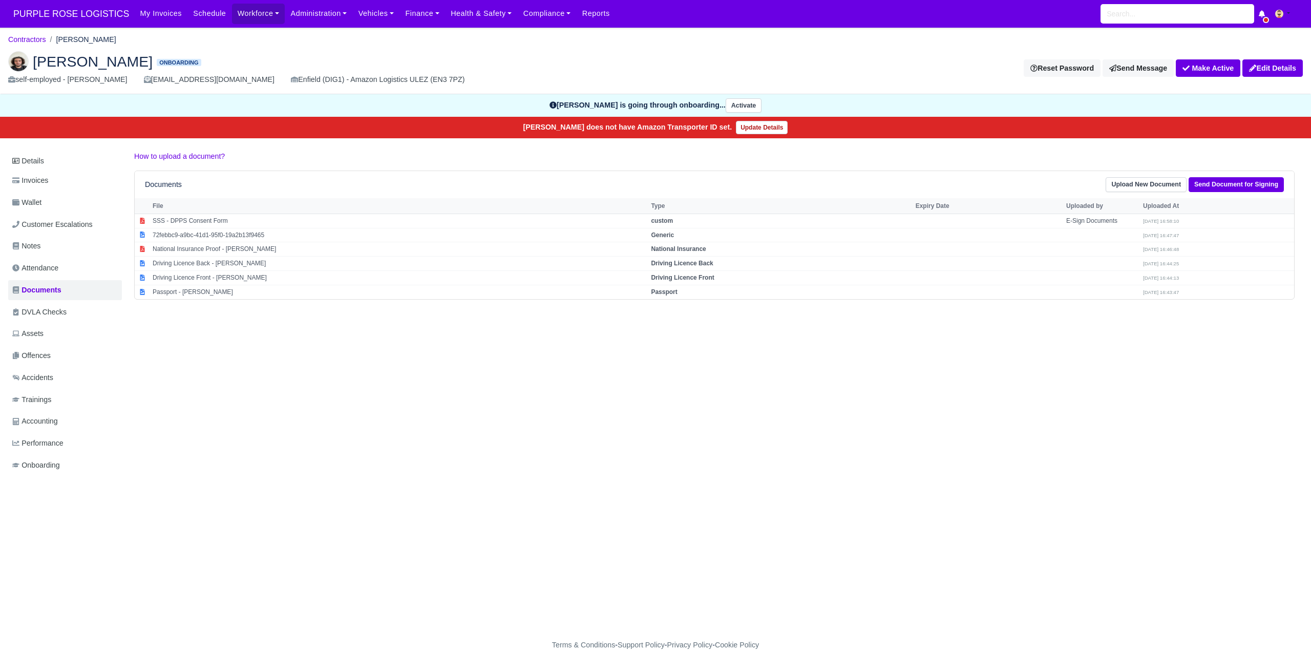
select select "passport"
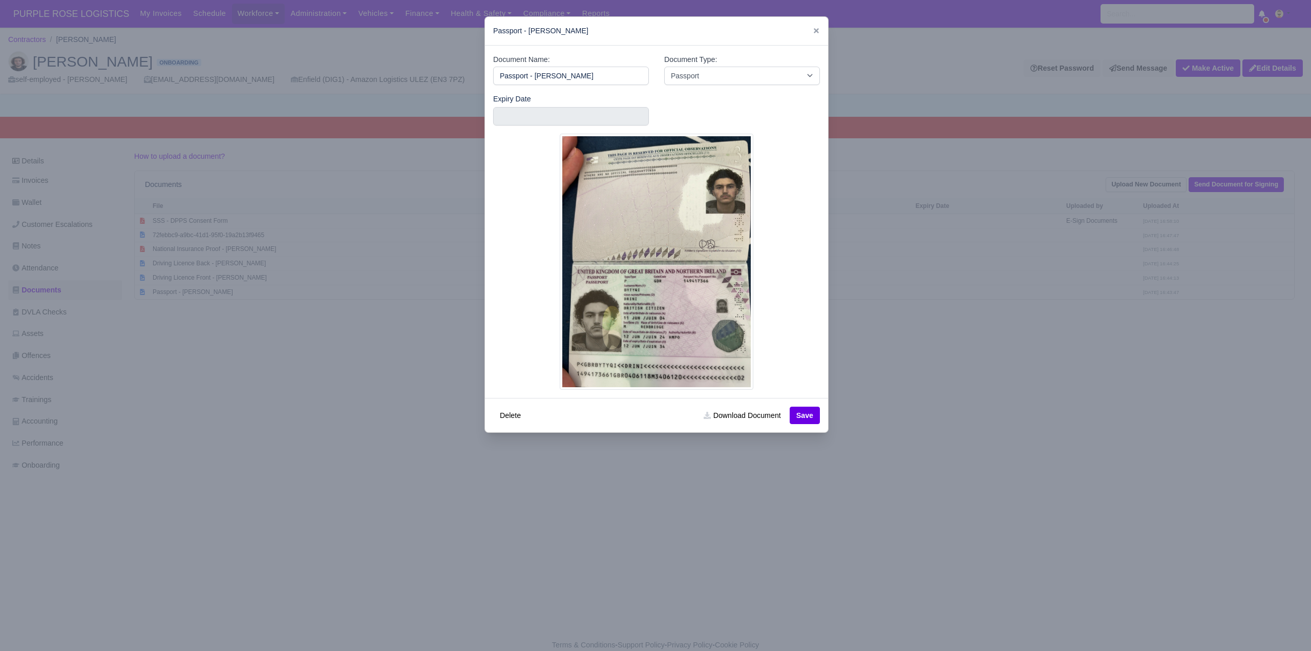
click at [968, 395] on div at bounding box center [655, 325] width 1311 height 651
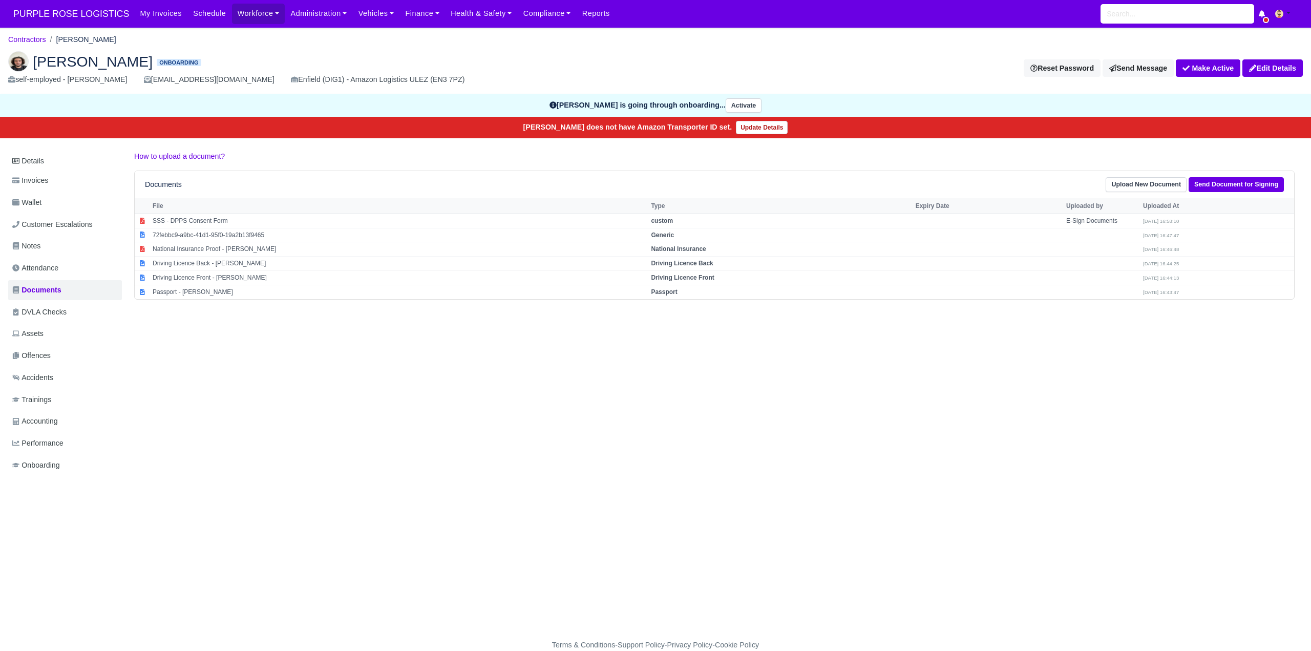
drag, startPoint x: 677, startPoint y: 275, endPoint x: 806, endPoint y: 333, distance: 141.4
click at [678, 275] on strong "Driving Licence Front" at bounding box center [682, 277] width 63 height 7
select select "driving-licence-front"
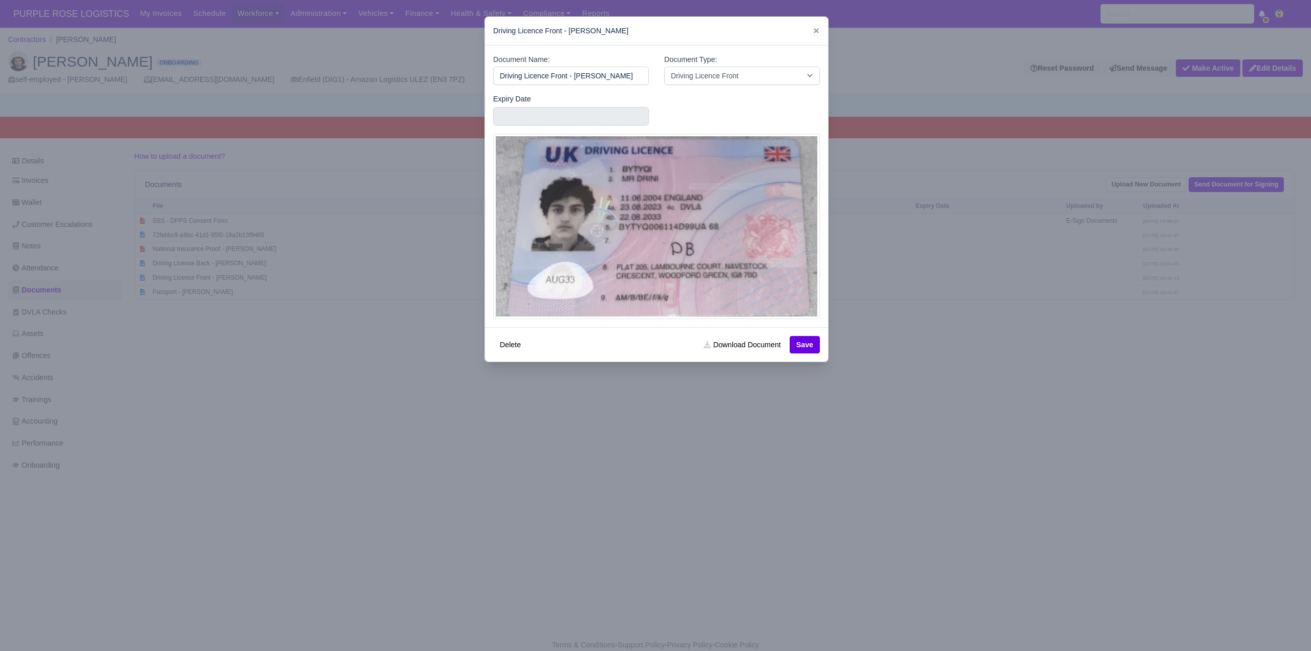
click at [1009, 369] on div at bounding box center [655, 325] width 1311 height 651
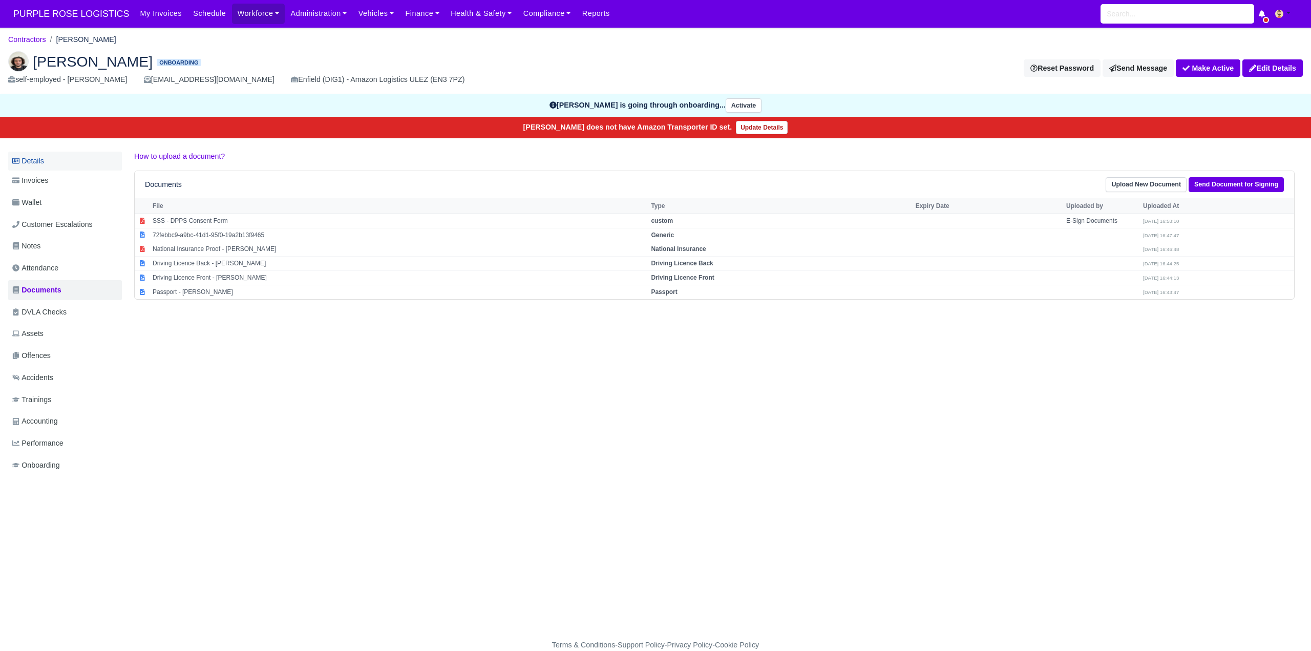
click at [26, 159] on link "Details" at bounding box center [65, 161] width 114 height 19
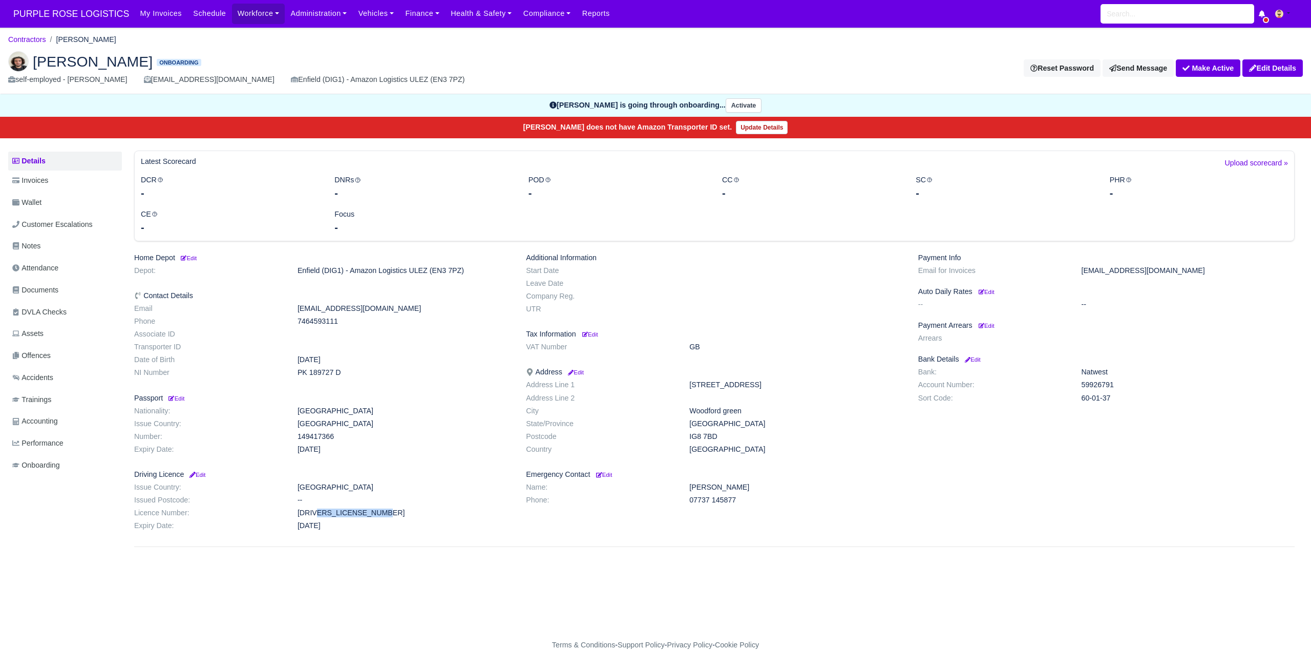
drag, startPoint x: 294, startPoint y: 513, endPoint x: 378, endPoint y: 509, distance: 84.0
click at [378, 509] on dd "[DRIVERS_LICENSE_NUMBER]" at bounding box center [404, 512] width 228 height 9
drag, startPoint x: 321, startPoint y: 376, endPoint x: 347, endPoint y: 378, distance: 26.2
click at [347, 378] on dl "Email [EMAIL_ADDRESS][DOMAIN_NAME] Phone [PHONE_NUMBER] Associate ID Transporte…" at bounding box center [322, 342] width 392 height 77
drag, startPoint x: 688, startPoint y: 437, endPoint x: 736, endPoint y: 436, distance: 47.6
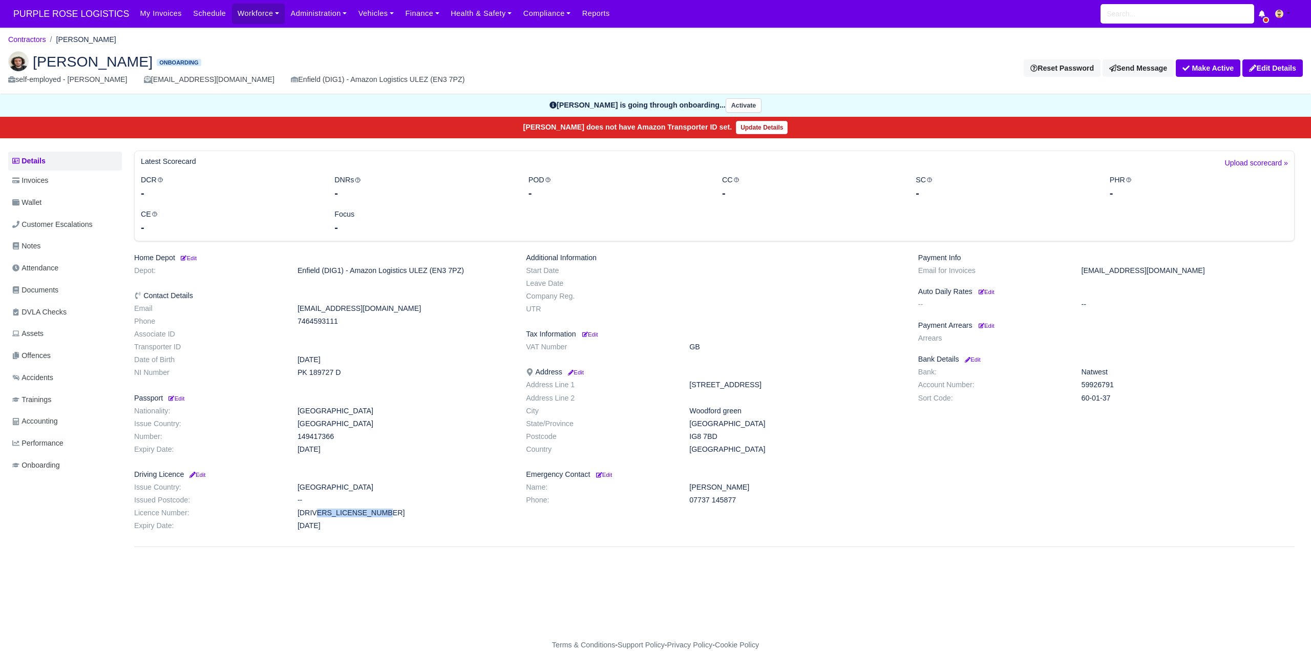
click at [736, 436] on dd "IG8 7BD" at bounding box center [795, 436] width 228 height 9
click at [54, 286] on span "Documents" at bounding box center [35, 290] width 46 height 12
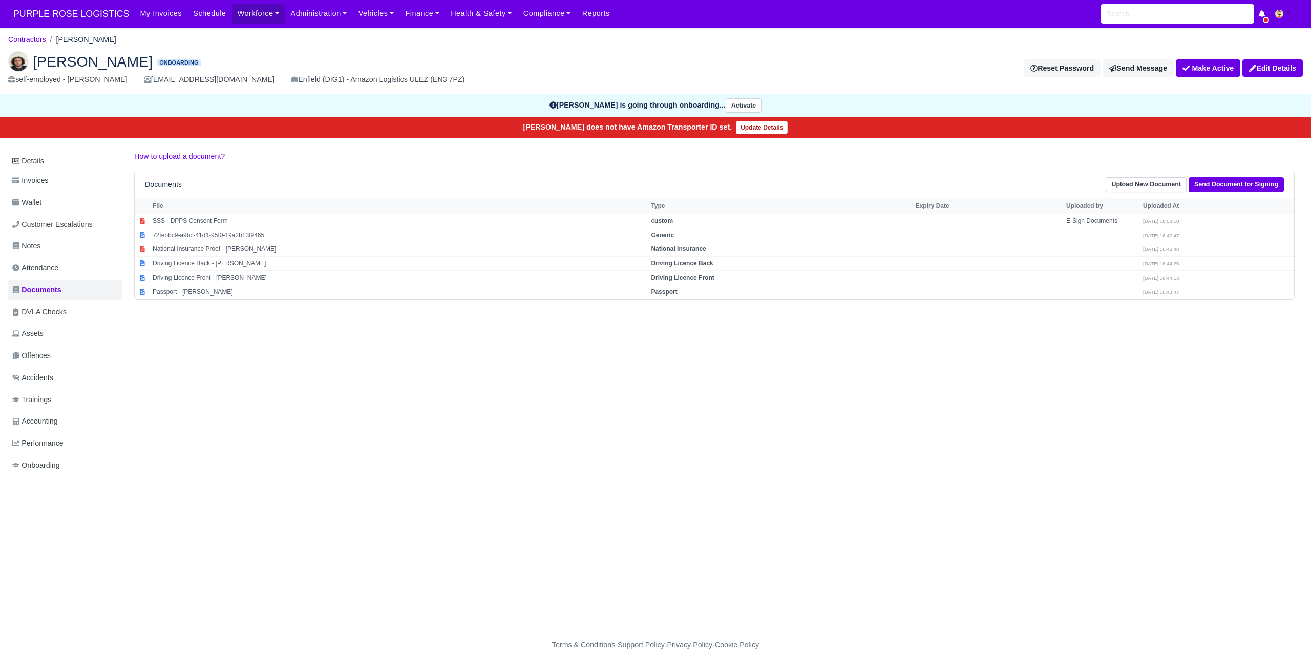
click at [1114, 185] on div "Documents Upload New Document Send Document for Signing" at bounding box center [714, 184] width 1139 height 15
click at [1124, 182] on link "Upload New Document" at bounding box center [1145, 184] width 81 height 15
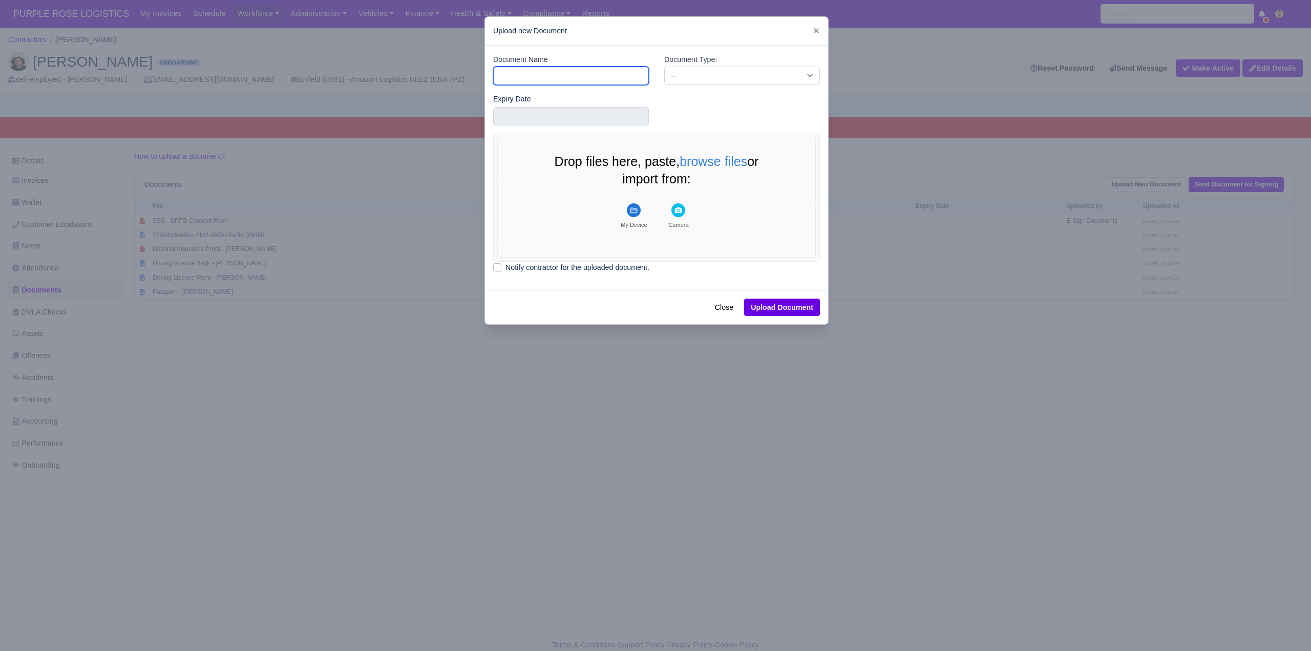
click at [519, 72] on input "Document Name" at bounding box center [571, 76] width 156 height 18
type input "DVLA"
click at [713, 74] on select "-- Accounting Engagement Letter Age Verification Confirmation Background Check …" at bounding box center [742, 76] width 156 height 18
select select "dvla-check"
click at [664, 67] on select "-- Accounting Engagement Letter Age Verification Confirmation Background Check …" at bounding box center [742, 76] width 156 height 18
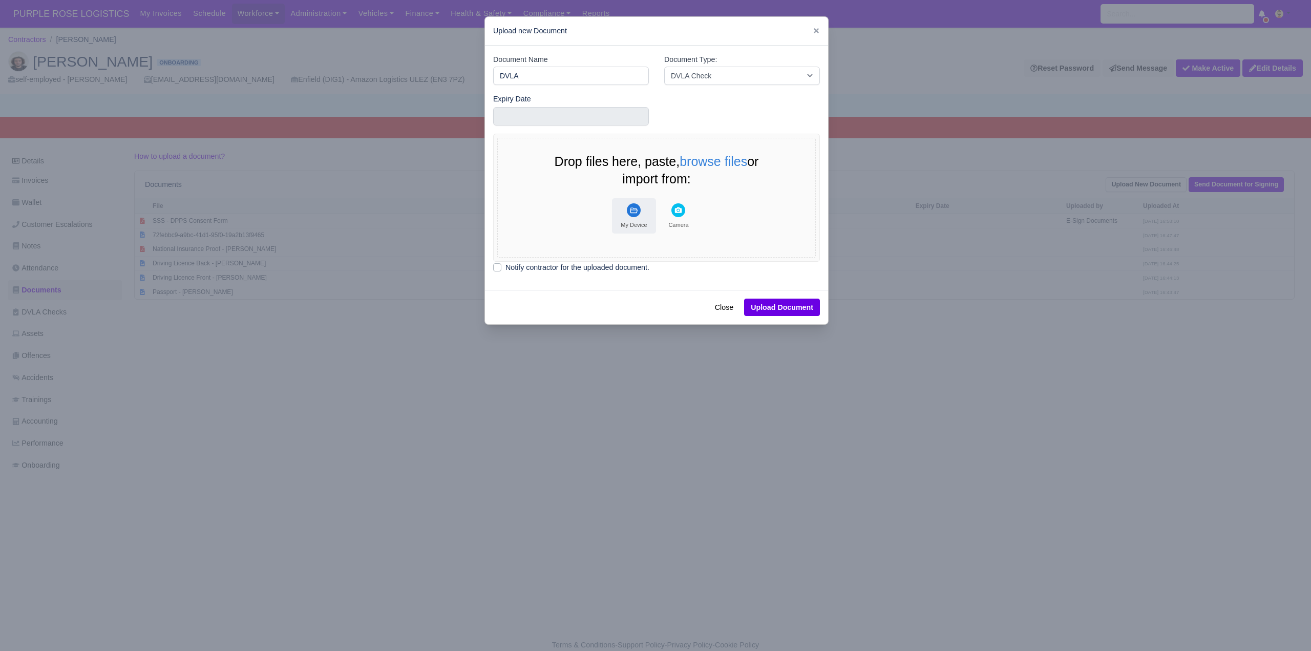
click at [629, 210] on rect "File Uploader" at bounding box center [634, 210] width 14 height 14
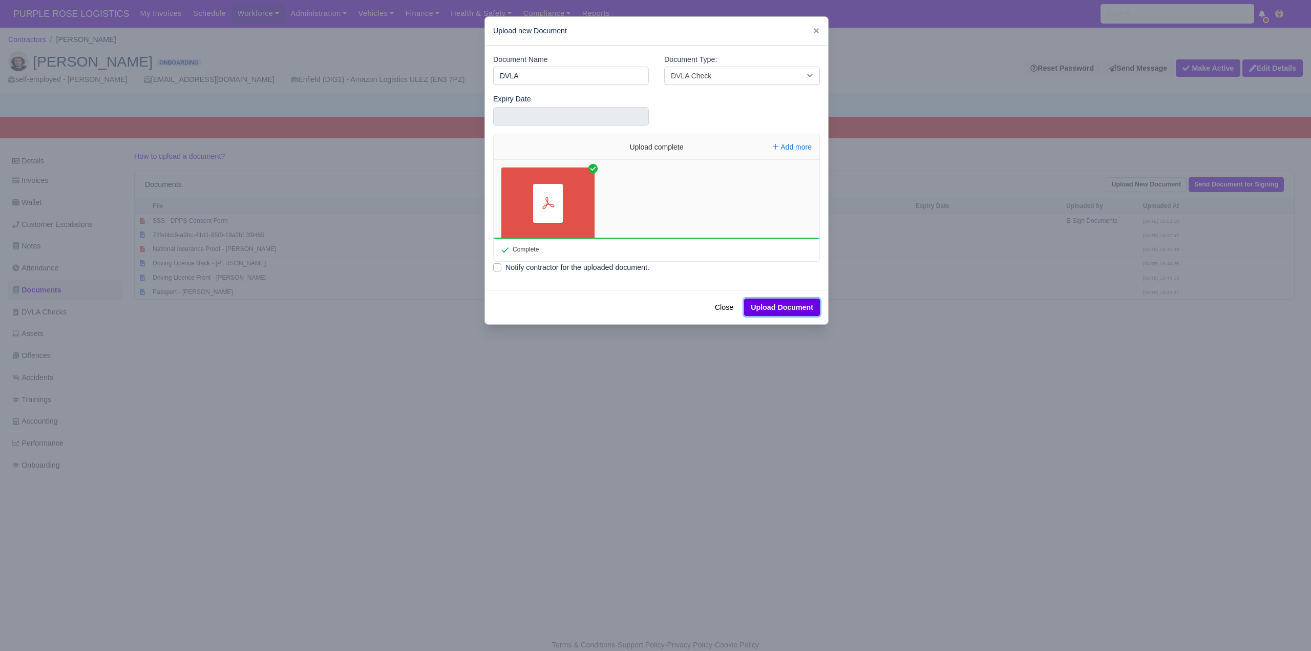
click at [779, 304] on button "Upload Document" at bounding box center [782, 306] width 76 height 17
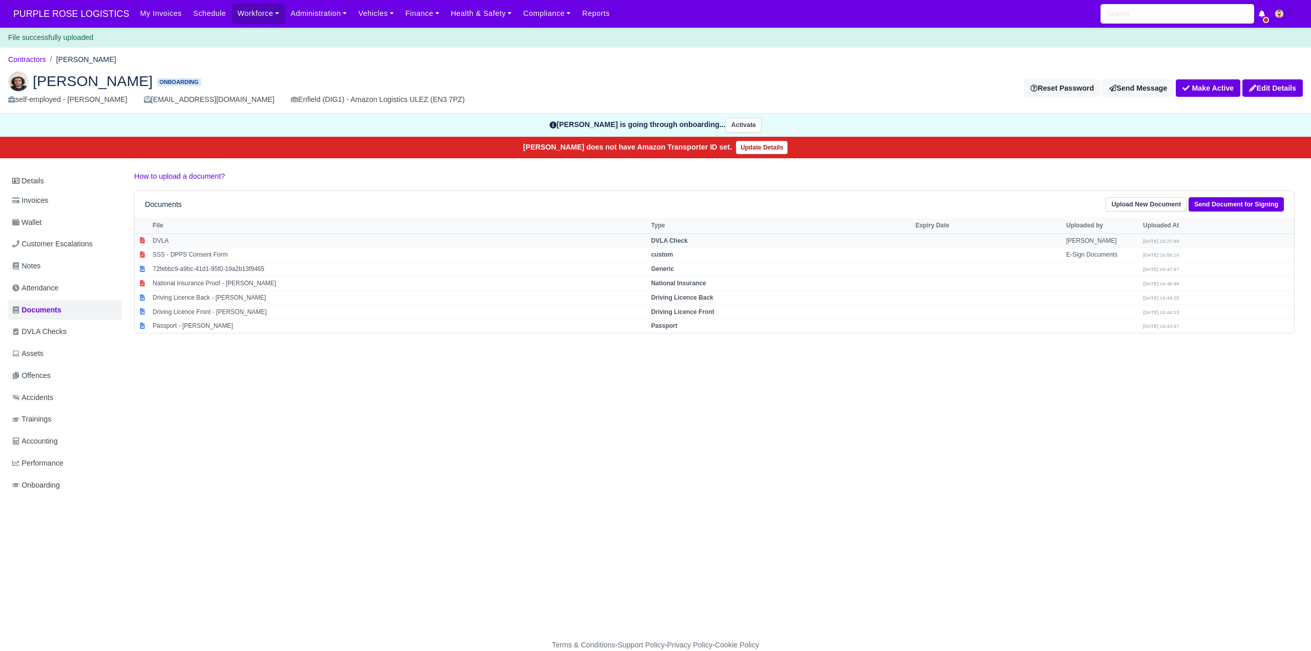
click at [682, 242] on strong "DVLA Check" at bounding box center [669, 240] width 37 height 7
select select "dvla-check"
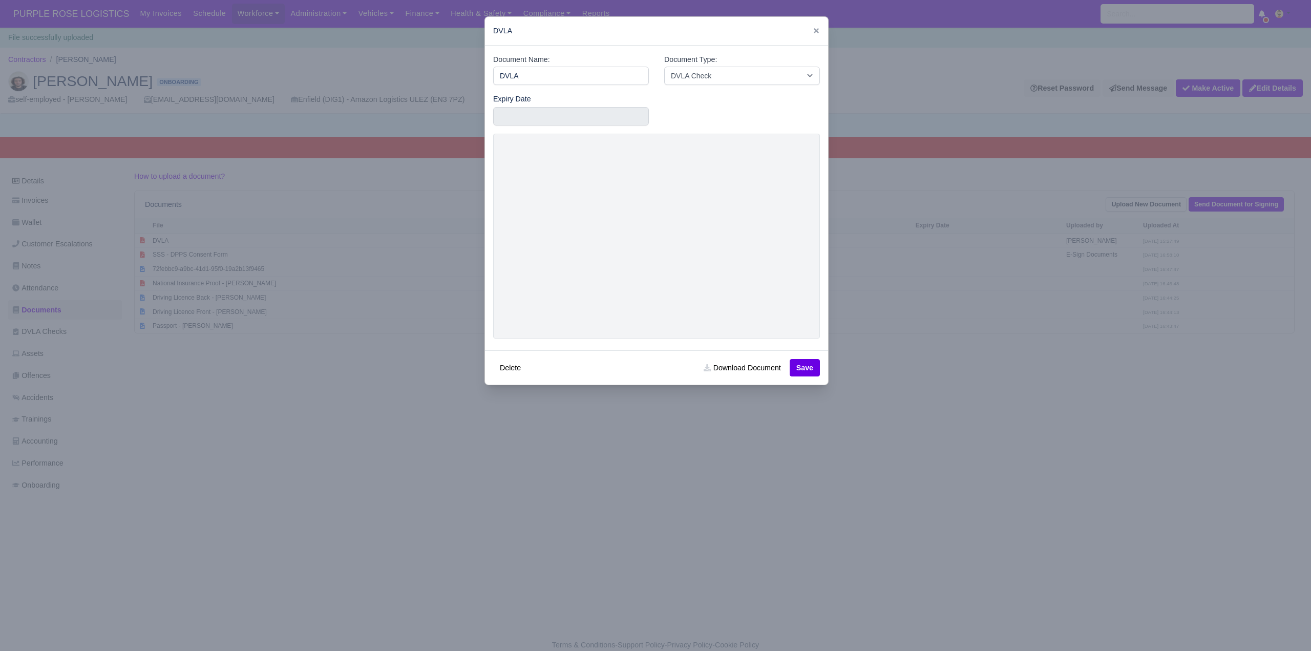
click at [931, 395] on div at bounding box center [655, 325] width 1311 height 651
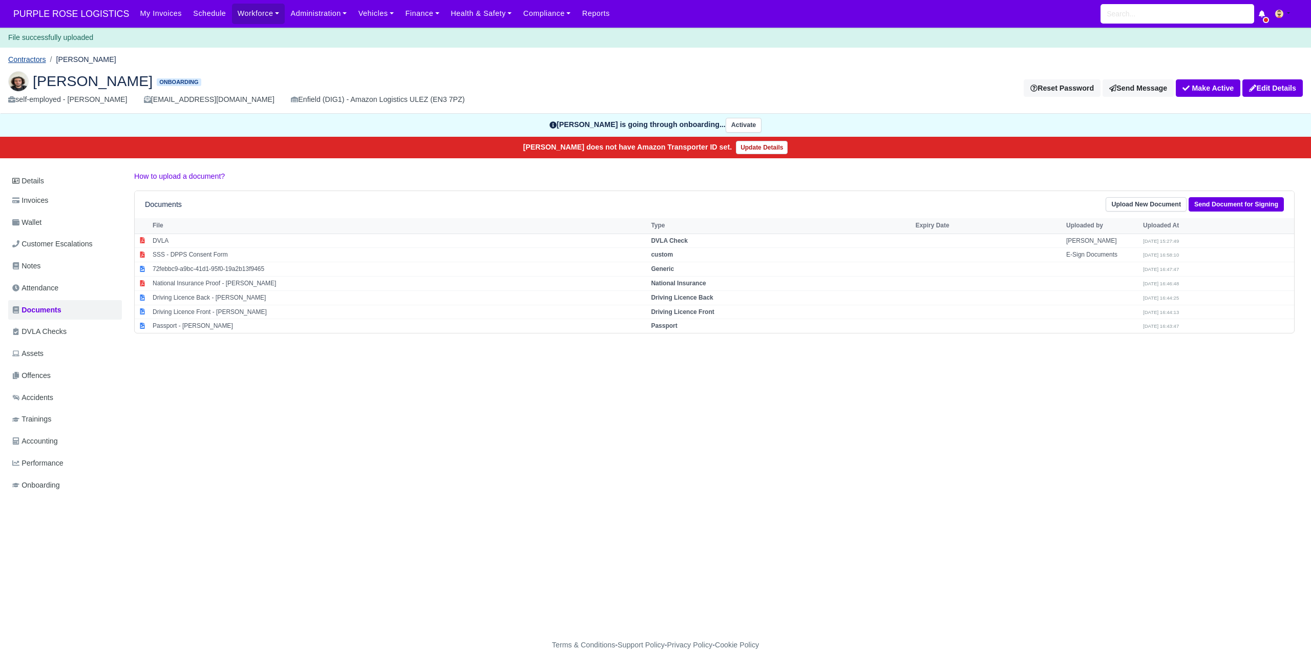
click at [30, 59] on link "Contractors" at bounding box center [27, 59] width 38 height 8
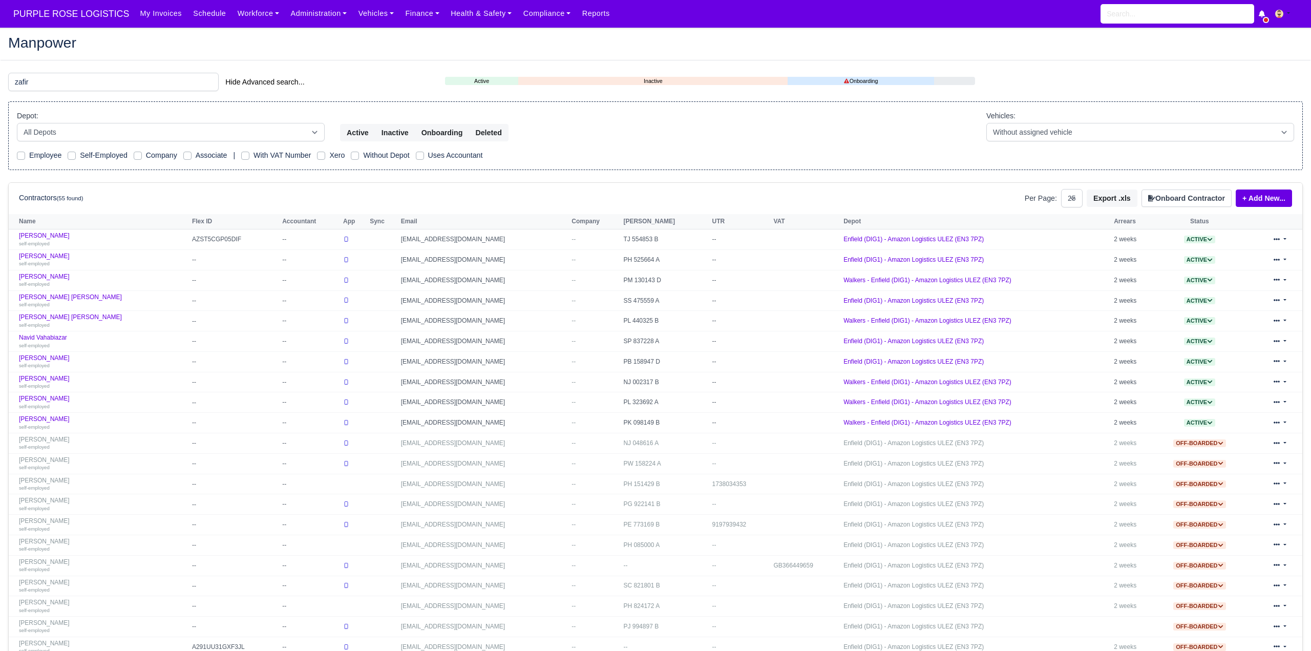
select select "25"
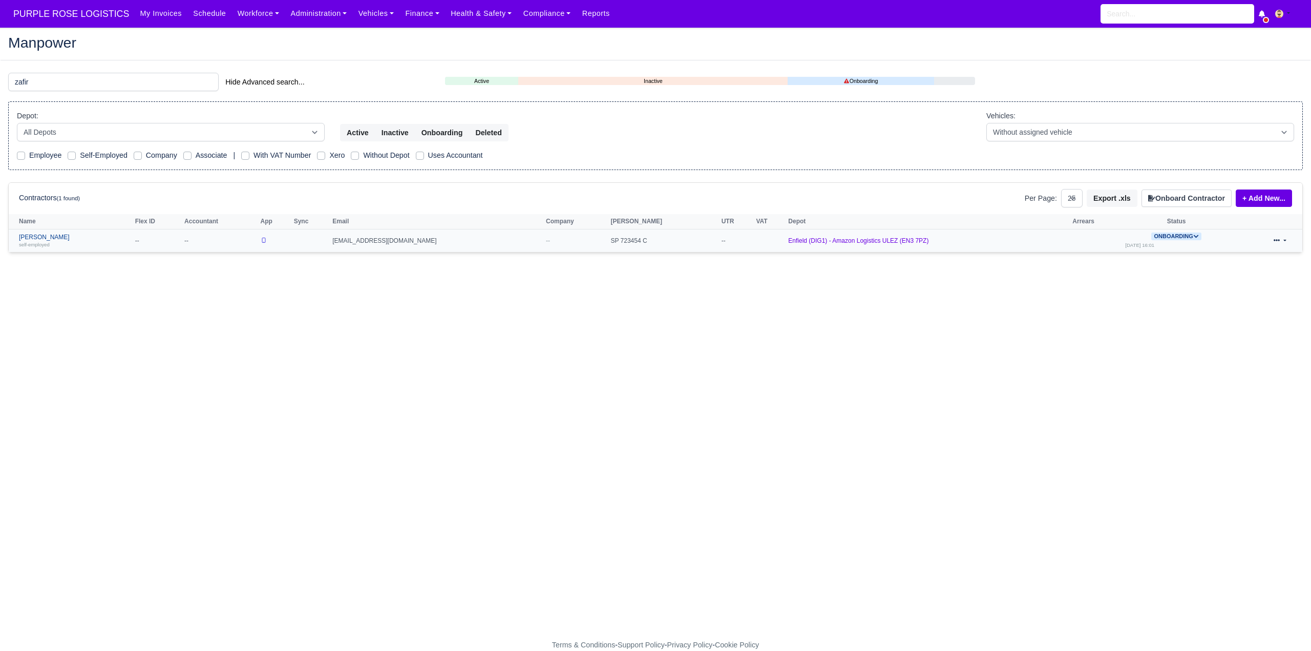
type input "zafir"
click at [37, 234] on link "Zafir Ahmad self-employed" at bounding box center [74, 240] width 111 height 15
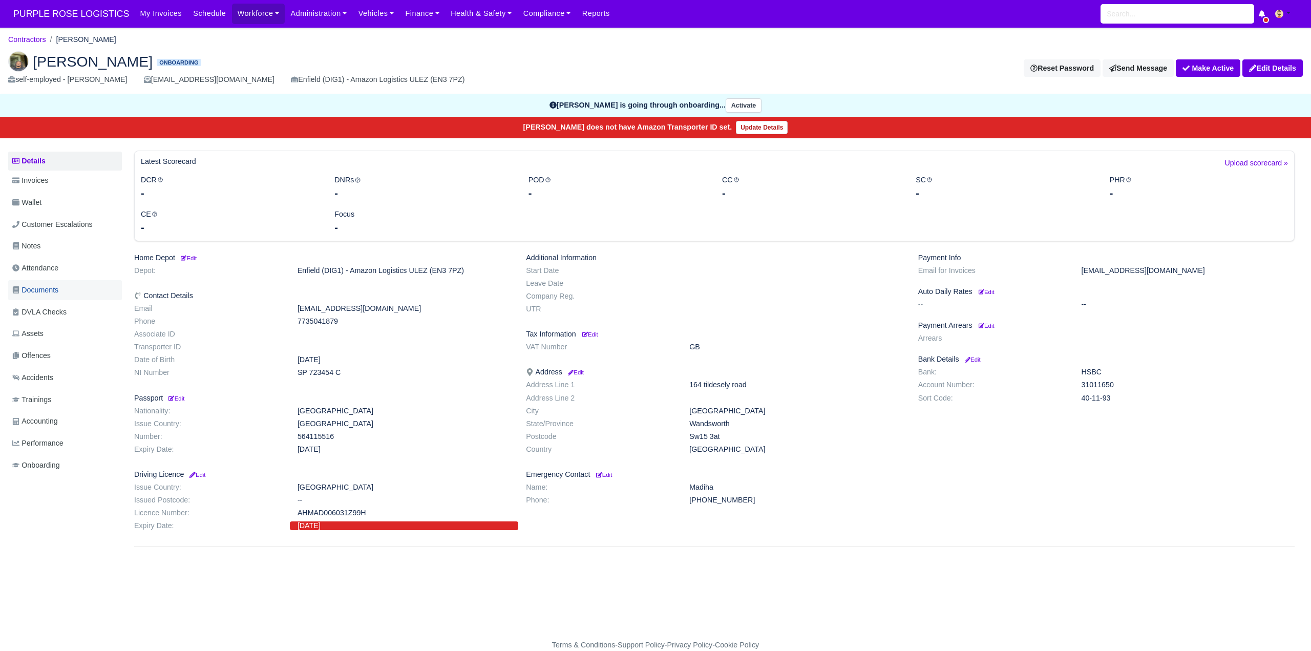
click at [54, 290] on span "Documents" at bounding box center [35, 290] width 46 height 12
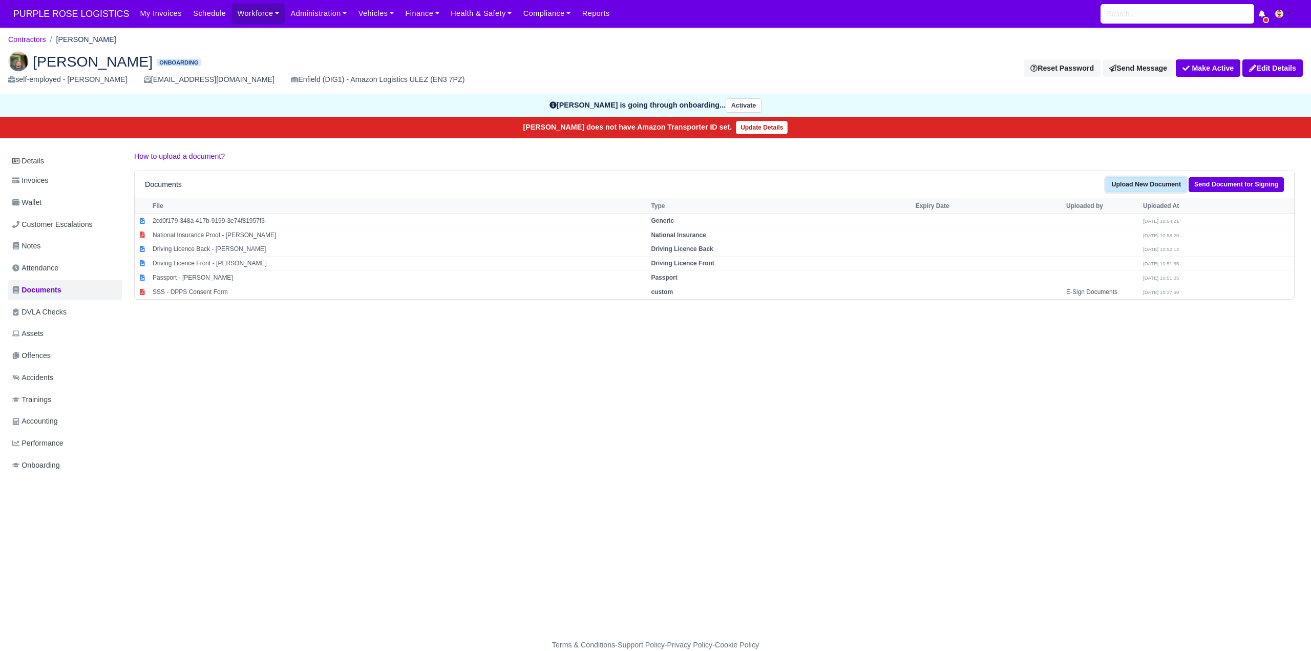
drag, startPoint x: 1134, startPoint y: 183, endPoint x: 995, endPoint y: 197, distance: 140.5
click at [1135, 183] on link "Upload New Document" at bounding box center [1145, 184] width 81 height 15
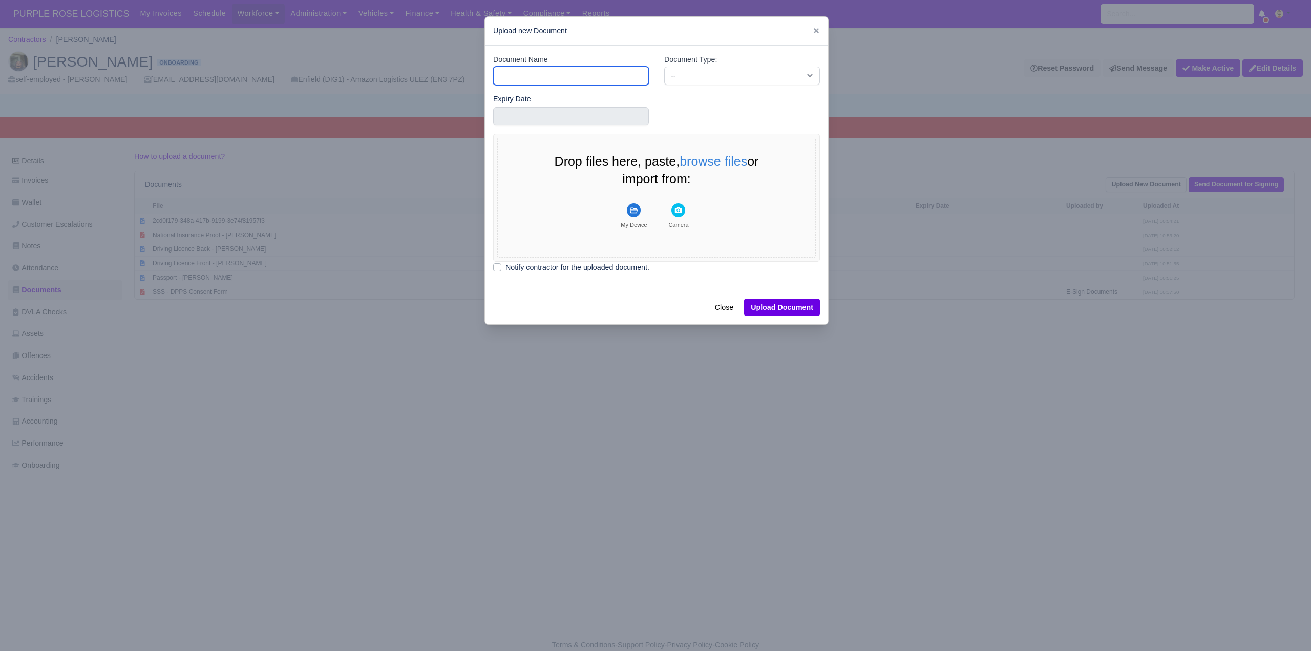
click at [514, 71] on input "Document Name" at bounding box center [571, 76] width 156 height 18
type input "DVLA"
click at [711, 73] on select "-- Accounting Engagement Letter Age Verification Confirmation Background Check …" at bounding box center [742, 76] width 156 height 18
select select "dvla-check"
click at [664, 67] on select "-- Accounting Engagement Letter Age Verification Confirmation Background Check …" at bounding box center [742, 76] width 156 height 18
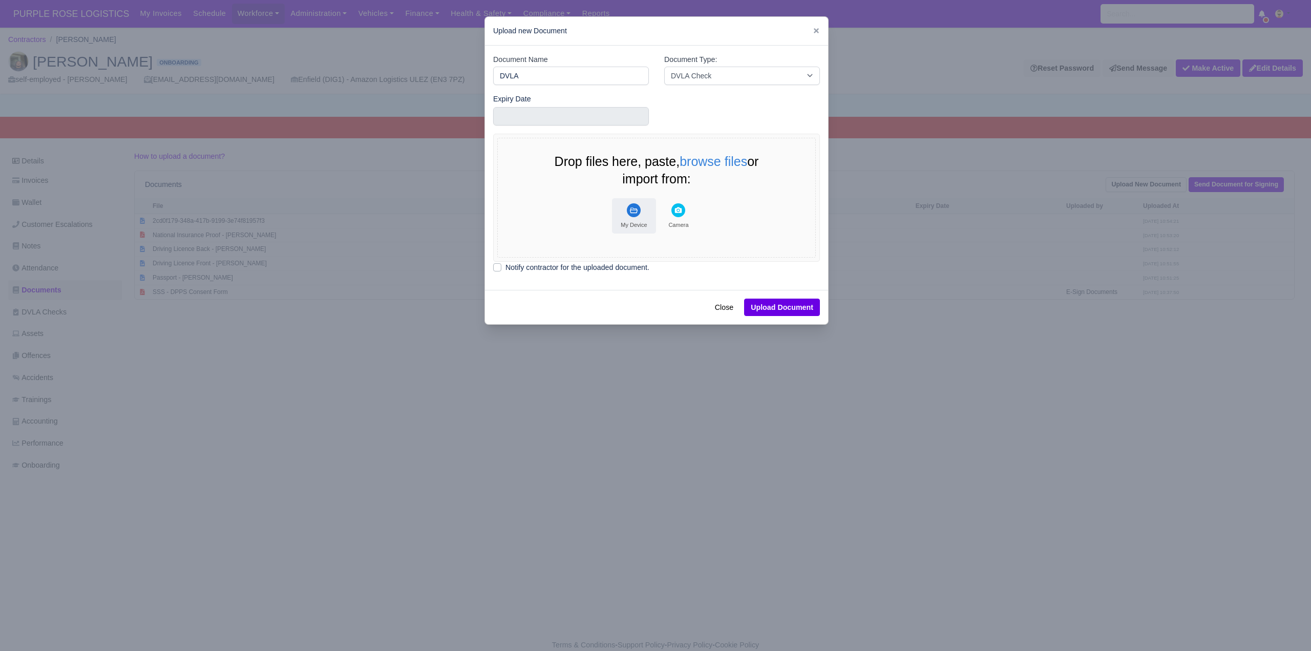
click at [641, 217] on button "My Device" at bounding box center [634, 215] width 44 height 35
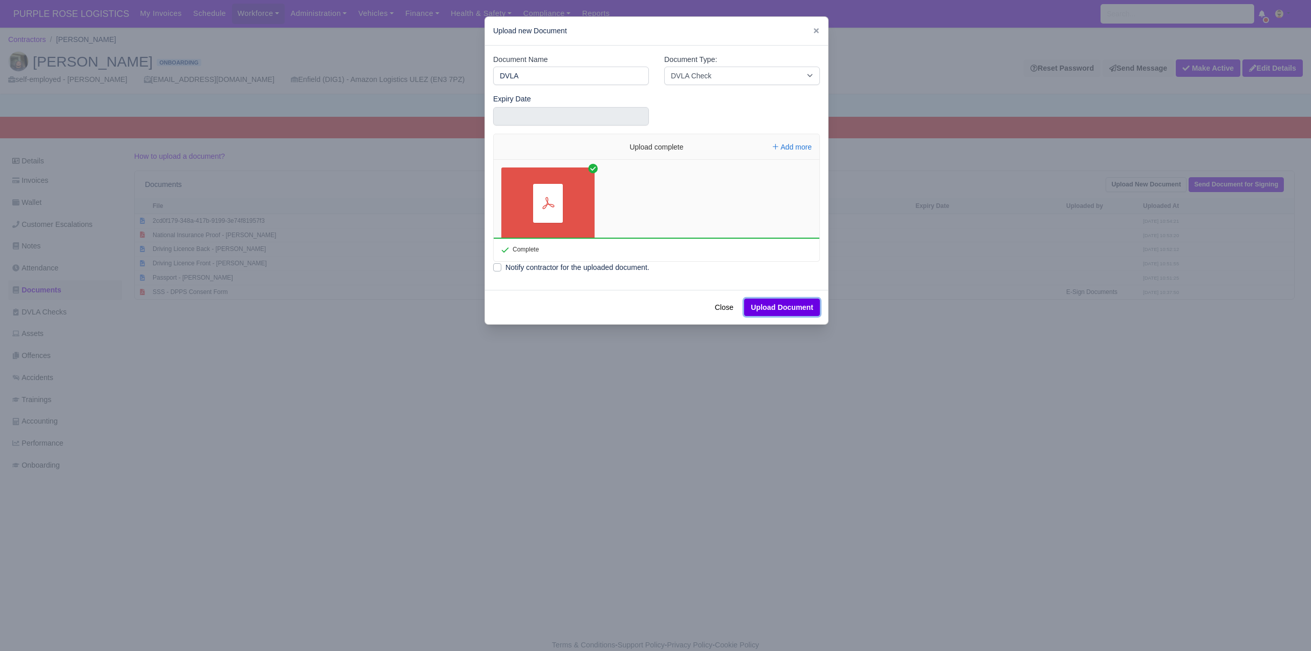
click at [794, 304] on button "Upload Document" at bounding box center [782, 306] width 76 height 17
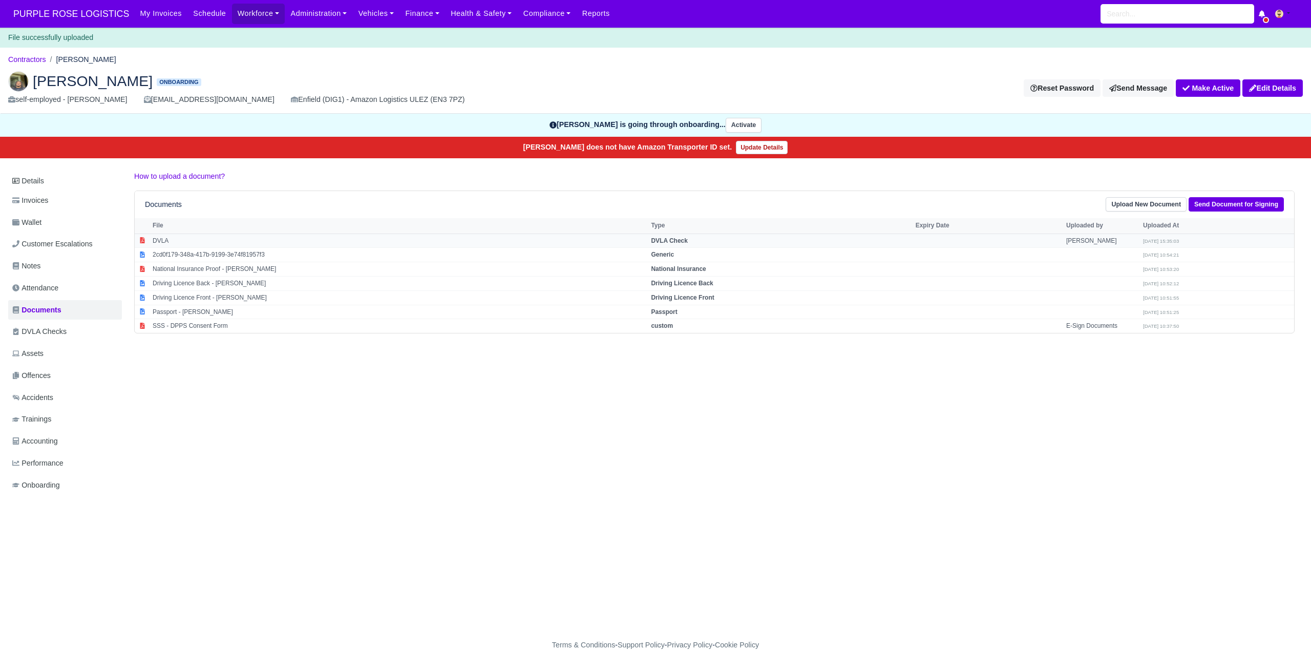
click at [677, 241] on strong "DVLA Check" at bounding box center [669, 240] width 37 height 7
select select "dvla-check"
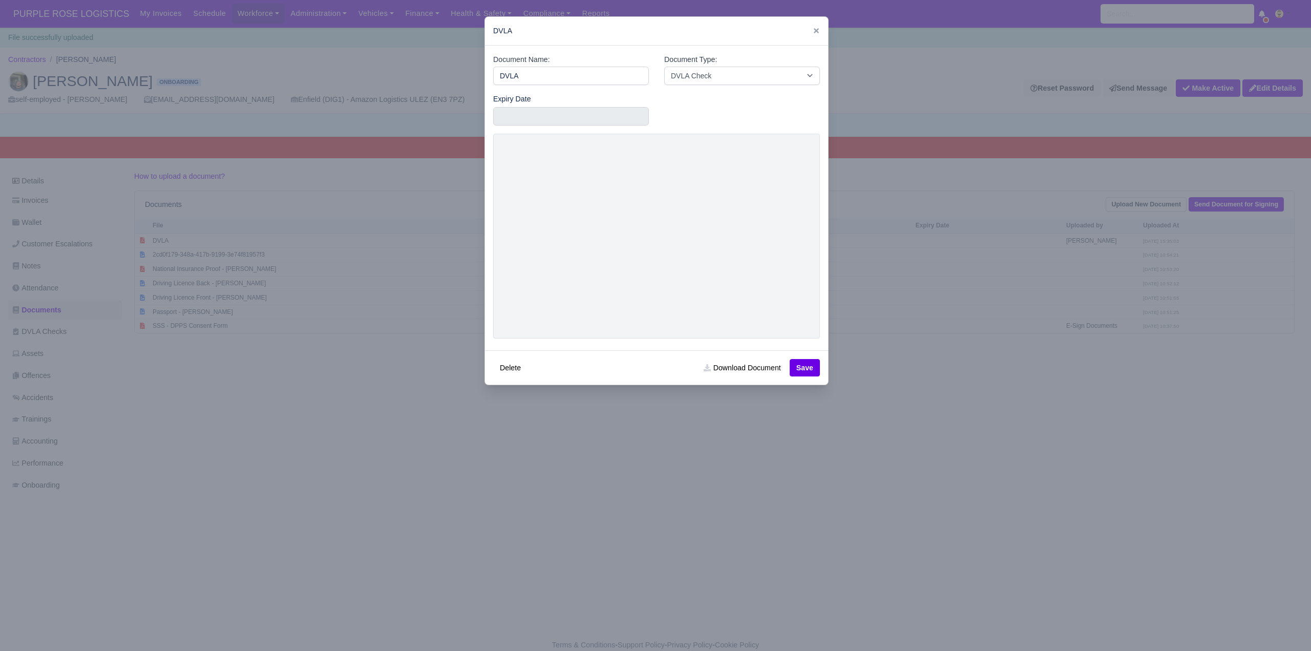
click at [914, 470] on div at bounding box center [655, 325] width 1311 height 651
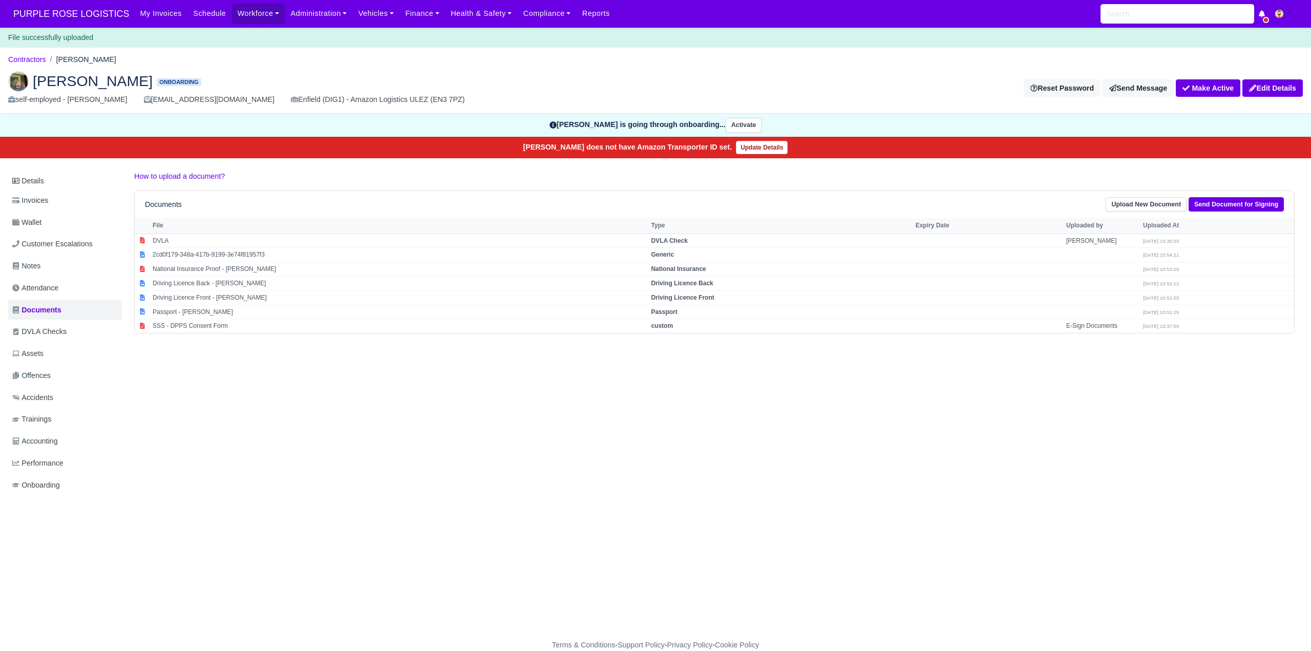
click at [914, 468] on div "Details Invoices Wallet Customer Escalations Notes Attendance Documents DVLA Ch…" at bounding box center [655, 342] width 1294 height 345
click at [23, 57] on link "Contractors" at bounding box center [27, 59] width 38 height 8
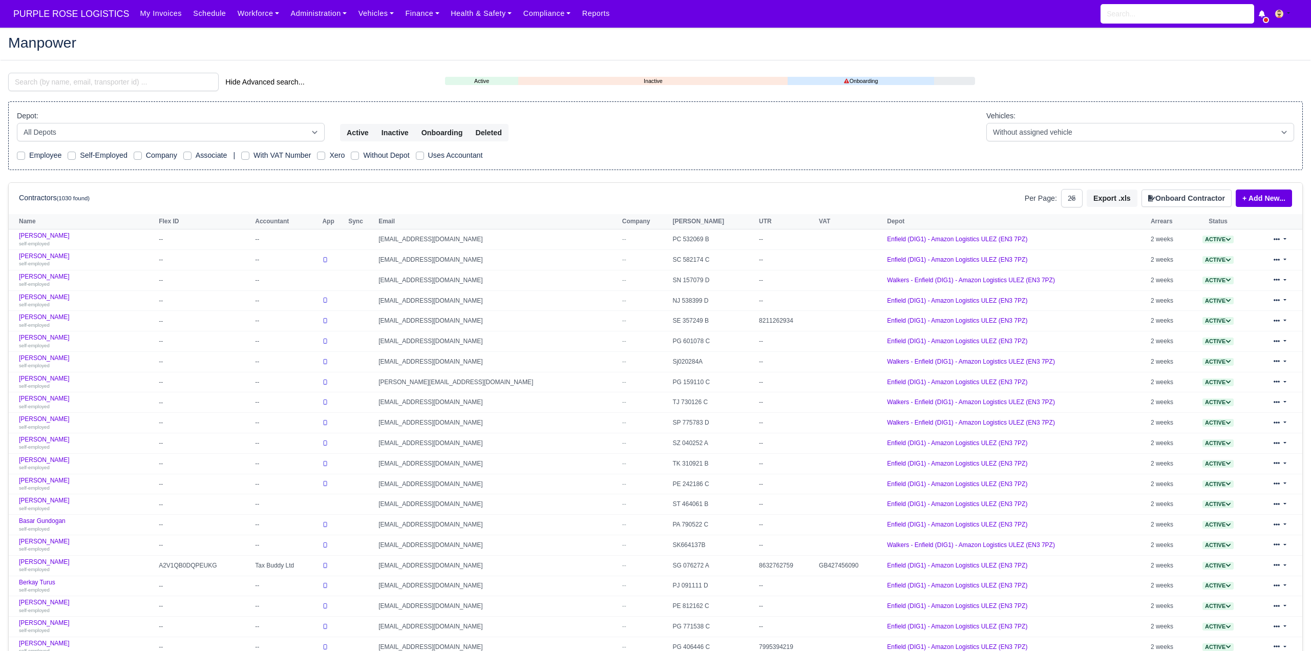
select select "25"
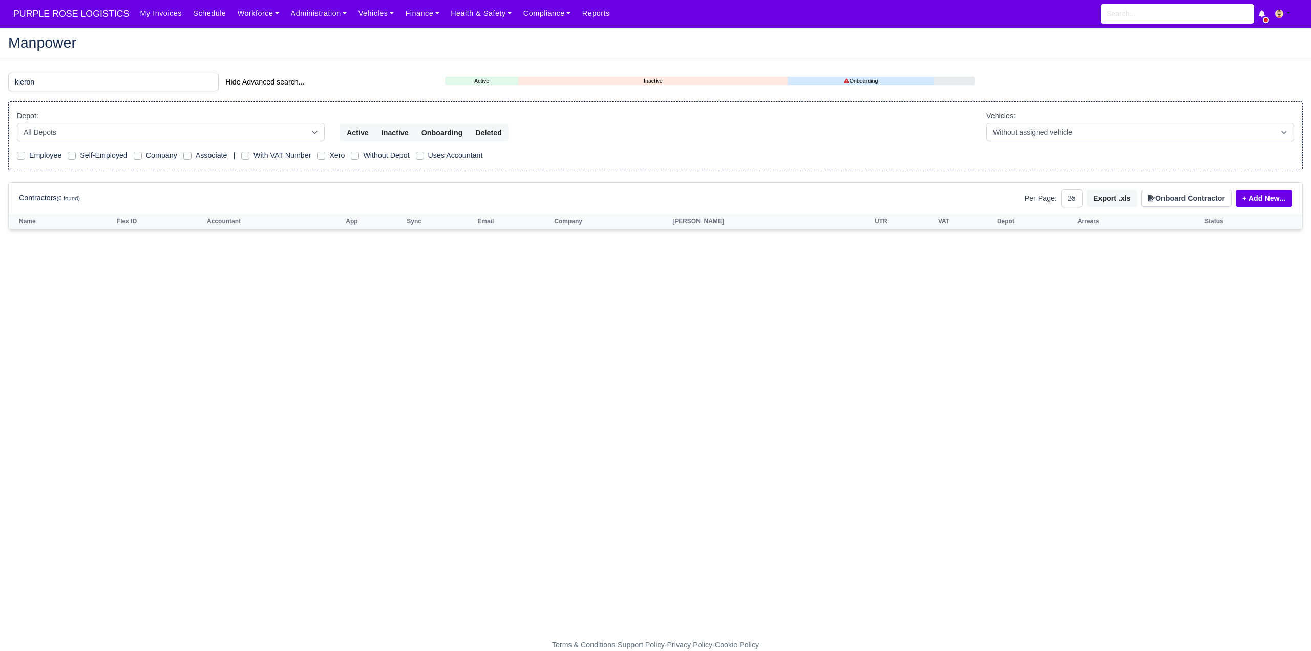
type input "kieron"
drag, startPoint x: 67, startPoint y: 80, endPoint x: 1, endPoint y: 80, distance: 65.5
click at [1, 80] on div "kieron Hide Advanced search..." at bounding box center [219, 83] width 437 height 20
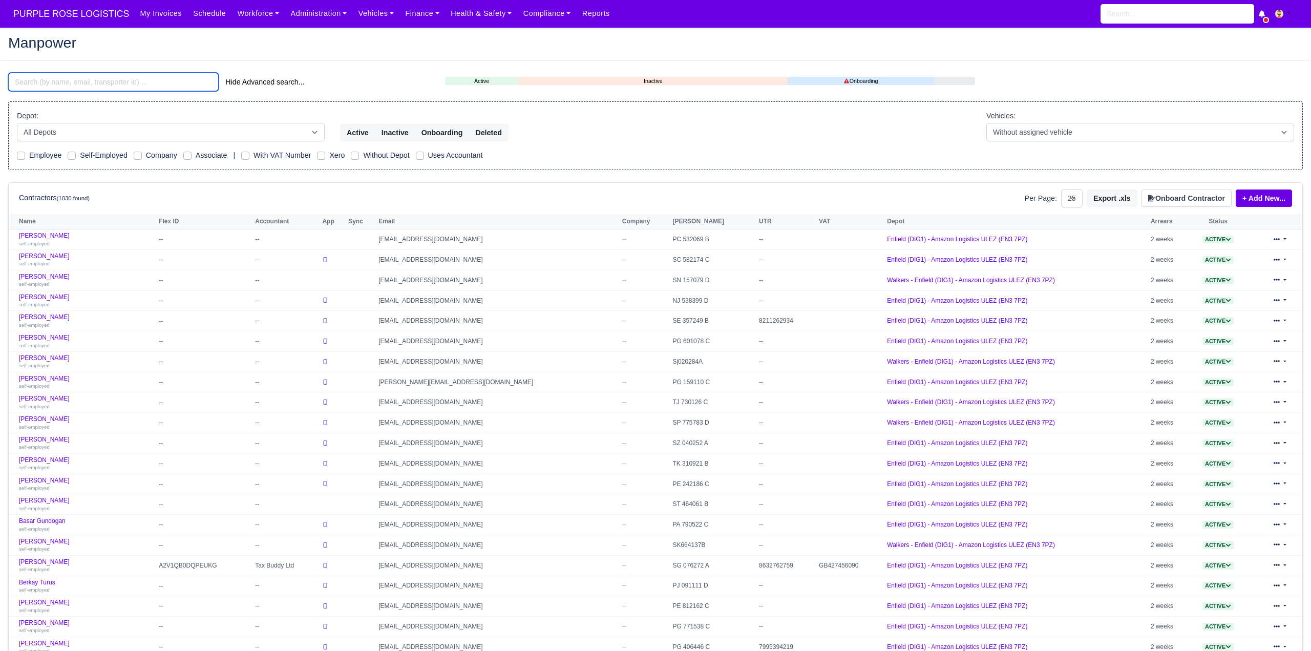
click at [53, 82] on input "search" at bounding box center [113, 82] width 210 height 18
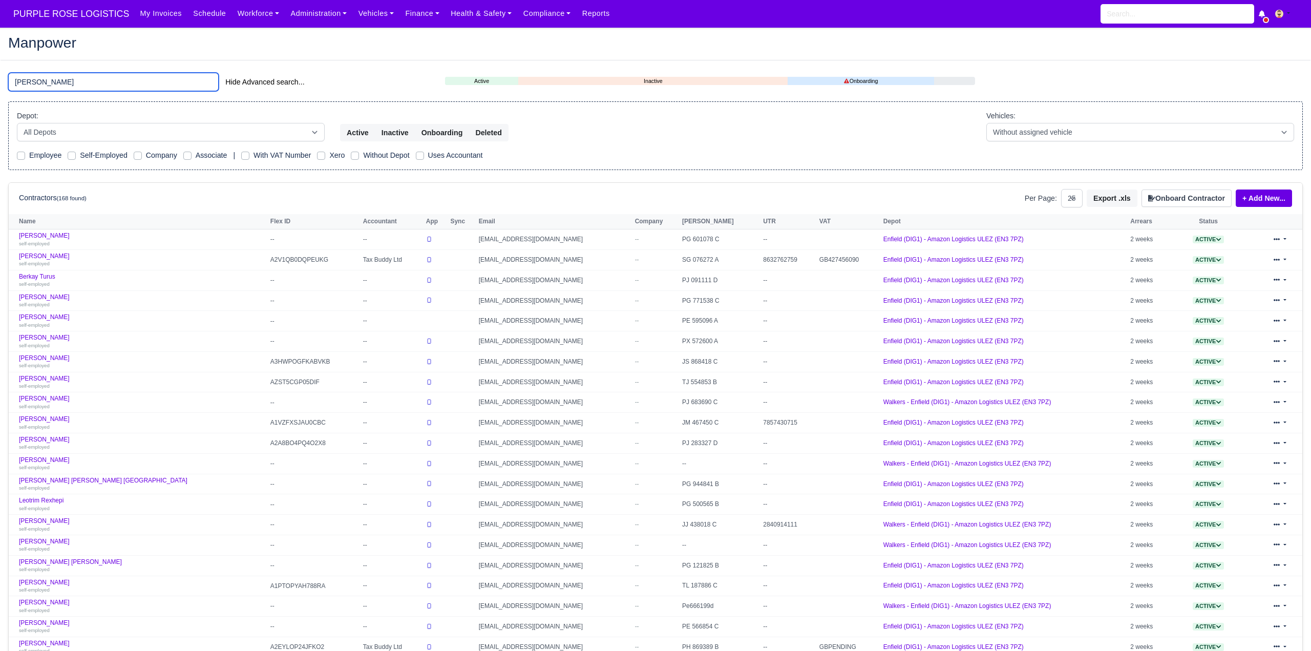
type input "patel"
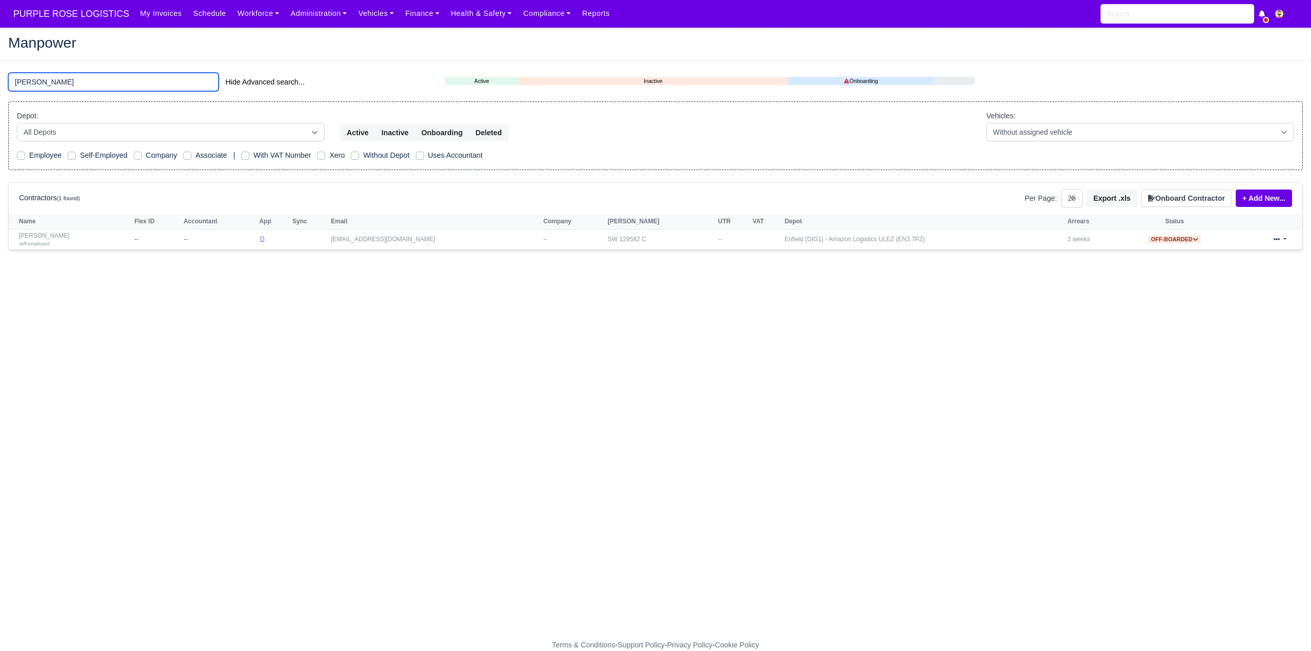
drag, startPoint x: 59, startPoint y: 76, endPoint x: 1, endPoint y: 84, distance: 58.9
click at [1, 84] on div "patel Hide Advanced search..." at bounding box center [219, 83] width 437 height 20
click at [54, 77] on input "search" at bounding box center [113, 82] width 210 height 18
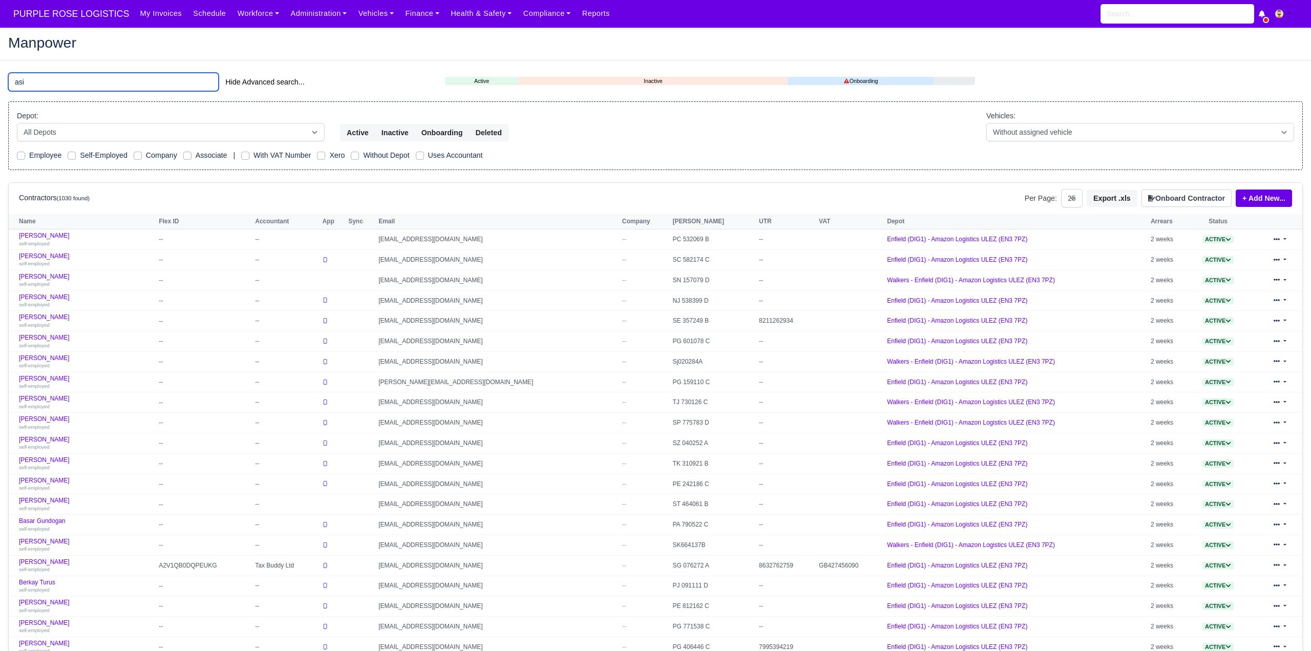
type input "asif"
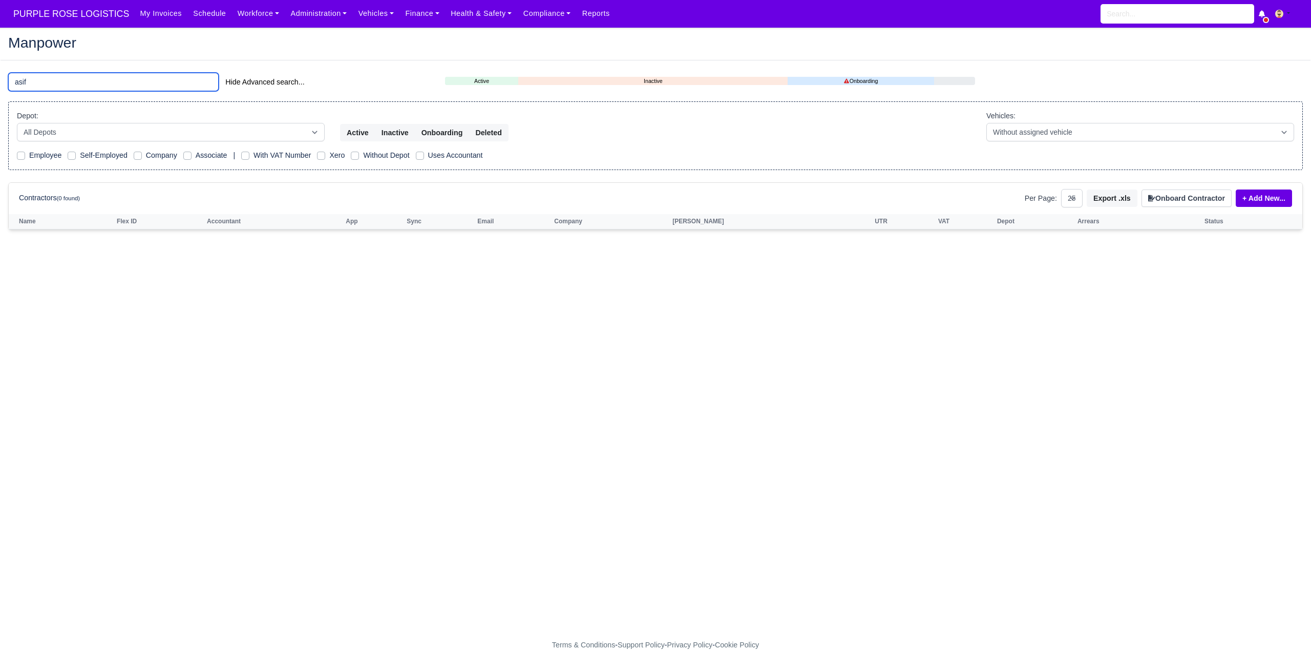
drag, startPoint x: 44, startPoint y: 84, endPoint x: -29, endPoint y: 79, distance: 73.4
click at [0, 79] on html "PURPLE ROSE LOGISTICS My Invoices Schedule Workforce Manpower Expiring Document…" at bounding box center [655, 325] width 1311 height 651
